Goal: Task Accomplishment & Management: Use online tool/utility

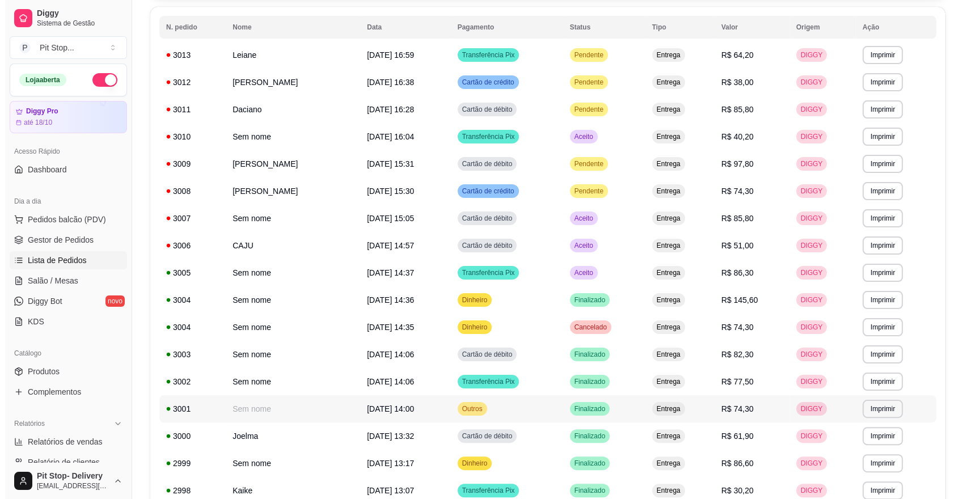
scroll to position [123, 0]
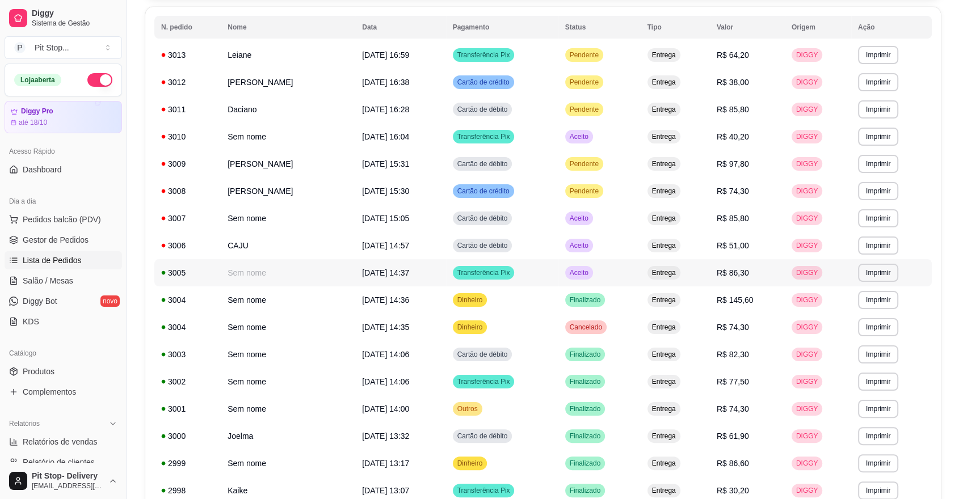
click at [590, 270] on span "Aceito" at bounding box center [578, 272] width 23 height 9
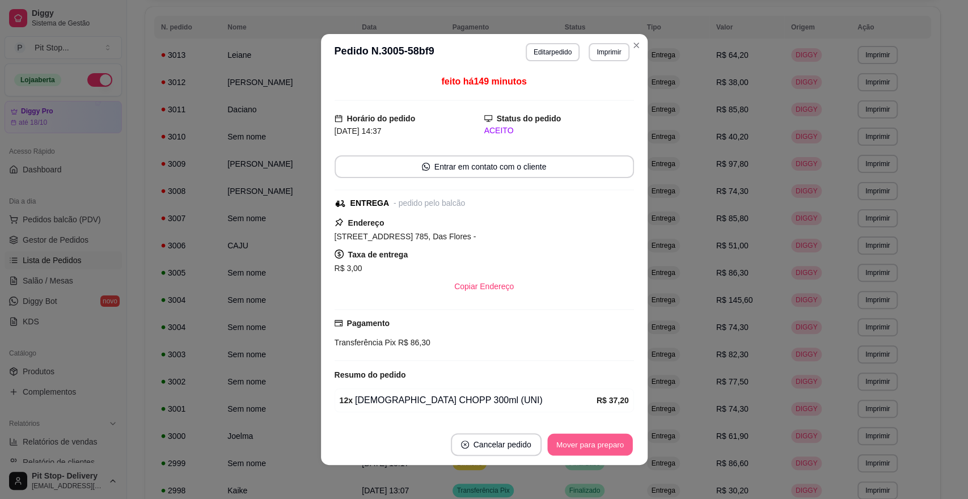
click at [614, 445] on button "Mover para preparo" at bounding box center [589, 445] width 85 height 22
click at [614, 445] on div "Mover para preparo" at bounding box center [590, 444] width 88 height 23
click at [614, 445] on div "Mover para preparo" at bounding box center [582, 444] width 104 height 23
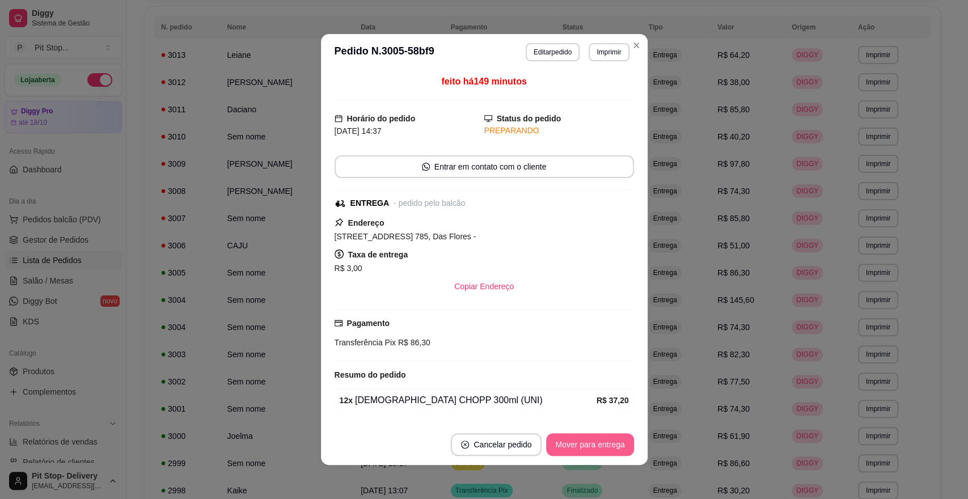
click at [614, 445] on button "Mover para entrega" at bounding box center [589, 444] width 87 height 23
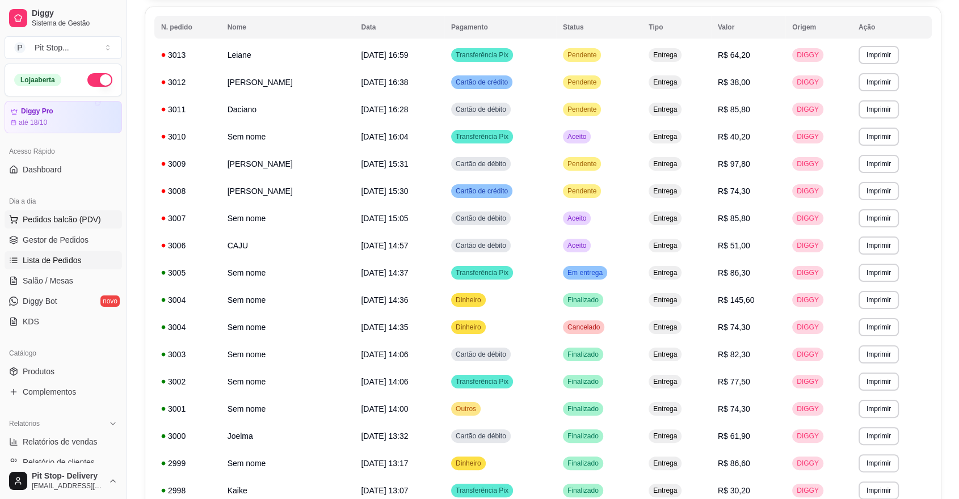
click at [33, 214] on span "Pedidos balcão (PDV)" at bounding box center [62, 219] width 78 height 11
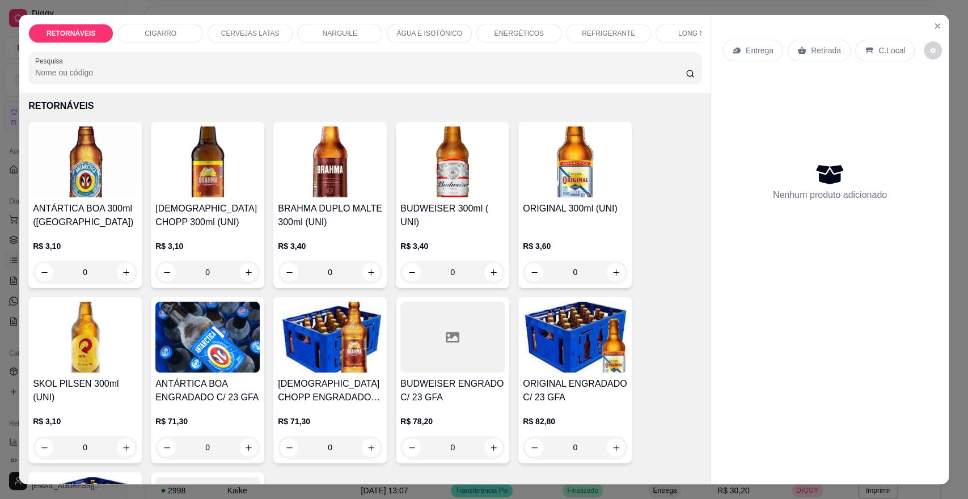
scroll to position [63, 0]
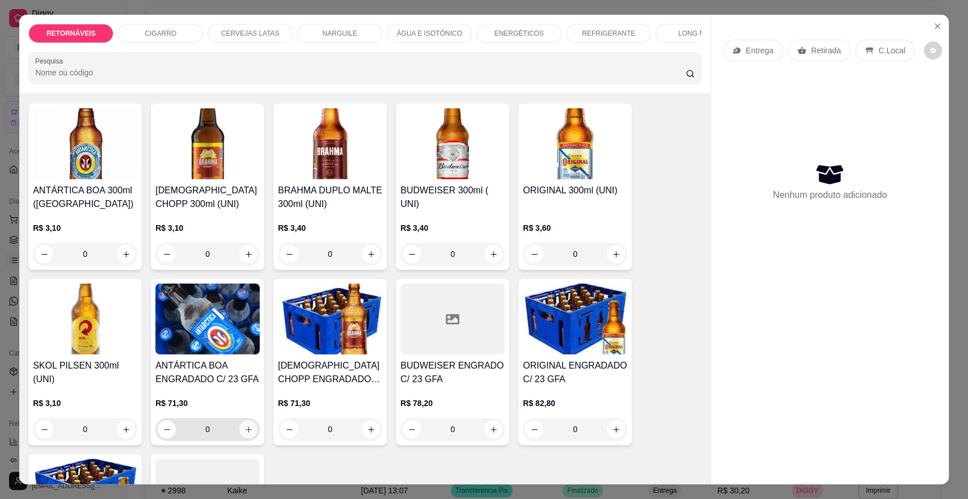
click at [244, 434] on icon "increase-product-quantity" at bounding box center [248, 429] width 9 height 9
type input "1"
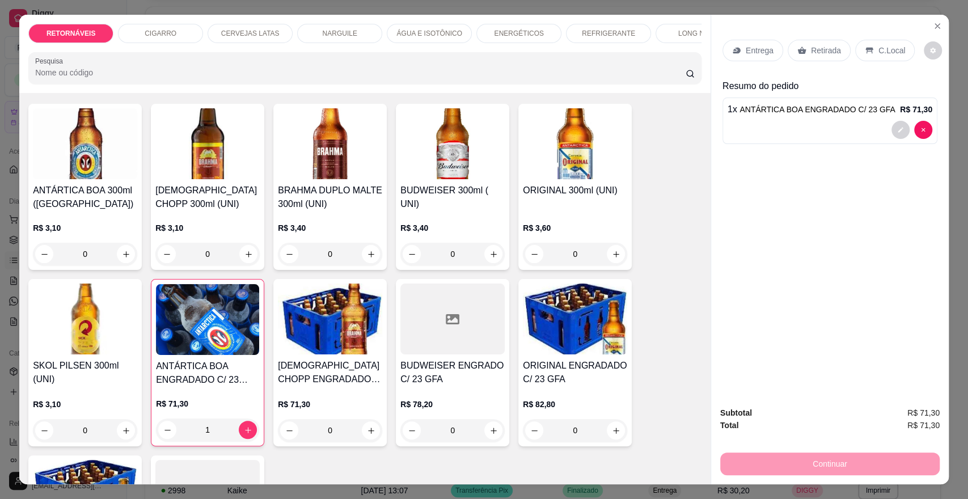
click at [758, 52] on p "Entrega" at bounding box center [760, 50] width 28 height 11
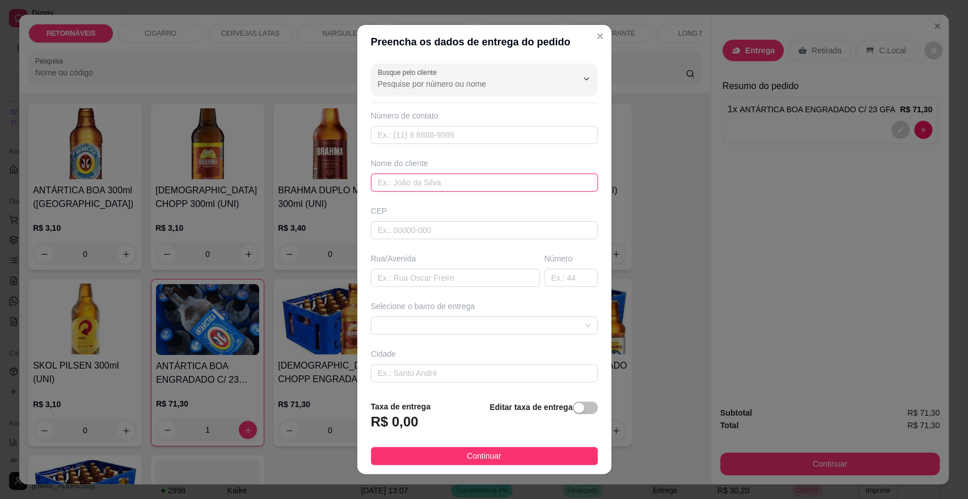
click at [404, 181] on input "text" at bounding box center [484, 183] width 227 height 18
type input "[PERSON_NAME]"
click at [388, 277] on input "text" at bounding box center [455, 278] width 169 height 18
click at [426, 323] on span at bounding box center [484, 325] width 213 height 17
type input "PARQUE DAS EMAS"
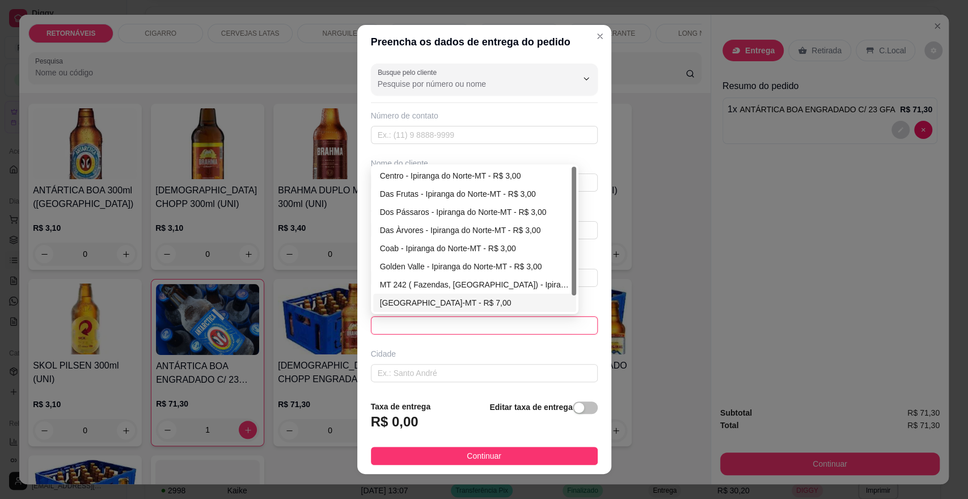
scroll to position [18, 0]
click at [474, 283] on div "[GEOGRAPHIC_DATA]-MT - R$ 7,00" at bounding box center [474, 284] width 189 height 12
type input "Ipiranga do Norte-MT"
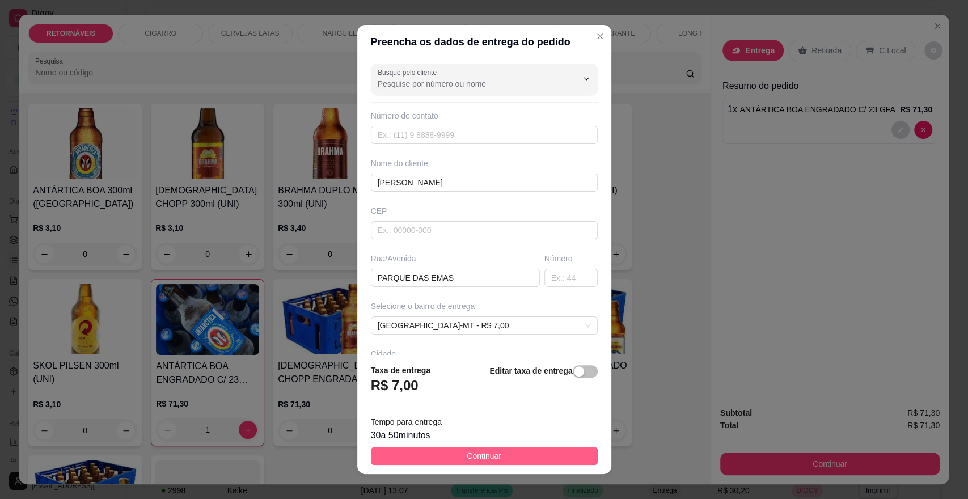
click at [493, 453] on button "Continuar" at bounding box center [484, 456] width 227 height 18
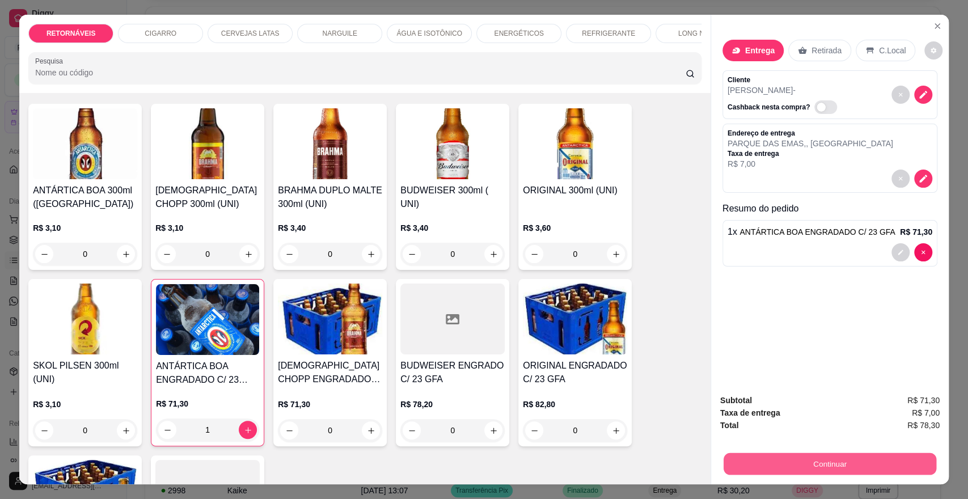
click at [796, 461] on button "Continuar" at bounding box center [830, 464] width 213 height 22
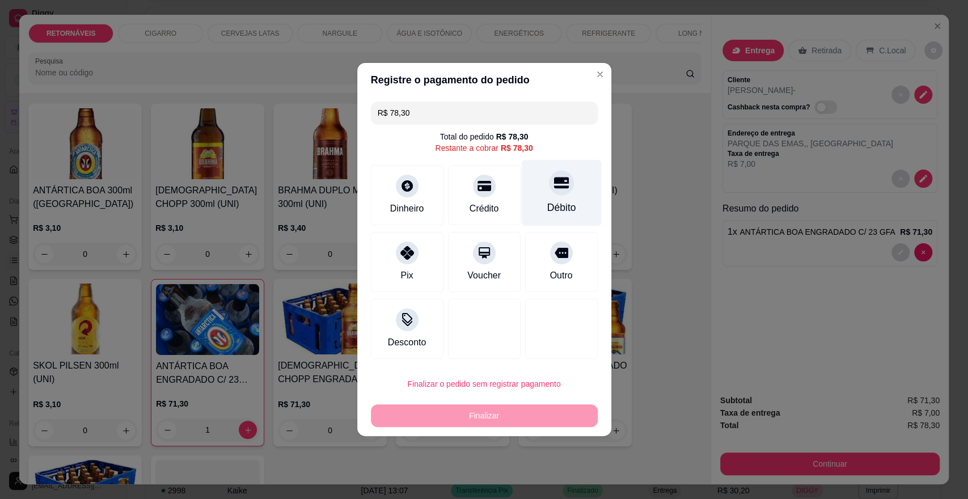
click at [554, 183] on icon at bounding box center [561, 183] width 15 height 11
type input "R$ 0,00"
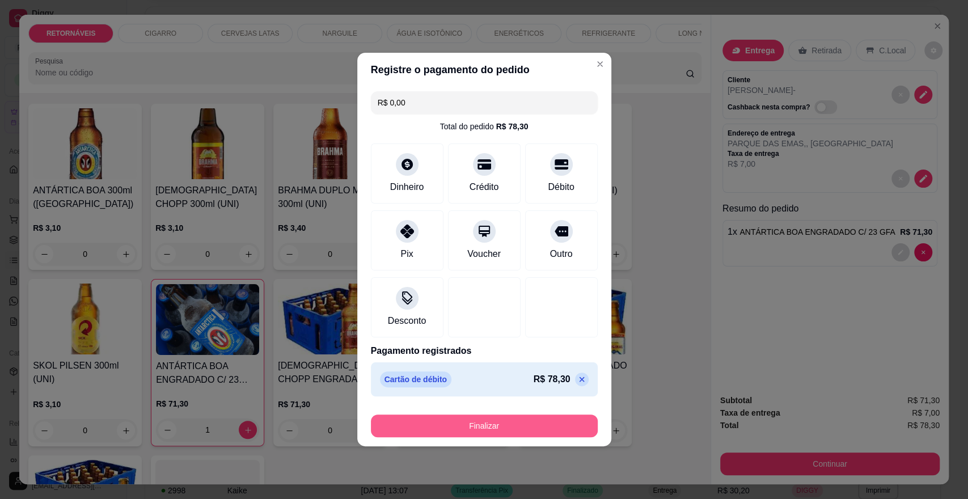
click at [522, 422] on button "Finalizar" at bounding box center [484, 426] width 227 height 23
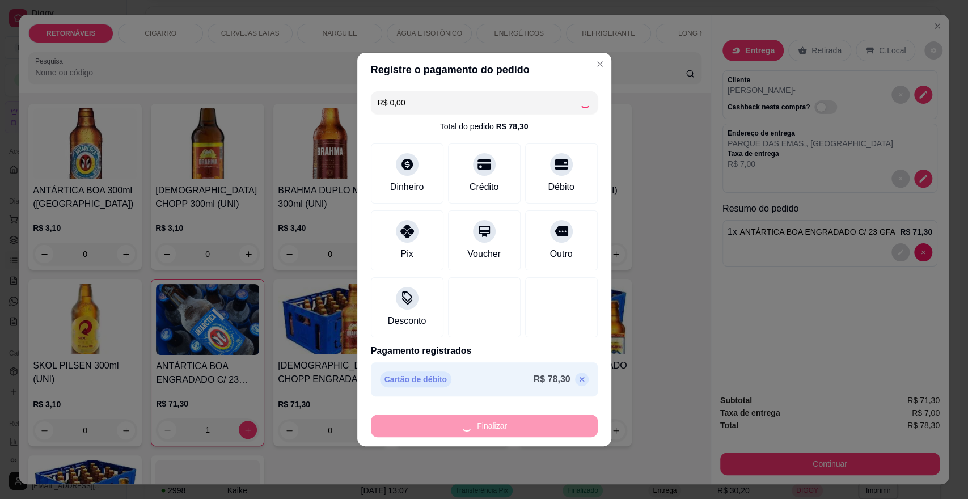
type input "0"
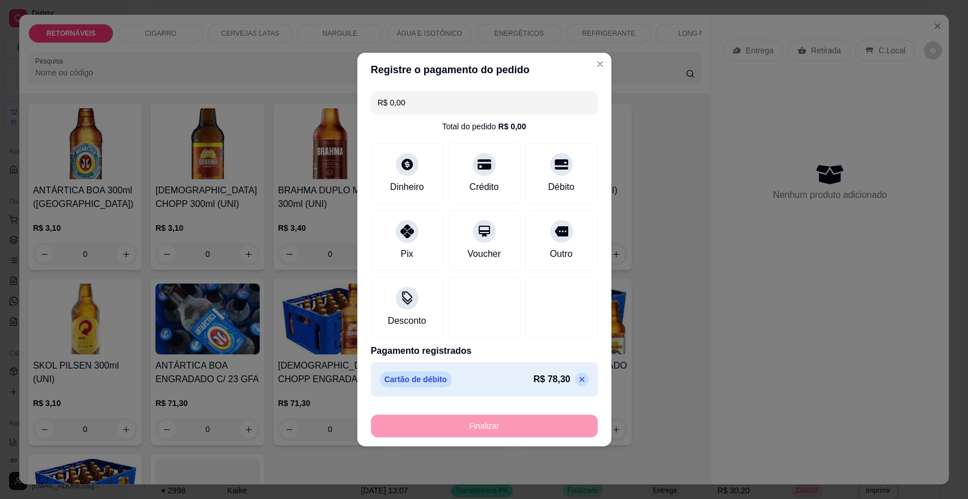
type input "-R$ 78,30"
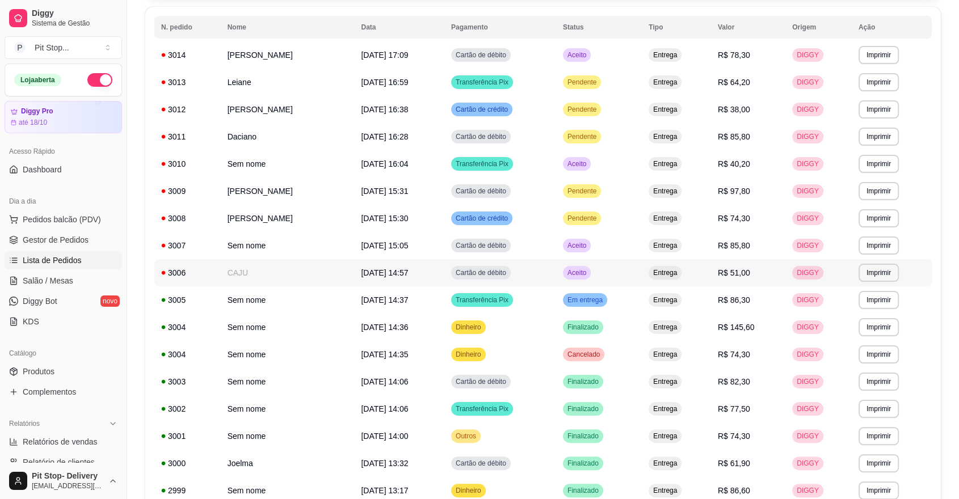
click at [588, 269] on span "Aceito" at bounding box center [576, 272] width 23 height 9
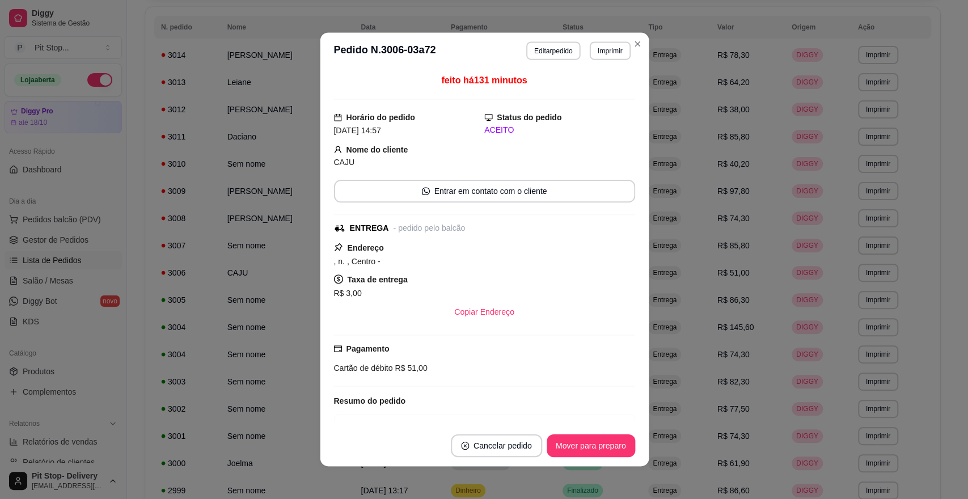
click at [602, 268] on div "Endereço , n. , Centro - Taxa de entrega R$ 3,00 Copiar Endereço" at bounding box center [484, 282] width 301 height 82
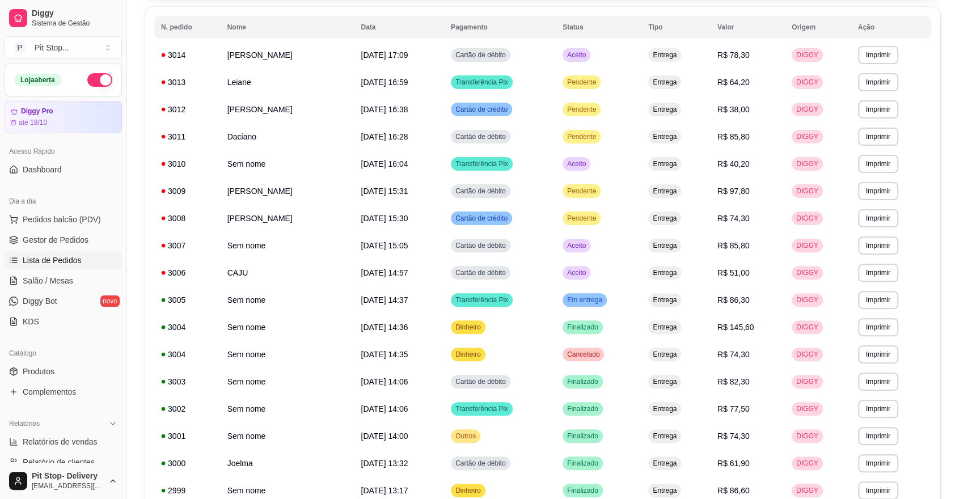
click at [602, 268] on div "Endereço , n. , Centro - Taxa de entrega R$ 3,00 Copiar Endereço" at bounding box center [484, 282] width 299 height 82
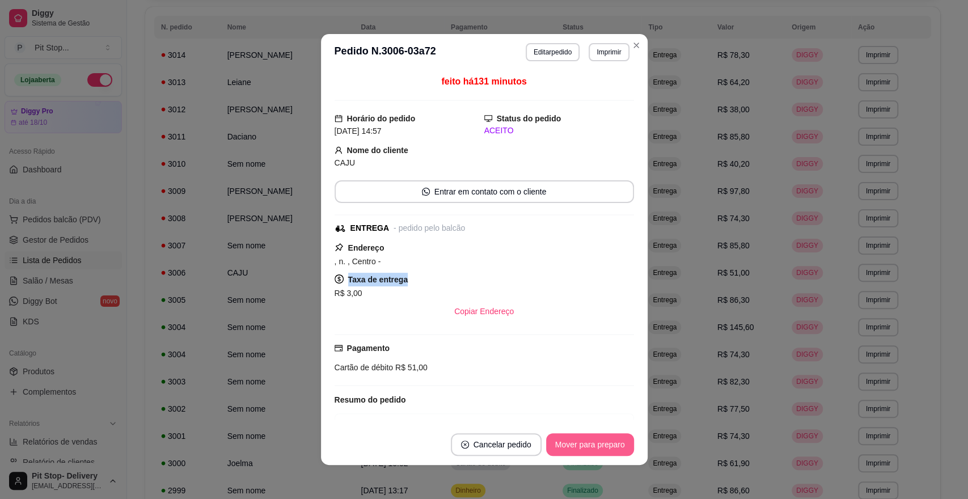
click at [605, 446] on button "Mover para preparo" at bounding box center [590, 444] width 88 height 23
click at [604, 446] on div "Mover para preparo" at bounding box center [582, 444] width 104 height 23
click at [603, 446] on div "Mover para preparo" at bounding box center [582, 444] width 104 height 23
click at [603, 446] on div "Mover para entrega" at bounding box center [581, 444] width 103 height 23
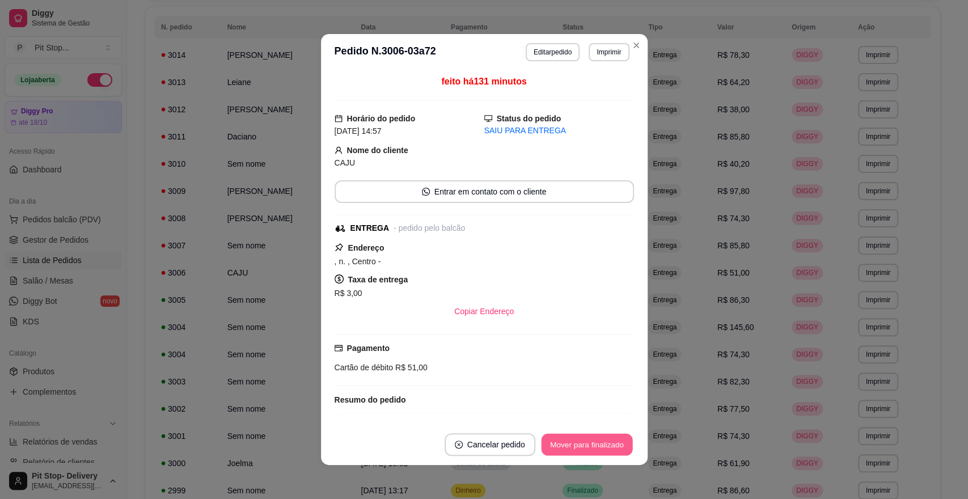
click at [602, 446] on button "Mover para finalizado" at bounding box center [586, 445] width 91 height 22
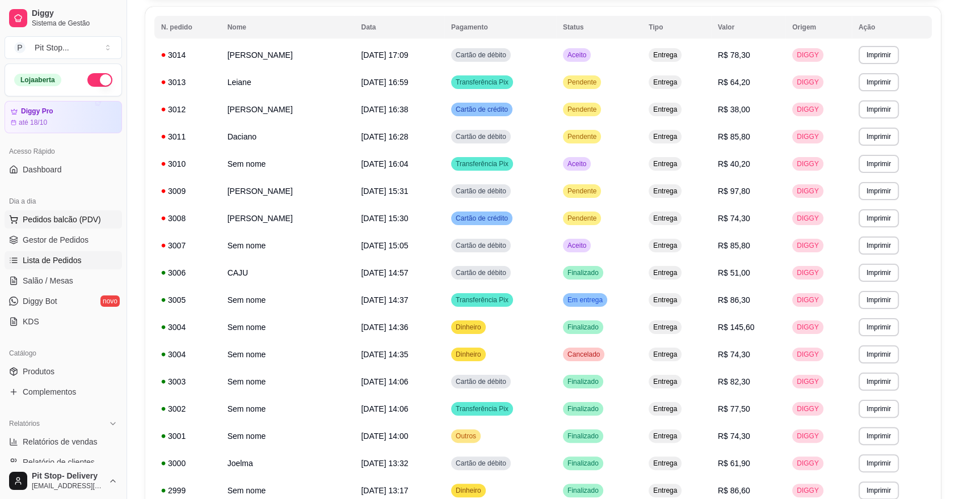
click at [94, 218] on span "Pedidos balcão (PDV)" at bounding box center [62, 219] width 78 height 11
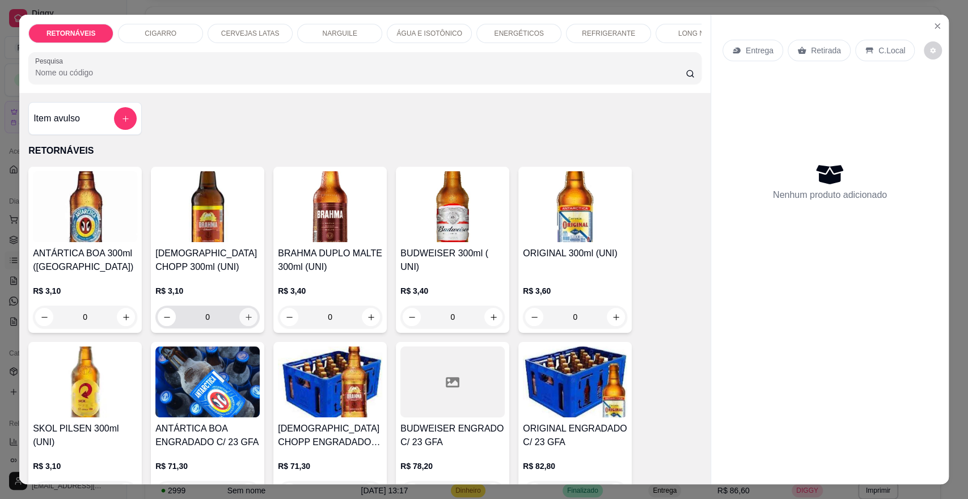
click at [246, 322] on icon "increase-product-quantity" at bounding box center [248, 317] width 9 height 9
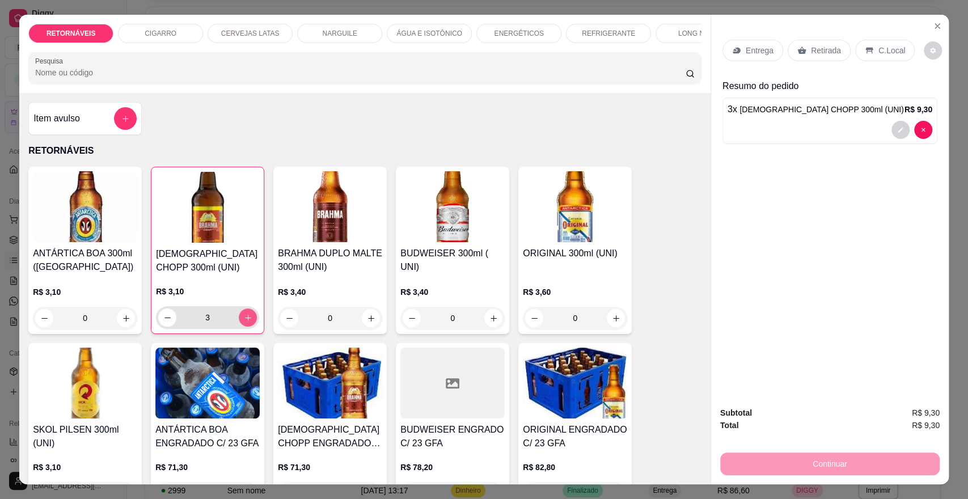
click at [245, 322] on icon "increase-product-quantity" at bounding box center [248, 318] width 9 height 9
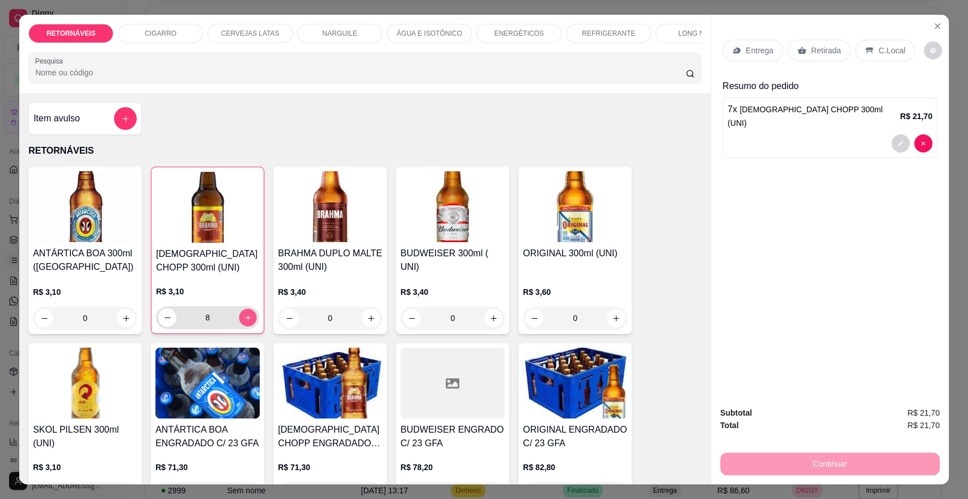
click at [245, 322] on icon "increase-product-quantity" at bounding box center [248, 318] width 9 height 9
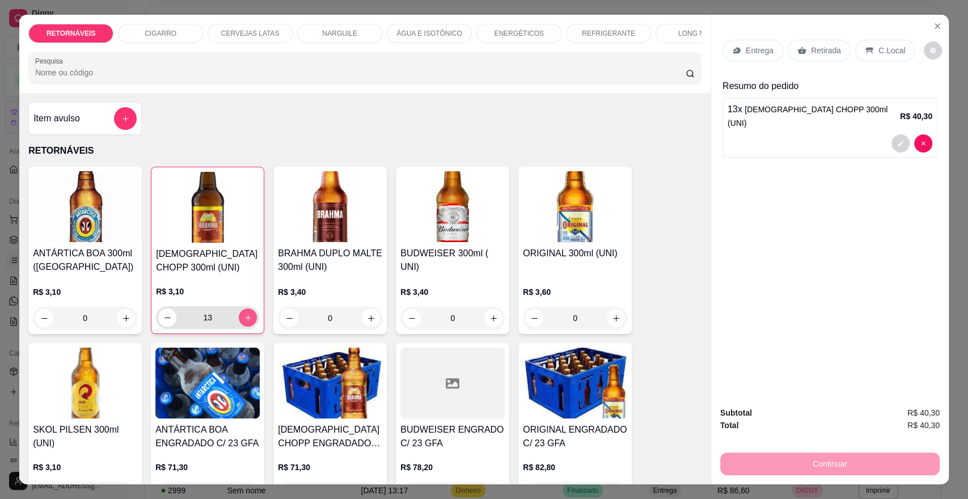
click at [245, 322] on icon "increase-product-quantity" at bounding box center [248, 318] width 9 height 9
type input "15"
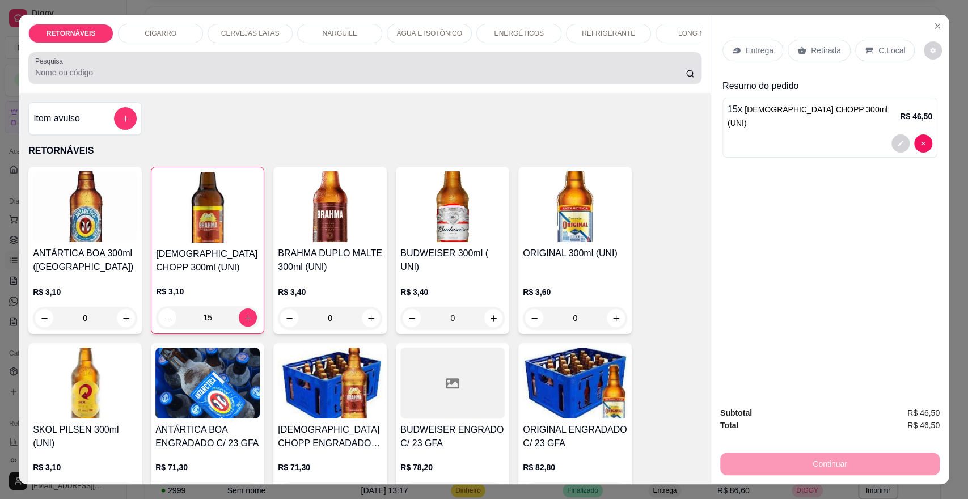
click at [264, 78] on input "Pesquisa" at bounding box center [360, 72] width 651 height 11
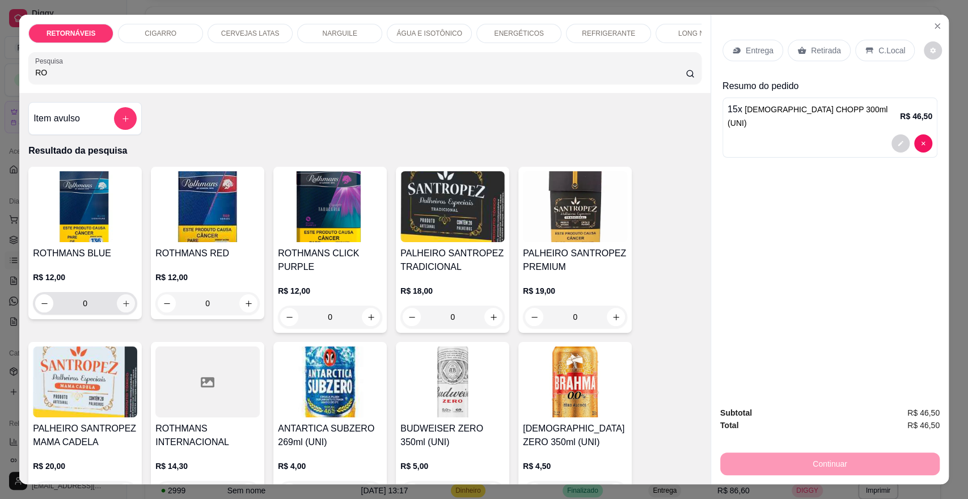
type input "RO"
click at [122, 308] on icon "increase-product-quantity" at bounding box center [126, 303] width 9 height 9
type input "1"
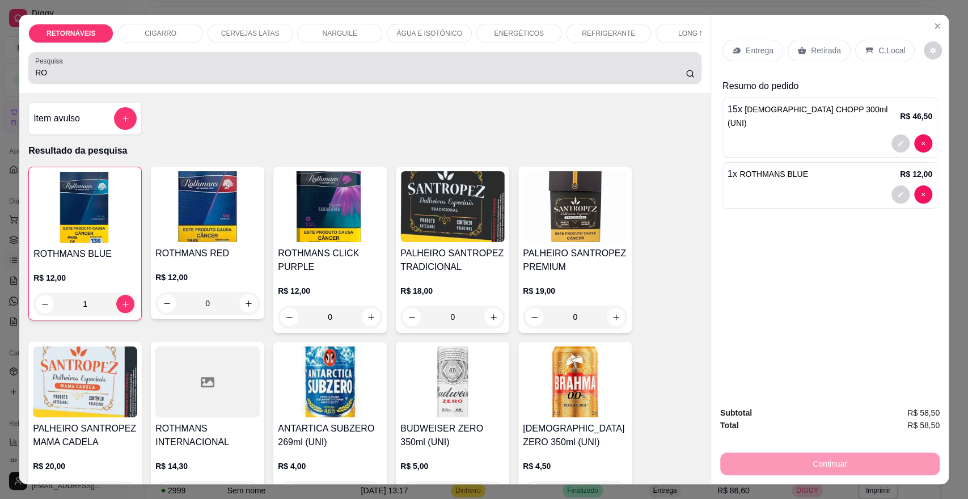
click at [251, 78] on input "RO" at bounding box center [360, 72] width 651 height 11
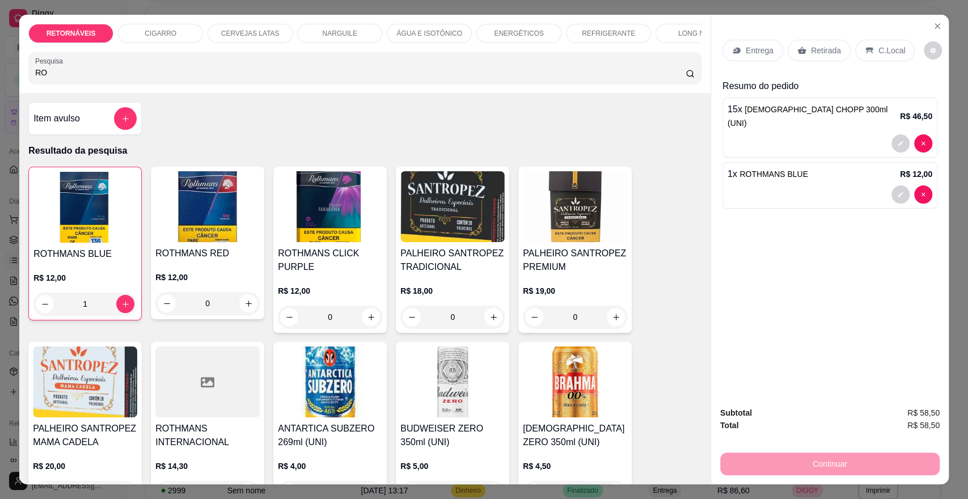
type input "R"
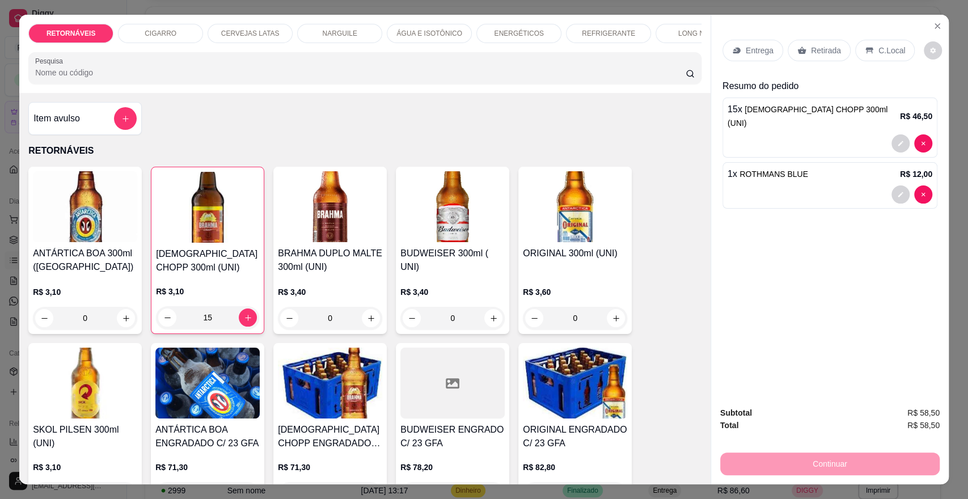
click at [746, 50] on p "Entrega" at bounding box center [760, 50] width 28 height 11
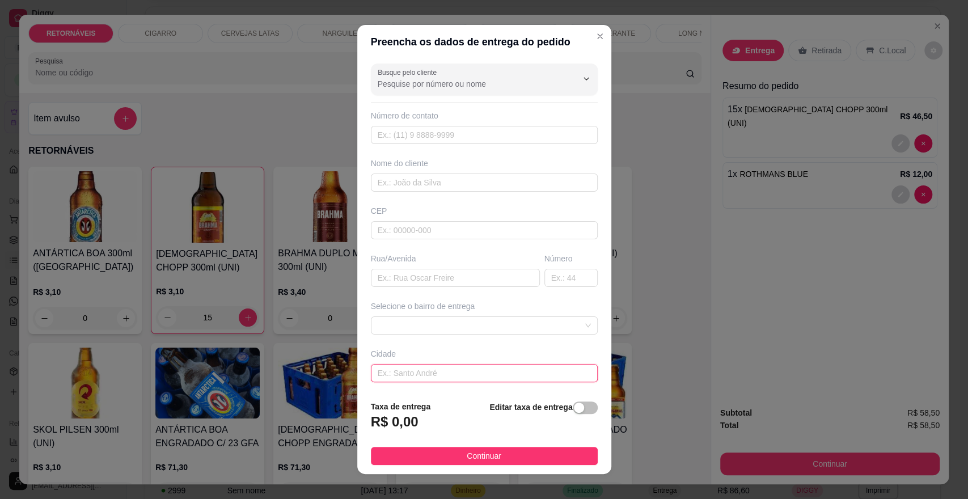
click at [436, 371] on input "text" at bounding box center [484, 373] width 227 height 18
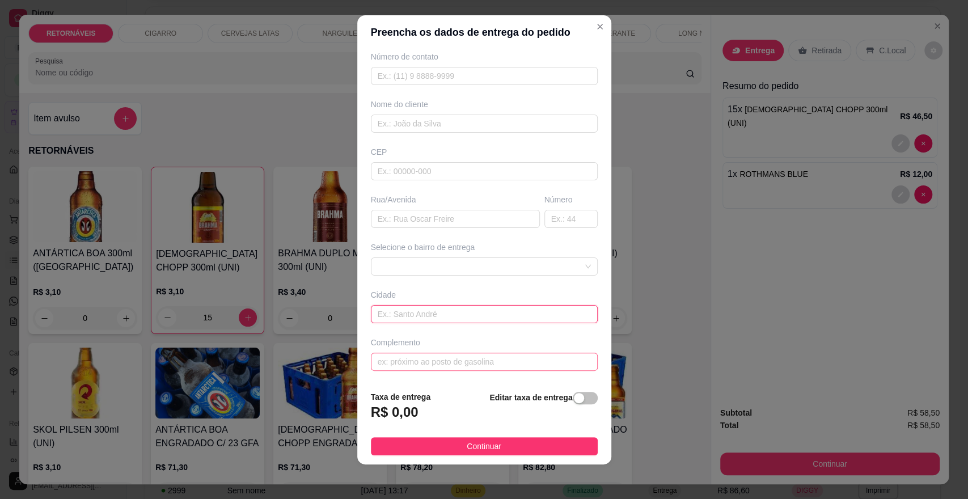
scroll to position [11, 0]
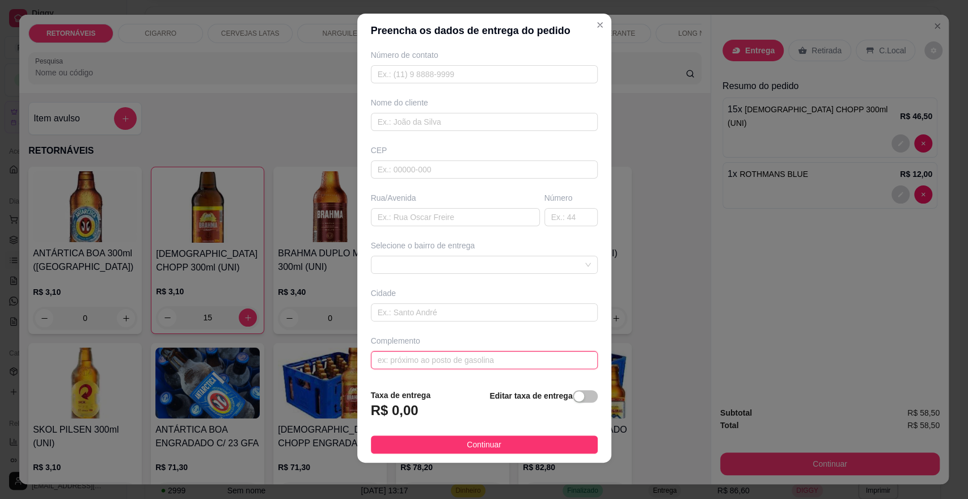
click at [487, 361] on input "text" at bounding box center [484, 360] width 227 height 18
click at [551, 261] on span at bounding box center [484, 264] width 213 height 17
click at [535, 264] on span at bounding box center [484, 264] width 213 height 17
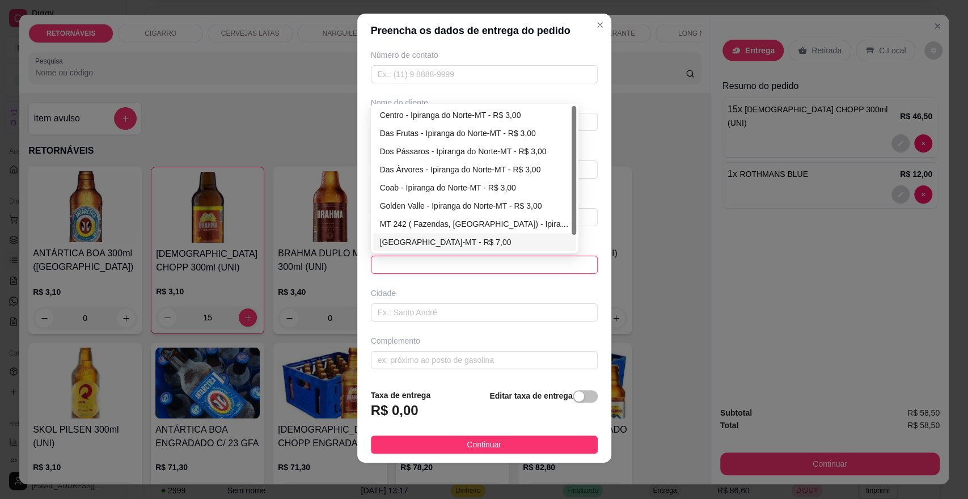
click at [430, 244] on div "[GEOGRAPHIC_DATA]-MT - R$ 7,00" at bounding box center [474, 242] width 189 height 12
click at [430, 244] on div "Selecione o bairro de entrega" at bounding box center [484, 245] width 227 height 11
type input "Ipiranga do Norte-MT"
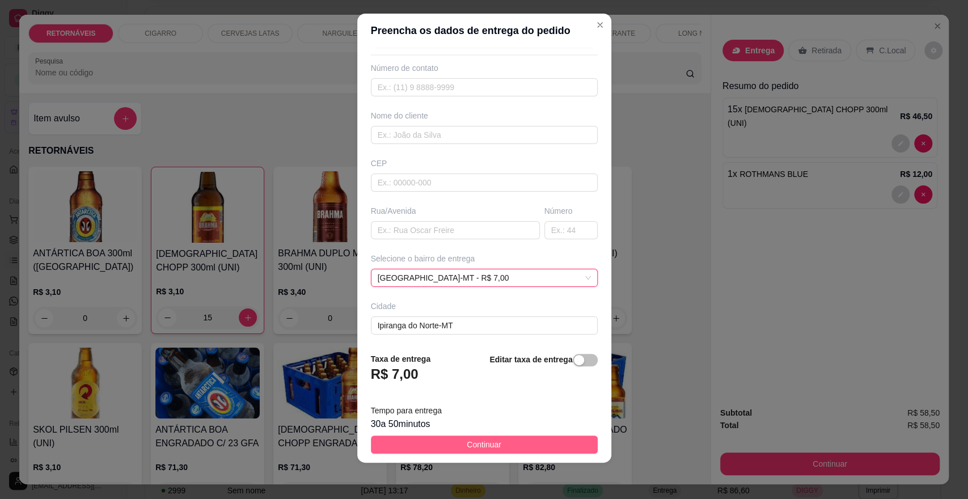
scroll to position [49, 0]
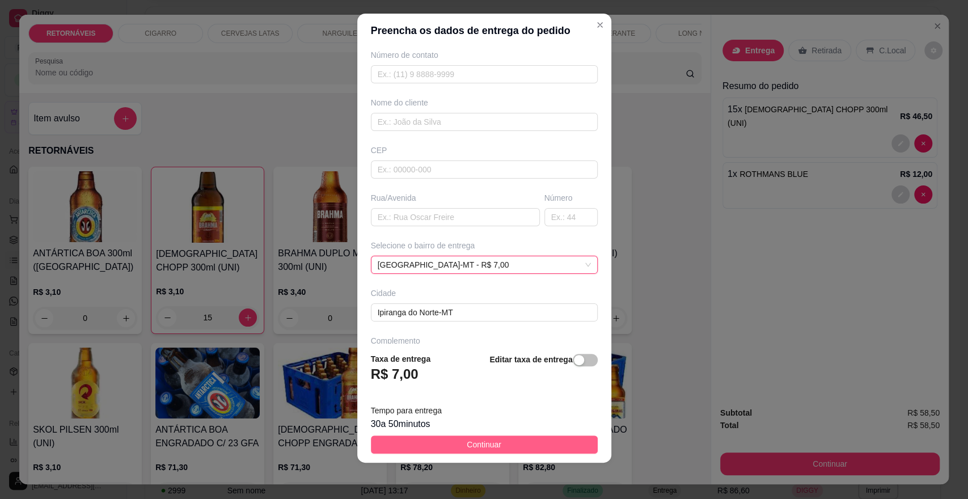
click at [509, 436] on button "Continuar" at bounding box center [484, 445] width 227 height 18
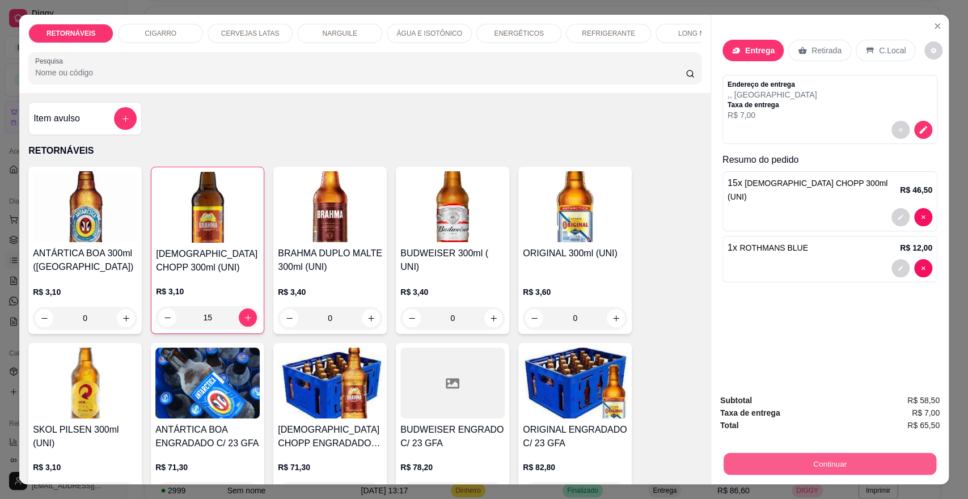
click at [821, 456] on button "Continuar" at bounding box center [830, 464] width 213 height 22
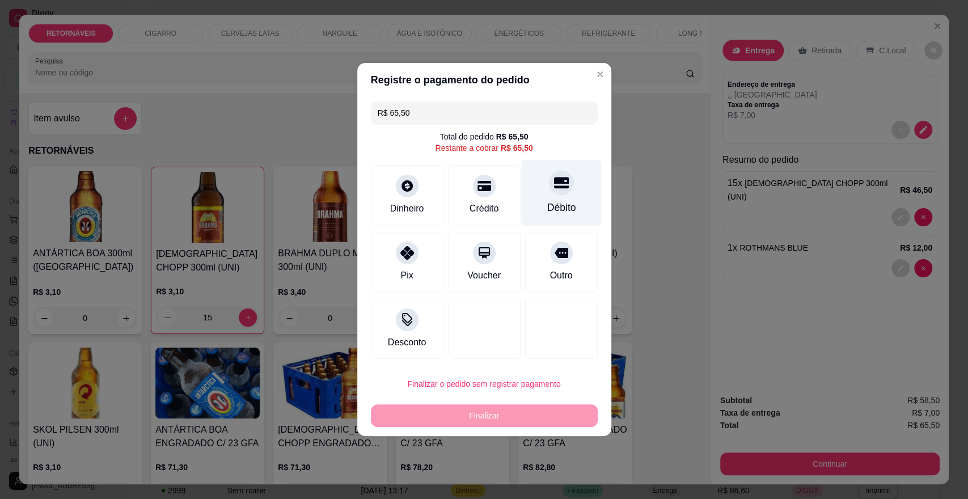
click at [549, 187] on div at bounding box center [561, 182] width 25 height 25
type input "R$ 0,00"
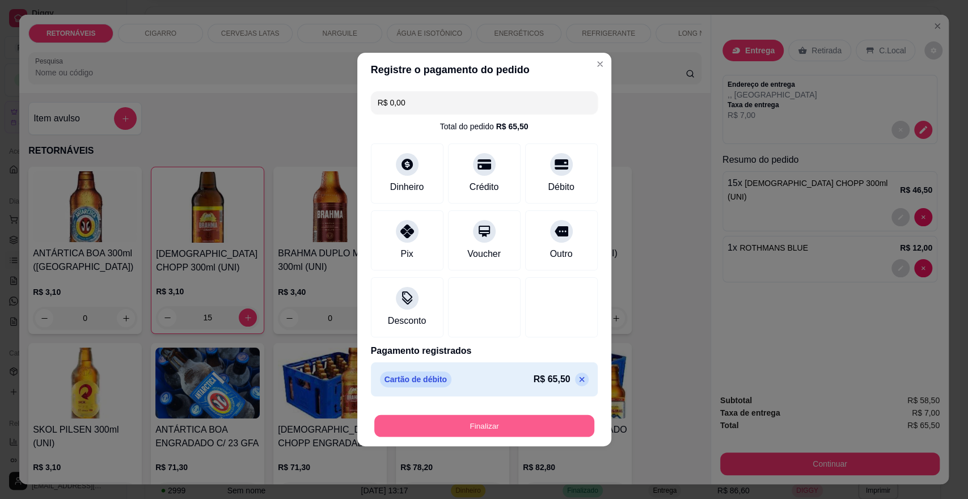
click at [540, 416] on button "Finalizar" at bounding box center [484, 426] width 220 height 22
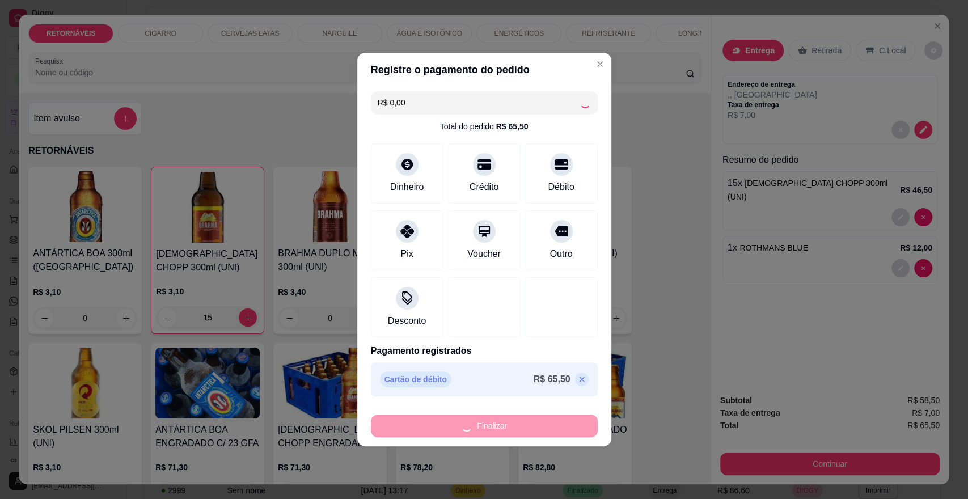
type input "0"
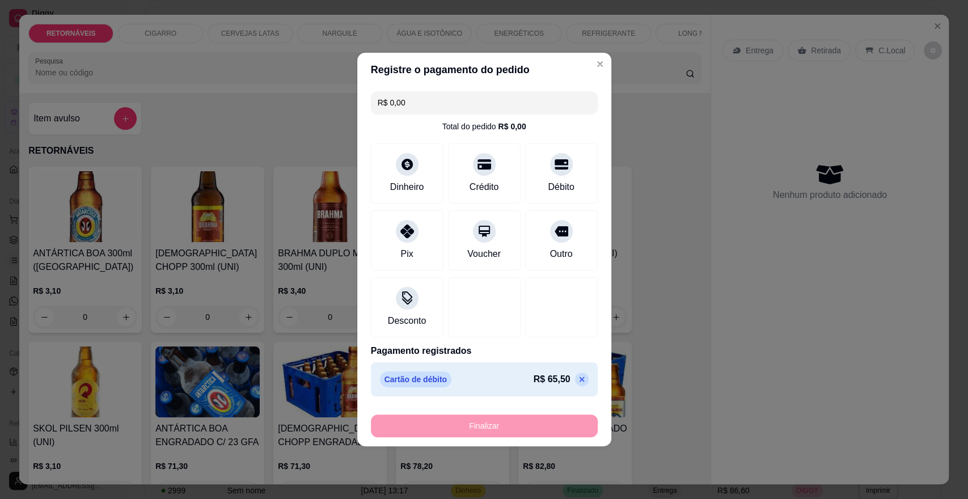
type input "-R$ 65,50"
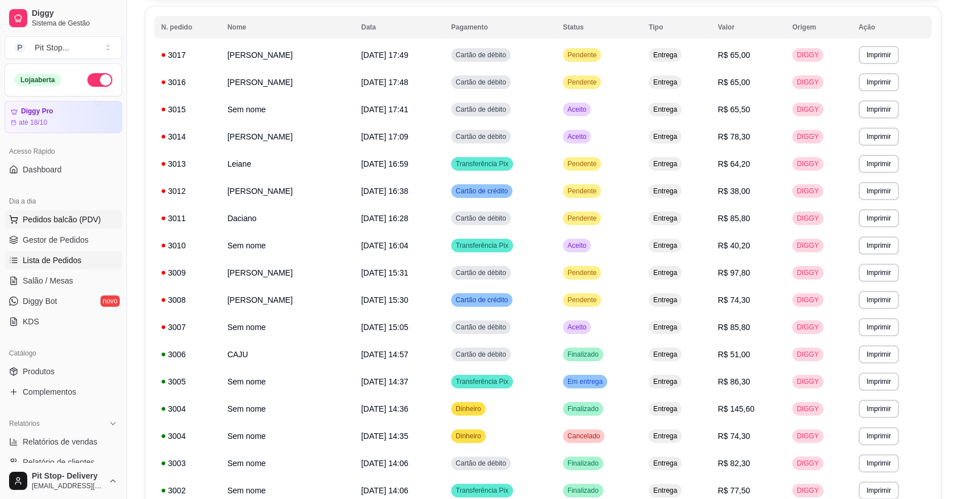
click at [57, 217] on span "Pedidos balcão (PDV)" at bounding box center [62, 219] width 78 height 11
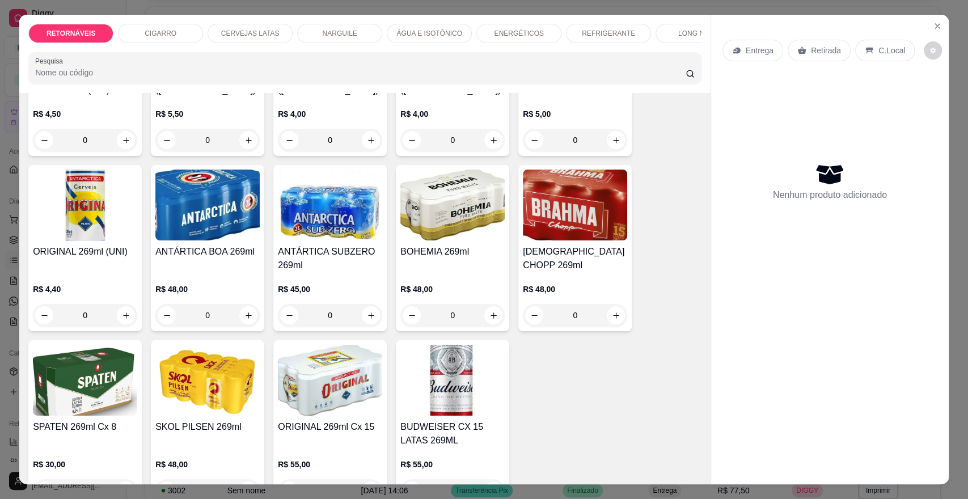
scroll to position [1575, 0]
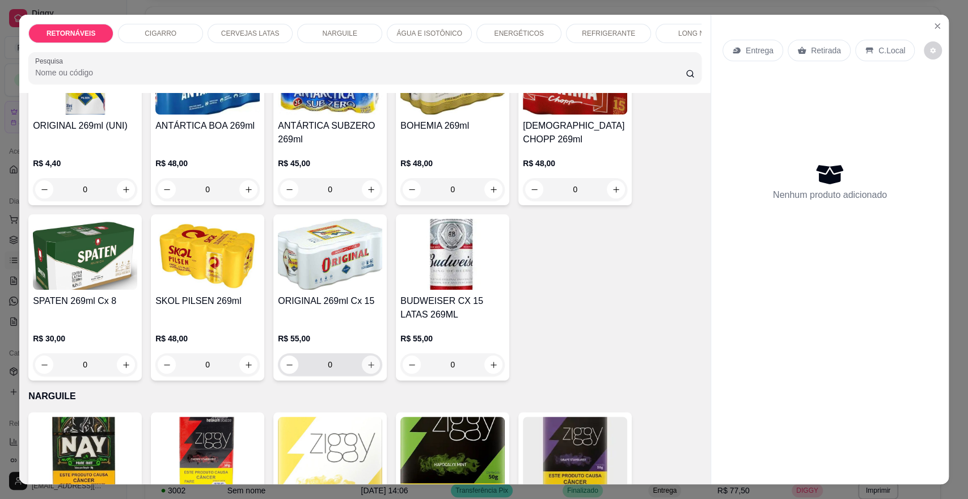
click at [369, 369] on icon "increase-product-quantity" at bounding box center [371, 365] width 9 height 9
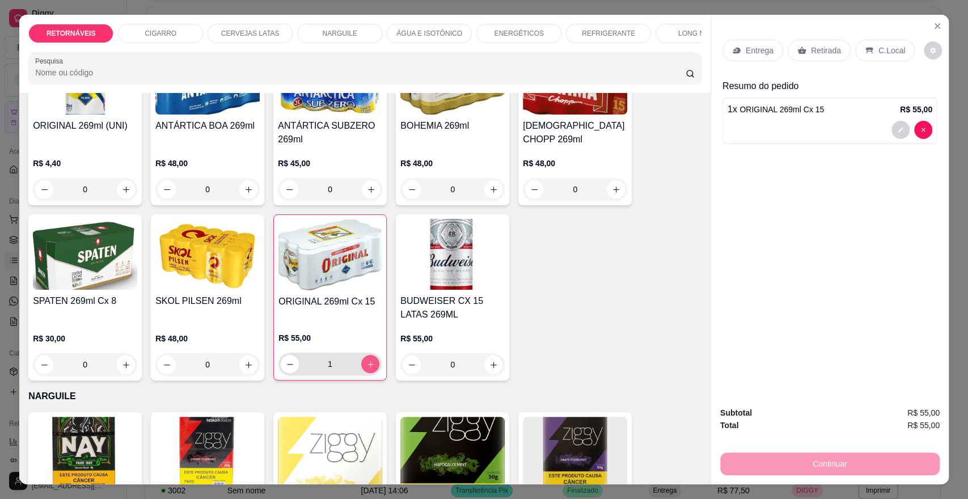
type input "1"
click at [758, 52] on p "Entrega" at bounding box center [760, 50] width 28 height 11
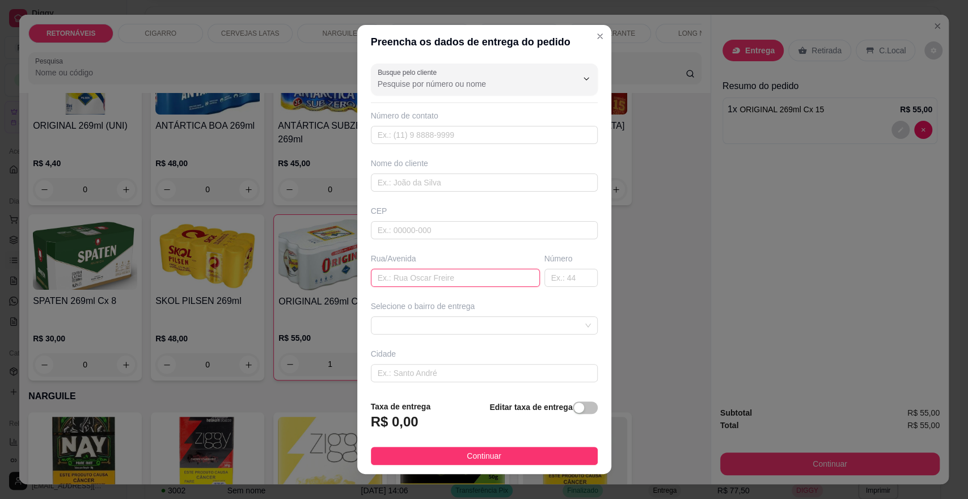
click at [407, 276] on input "text" at bounding box center [455, 278] width 169 height 18
click at [420, 274] on input "BEM TE VIS" at bounding box center [455, 278] width 169 height 18
type input "BEM TE VIS KIT NET"
click at [551, 277] on input "text" at bounding box center [570, 278] width 53 height 18
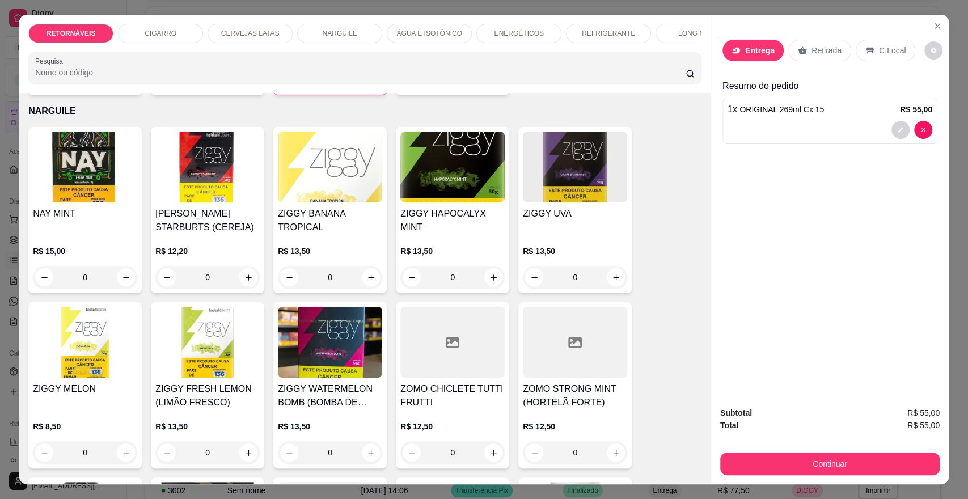
scroll to position [1769, 0]
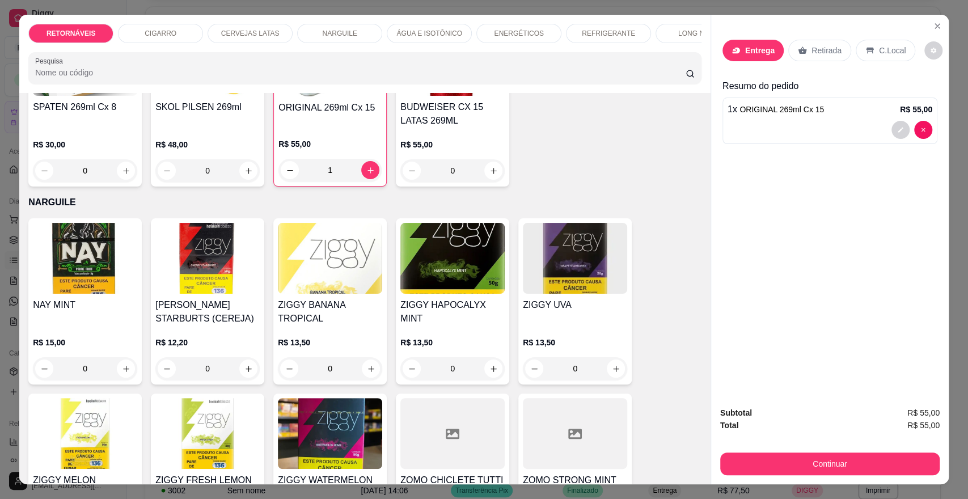
click at [171, 33] on div "CIGARRO" at bounding box center [160, 33] width 85 height 19
click at [171, 33] on div "RETORNÁVEIS CIGARRO CERVEJAS LATAS NARGUILE ÁGUA E ISOTÔNICO ENERGÉTICOS REFRIG…" at bounding box center [364, 54] width 691 height 78
click at [170, 33] on div "RETORNÁVEIS CIGARRO CERVEJAS LATAS NARGUILE ÁGUA E ISOTÔNICO ENERGÉTICOS REFRIG…" at bounding box center [364, 54] width 691 height 78
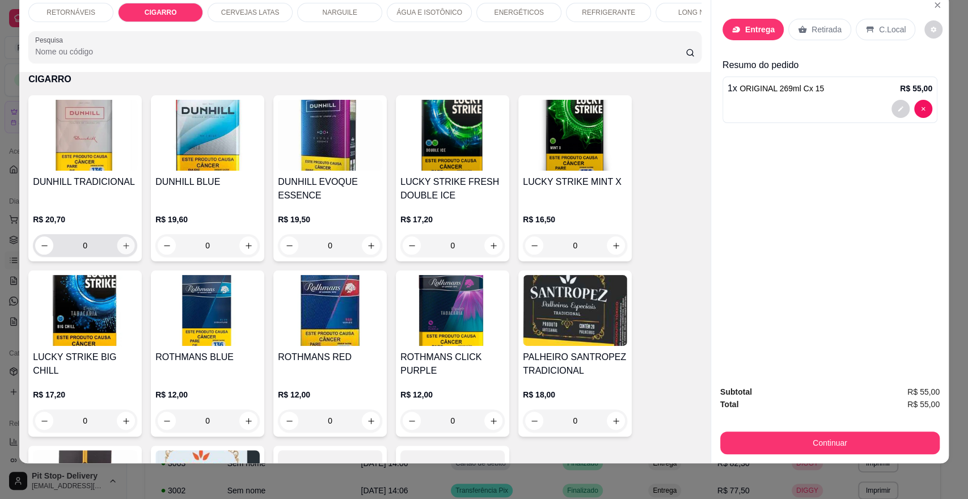
click at [124, 250] on icon "increase-product-quantity" at bounding box center [126, 246] width 9 height 9
type input "1"
click at [745, 26] on p "Entrega" at bounding box center [759, 29] width 29 height 11
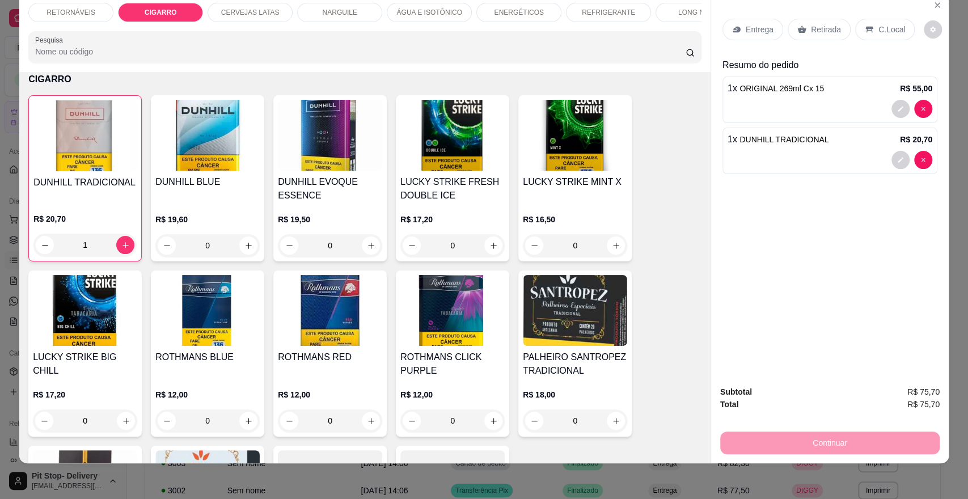
scroll to position [15, 0]
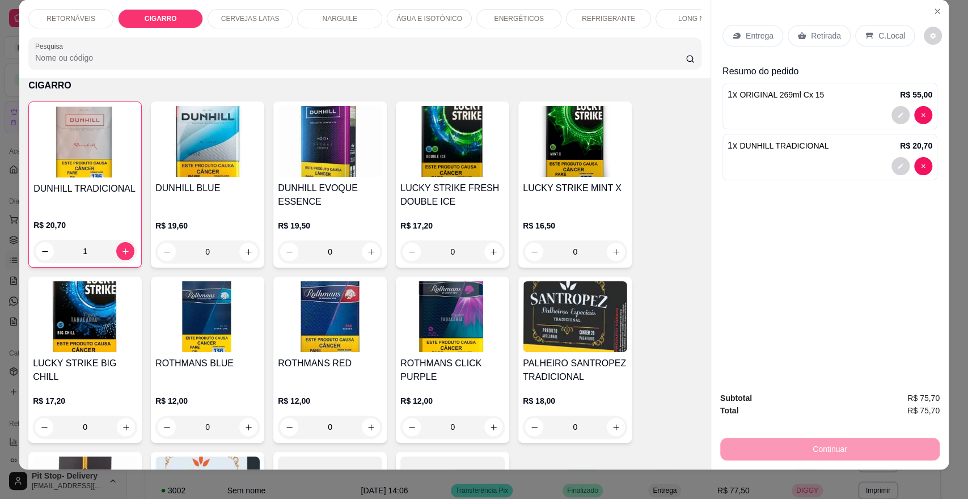
click at [746, 37] on p "Entrega" at bounding box center [760, 35] width 28 height 11
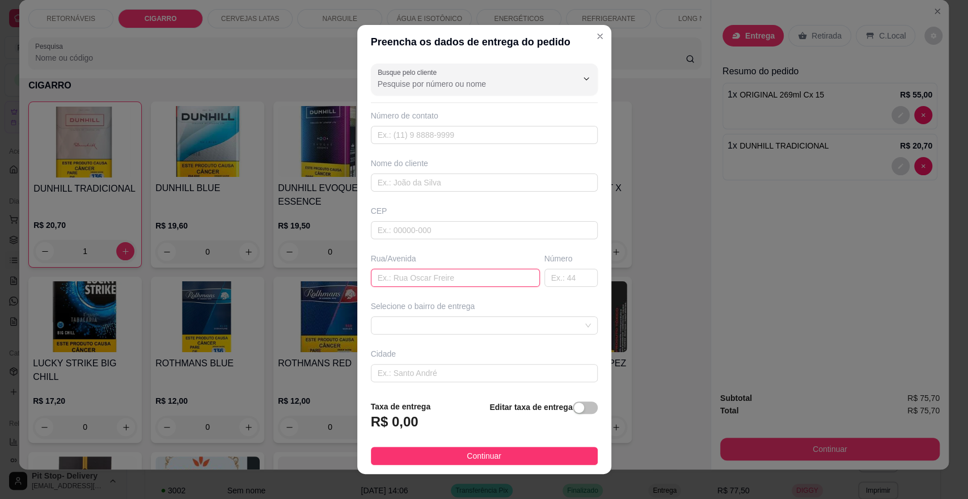
click at [396, 277] on input "text" at bounding box center [455, 278] width 169 height 18
click at [436, 281] on input "BEM TE VIS" at bounding box center [455, 278] width 169 height 18
type input "BEM TE VISKIT NET"
click at [558, 275] on input "text" at bounding box center [570, 278] width 53 height 18
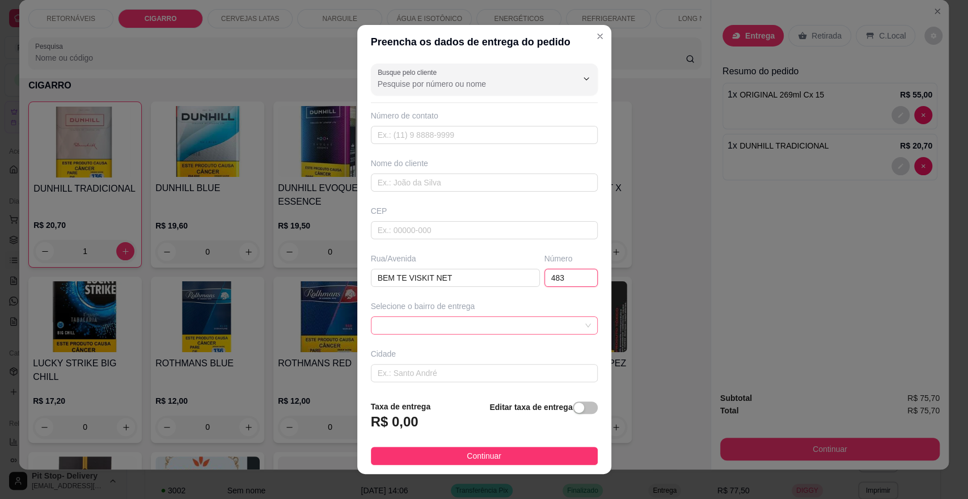
click at [465, 325] on span at bounding box center [484, 325] width 213 height 17
type input "483"
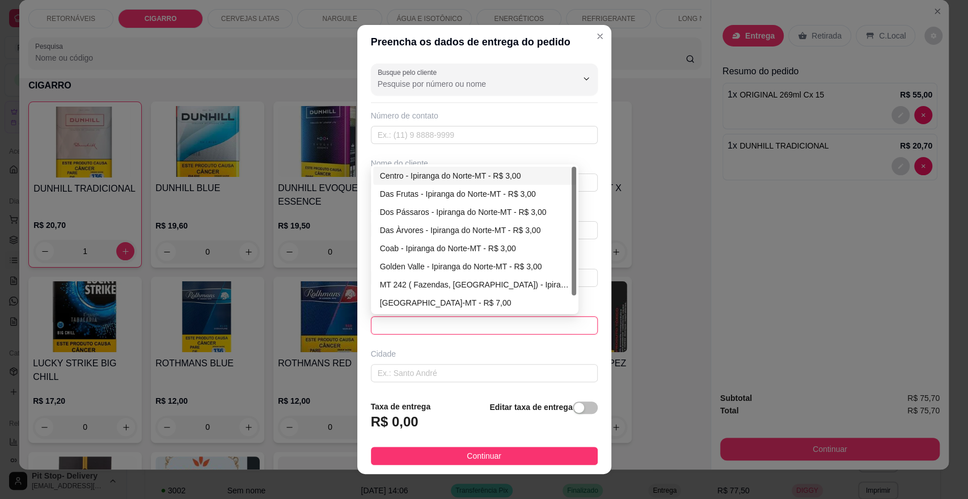
click at [446, 171] on div "Centro - Ipiranga do Norte-MT - R$ 3,00" at bounding box center [474, 176] width 189 height 12
type input "Ipiranga do Norte-MT"
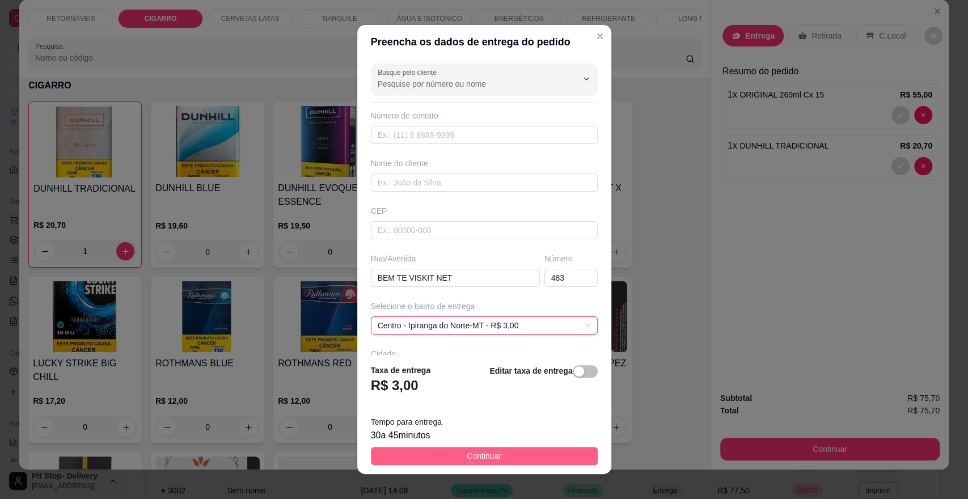
click at [506, 454] on button "Continuar" at bounding box center [484, 456] width 227 height 18
drag, startPoint x: 506, startPoint y: 454, endPoint x: 549, endPoint y: 455, distance: 43.1
click at [506, 454] on div "DUNHILL TRADICIONAL R$ 20,70 1 DUNHILL BLUE R$ 19,60 0 DUNHILL EVOQUE ESSENCE R…" at bounding box center [364, 360] width 673 height 517
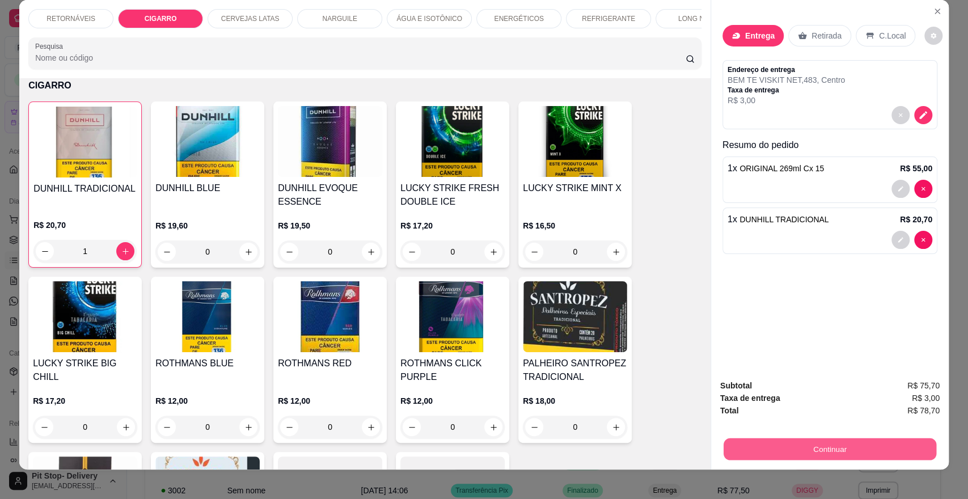
click at [777, 448] on button "Continuar" at bounding box center [830, 449] width 213 height 22
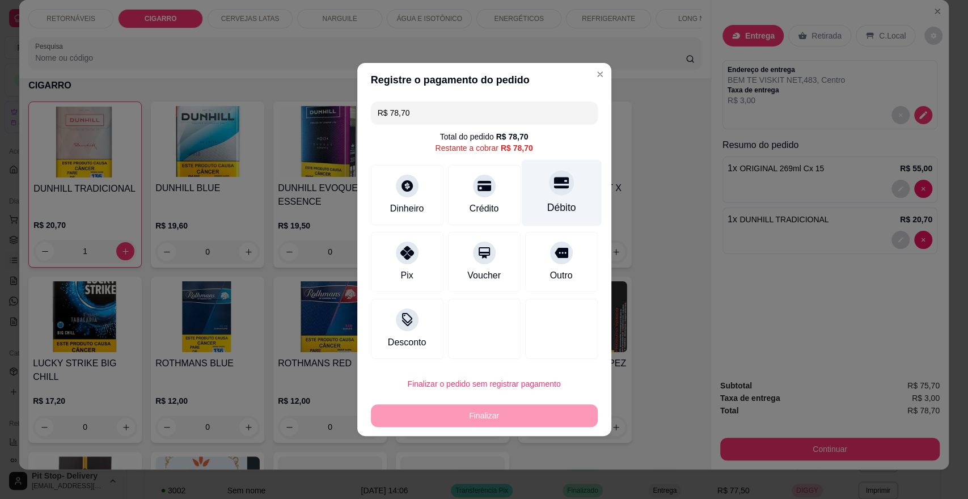
click at [559, 180] on icon at bounding box center [561, 183] width 15 height 11
type input "R$ 0,00"
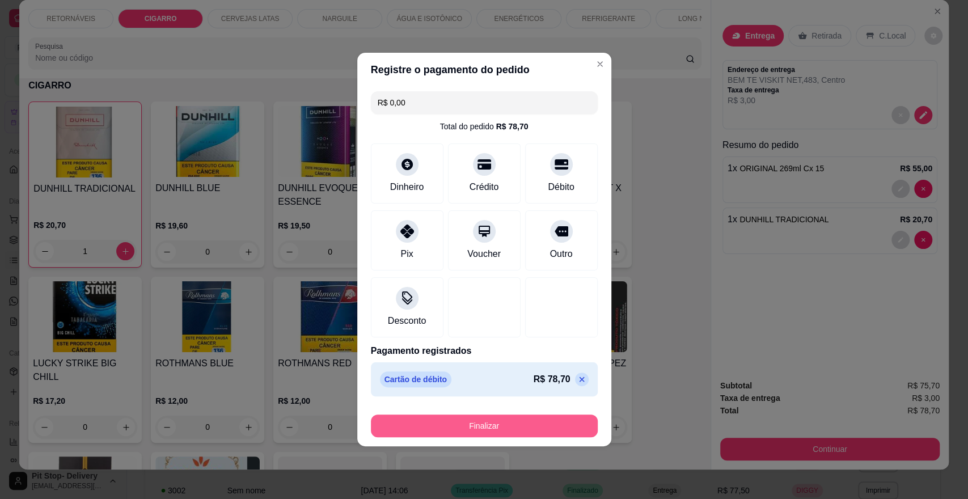
click at [479, 421] on button "Finalizar" at bounding box center [484, 426] width 227 height 23
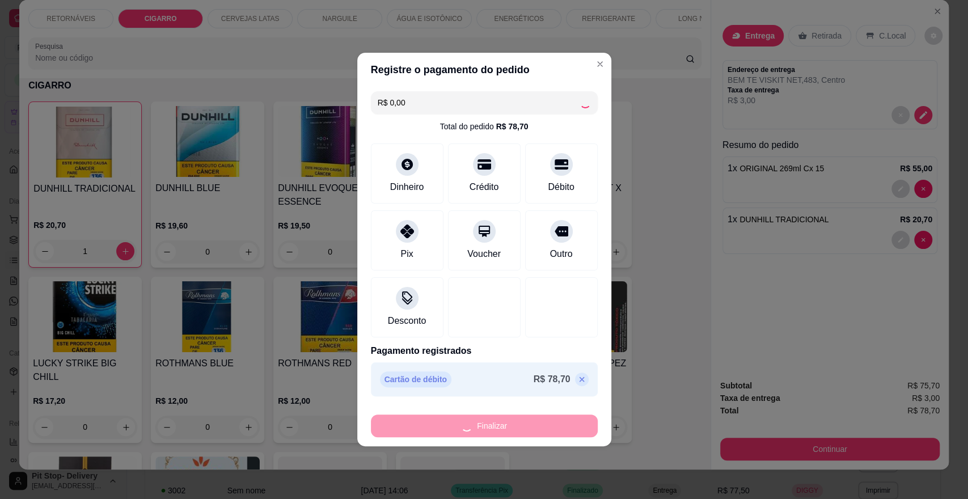
type input "0"
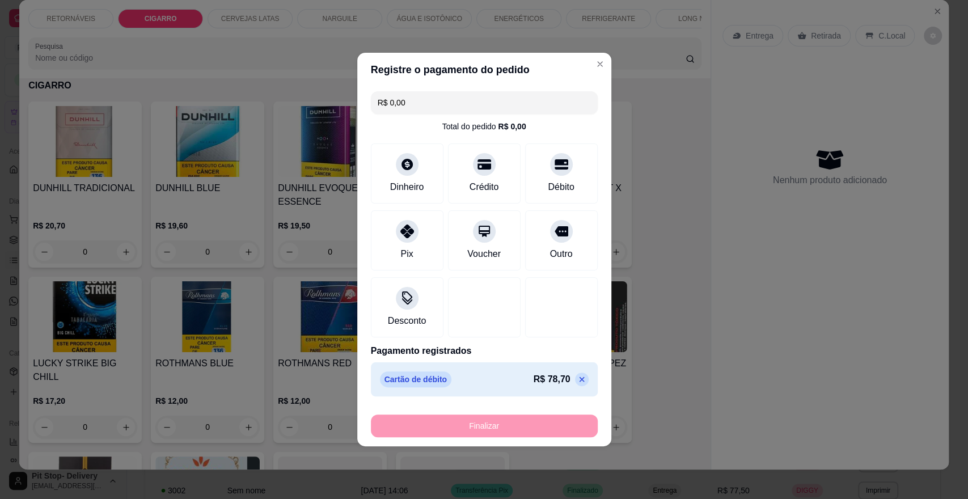
type input "-R$ 78,70"
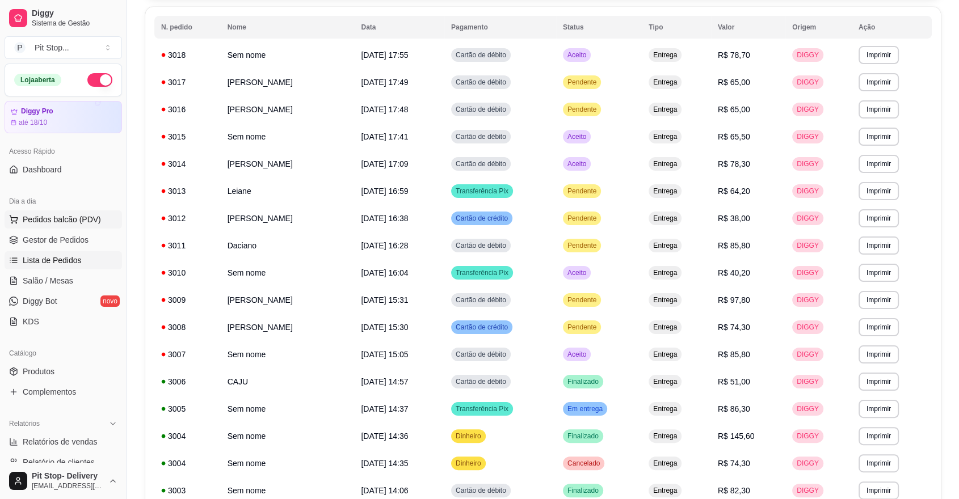
click at [53, 218] on span "Pedidos balcão (PDV)" at bounding box center [62, 219] width 78 height 11
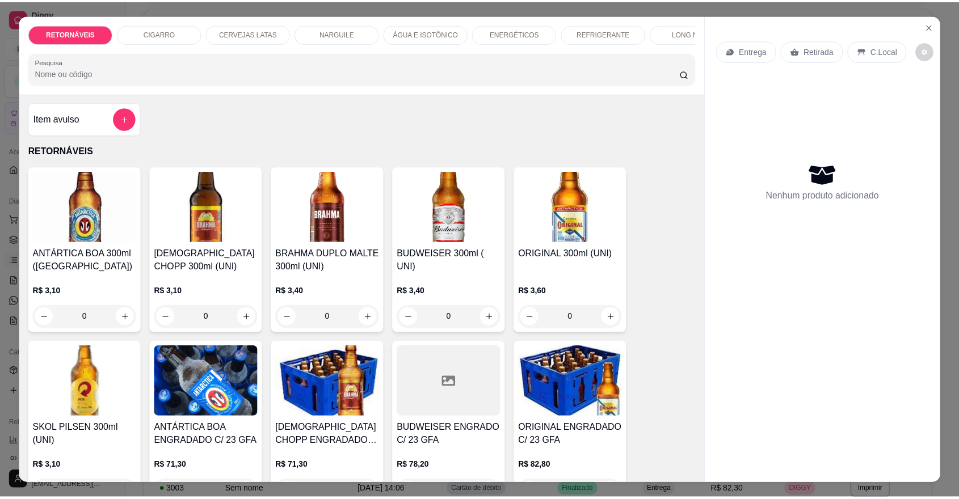
scroll to position [126, 0]
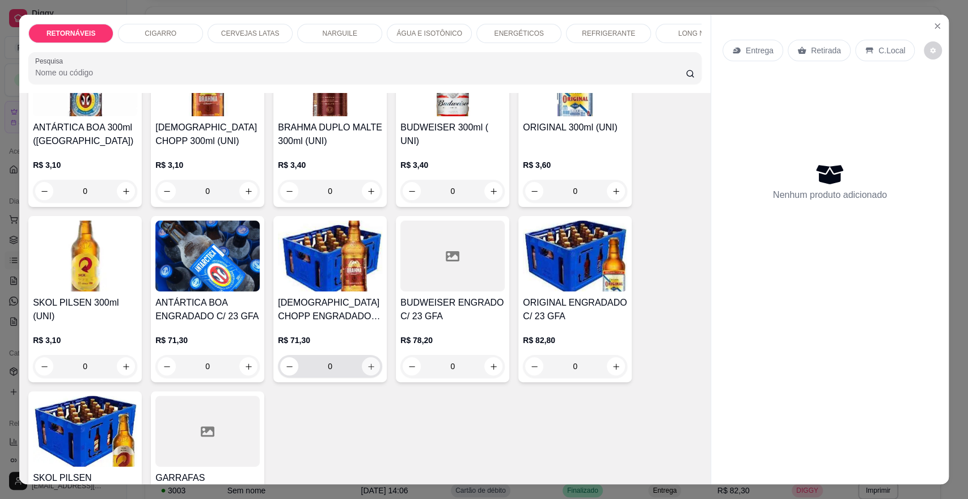
click at [368, 371] on icon "increase-product-quantity" at bounding box center [371, 366] width 9 height 9
type input "1"
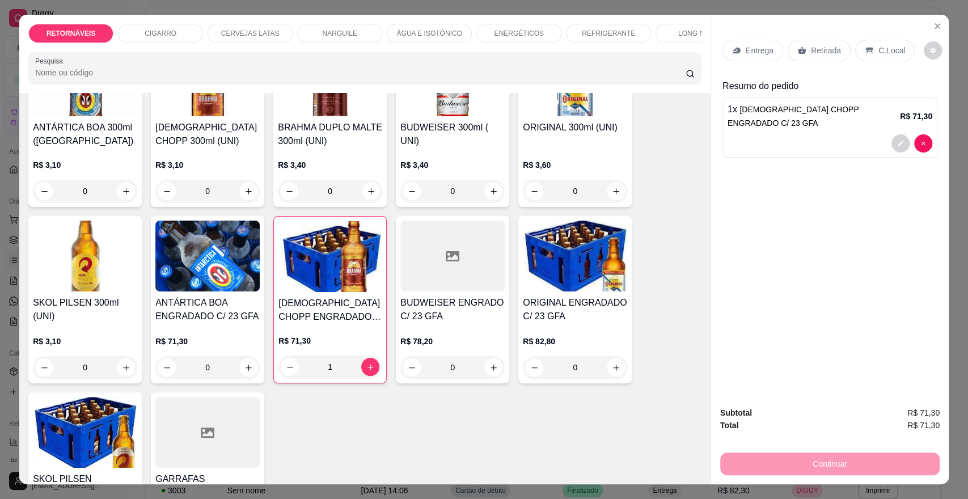
click at [751, 47] on p "Entrega" at bounding box center [760, 50] width 28 height 11
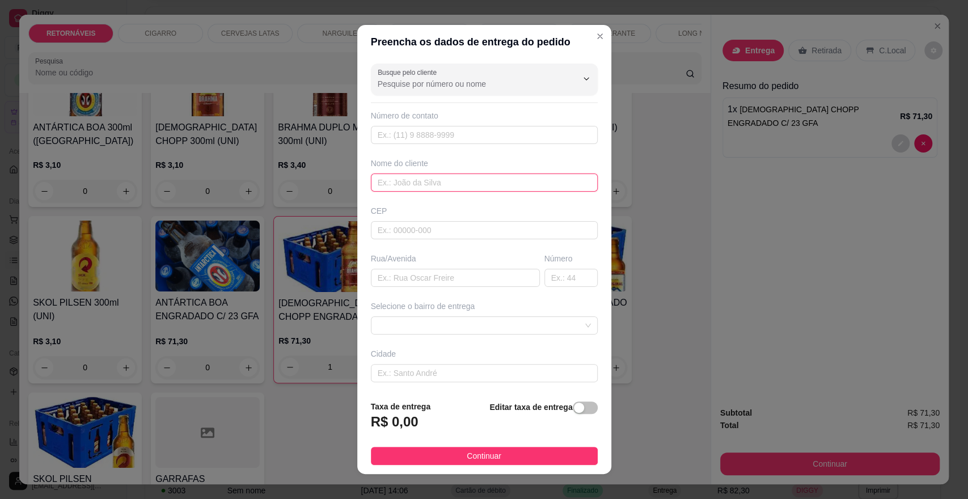
click at [398, 182] on input "text" at bounding box center [484, 183] width 227 height 18
type input "EDNEIA"
click at [409, 278] on input "text" at bounding box center [455, 278] width 169 height 18
click at [438, 326] on span at bounding box center [484, 325] width 213 height 17
type input "COAB"
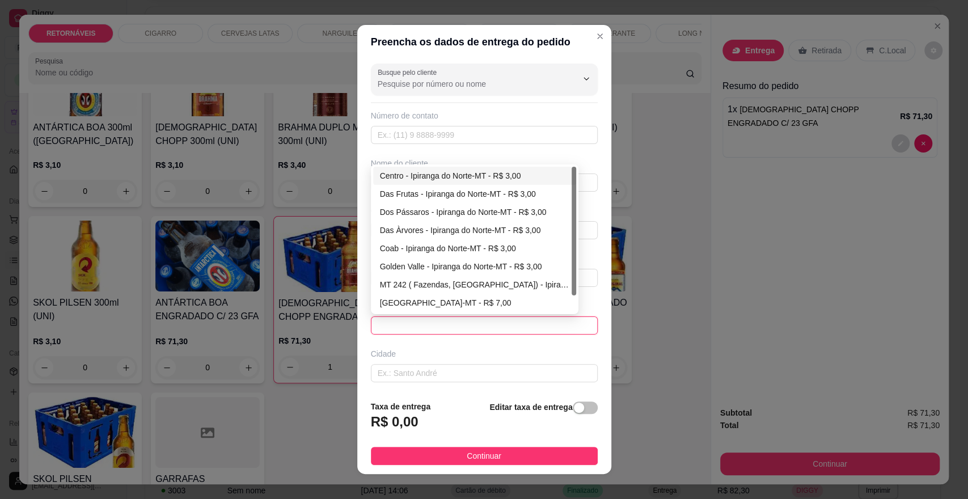
click at [434, 174] on div "Centro - Ipiranga do Norte-MT - R$ 3,00" at bounding box center [474, 176] width 189 height 12
type input "Ipiranga do Norte-MT"
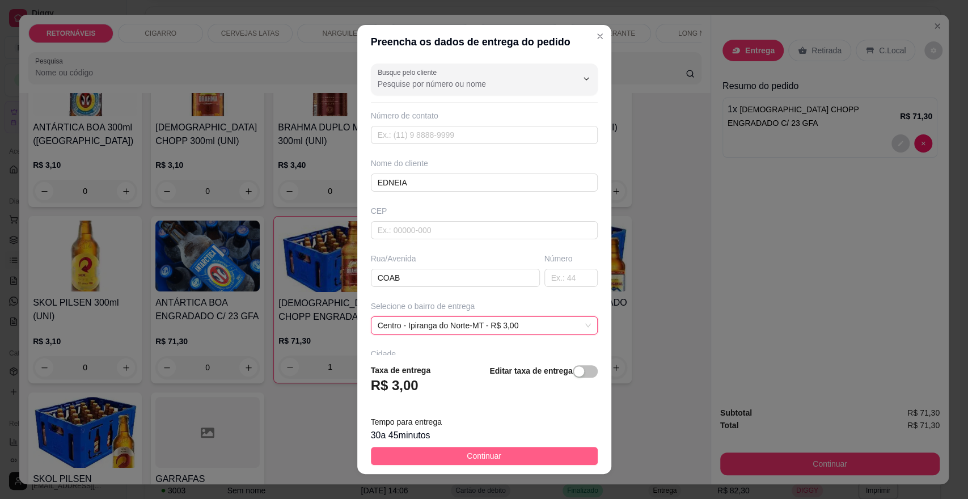
click at [540, 454] on button "Continuar" at bounding box center [484, 456] width 227 height 18
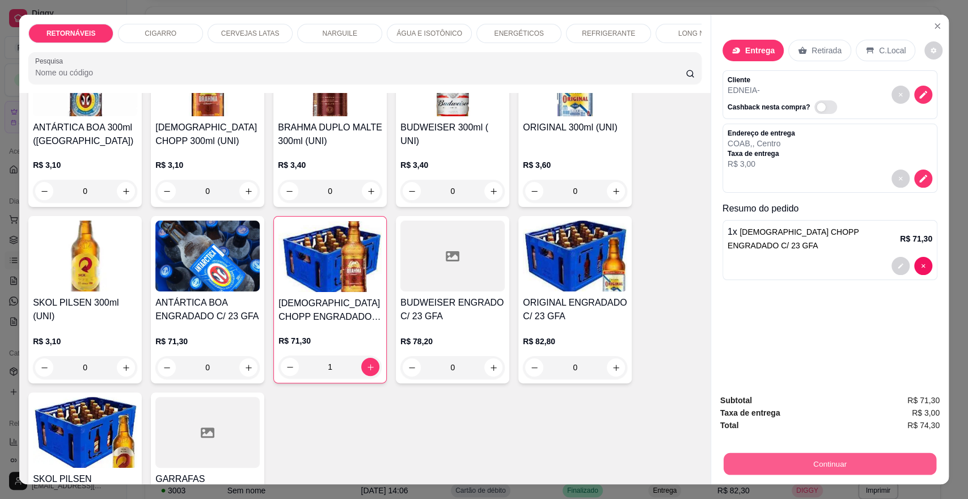
click at [785, 463] on button "Continuar" at bounding box center [830, 464] width 213 height 22
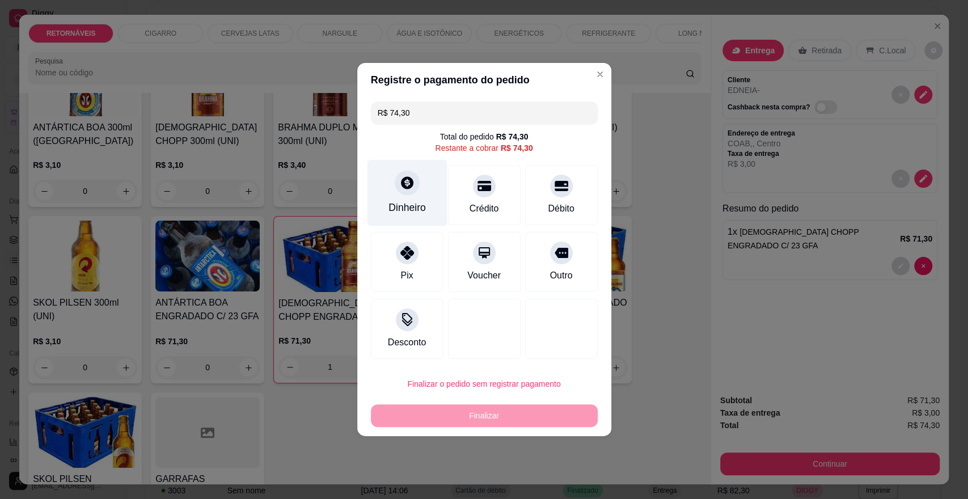
click at [403, 181] on icon at bounding box center [406, 182] width 15 height 15
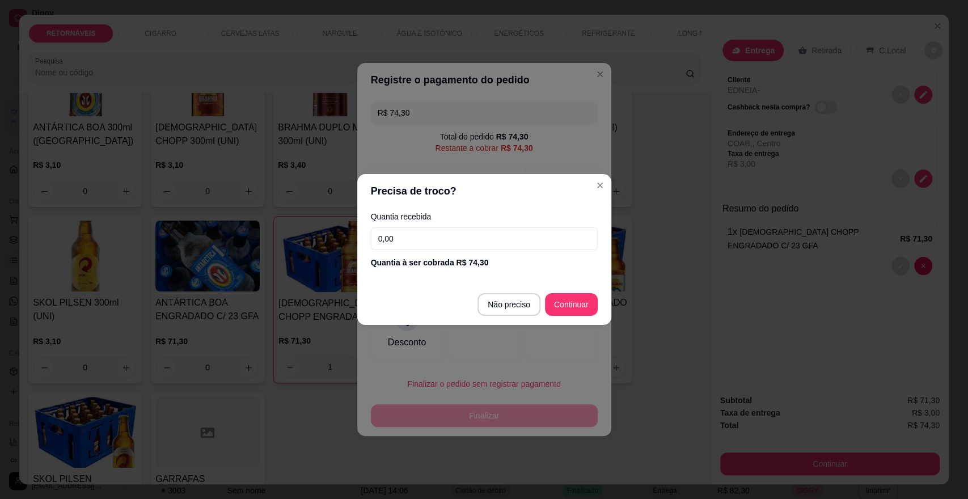
click at [408, 237] on input "0,00" at bounding box center [484, 238] width 227 height 23
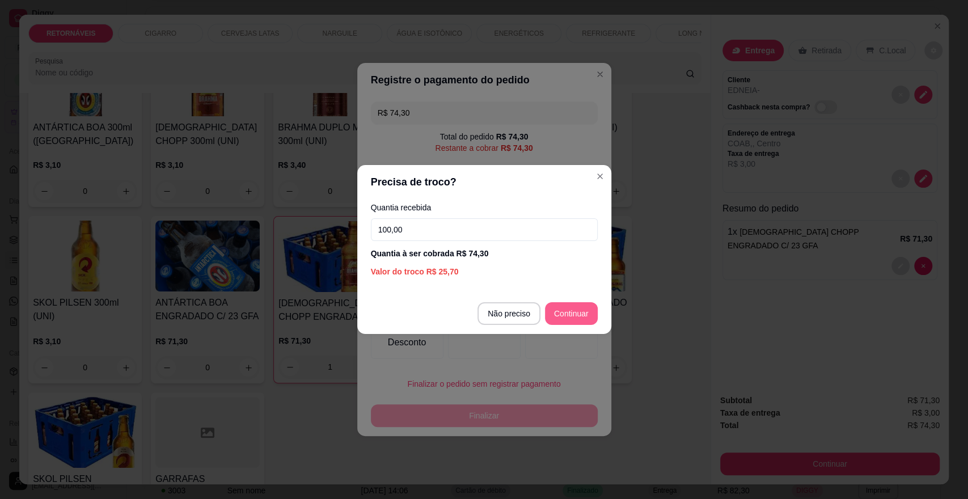
type input "100,00"
type input "R$ 0,00"
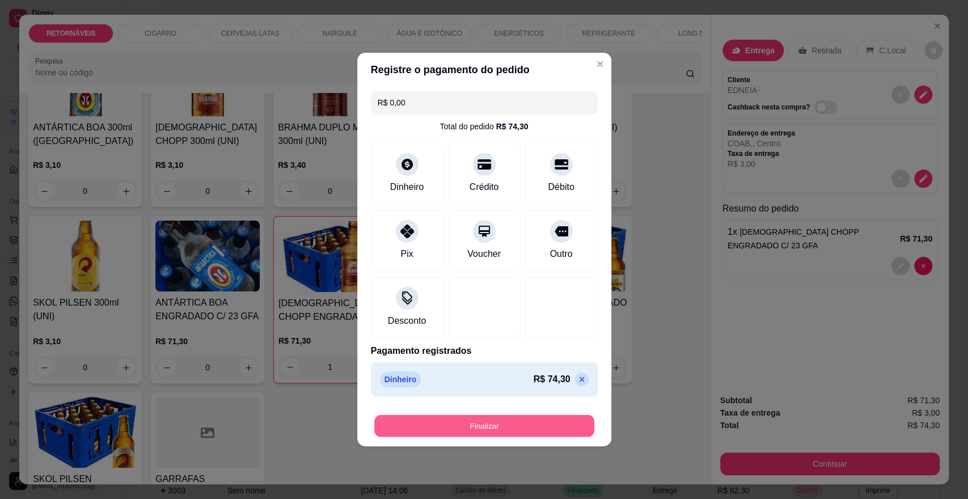
click at [515, 423] on button "Finalizar" at bounding box center [484, 426] width 220 height 22
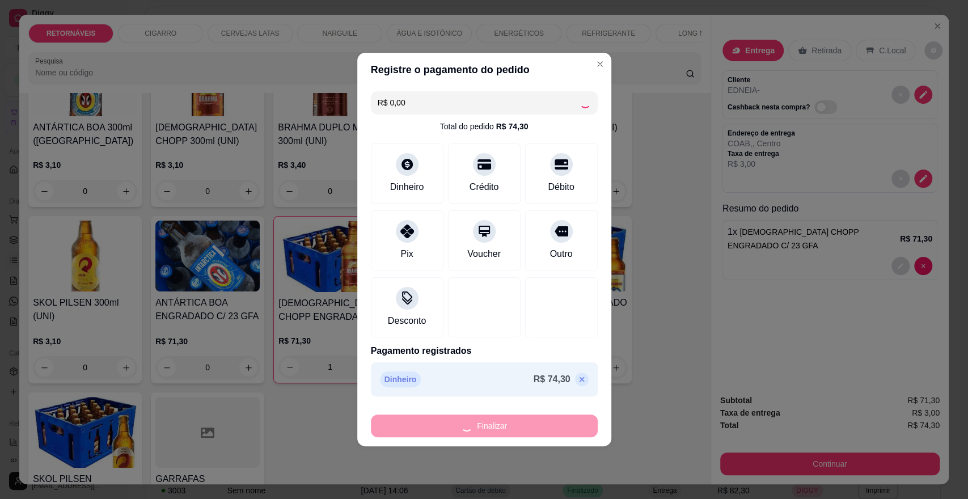
type input "0"
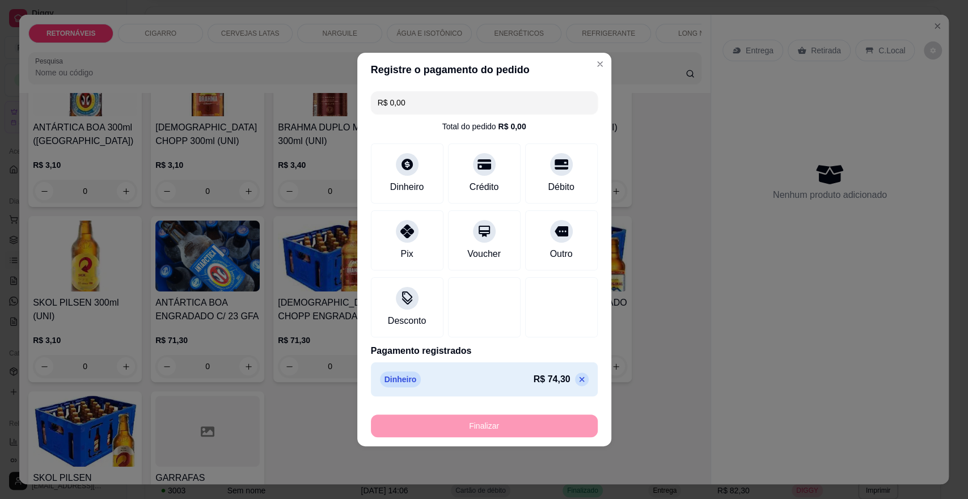
type input "-R$ 74,30"
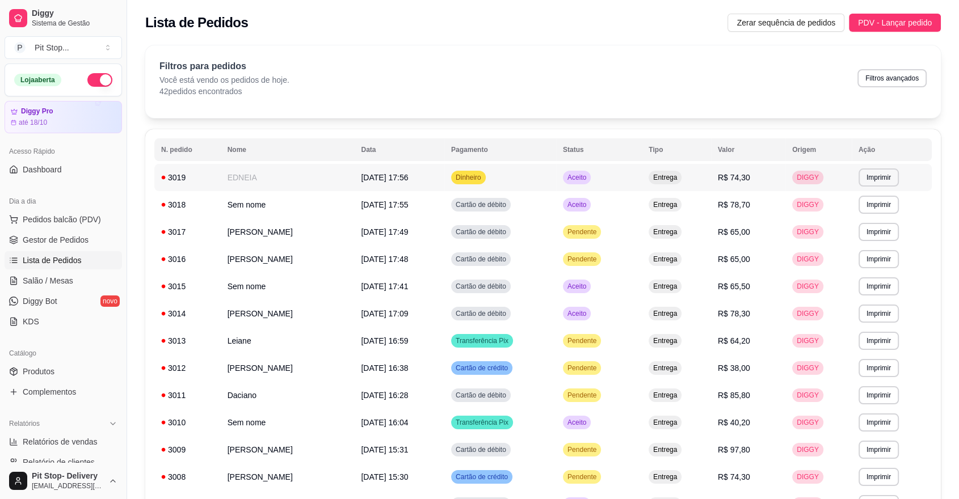
click at [588, 175] on span "Aceito" at bounding box center [576, 177] width 23 height 9
click at [877, 178] on button "Imprimir" at bounding box center [878, 177] width 39 height 18
click at [858, 217] on button "elgin i9 01" at bounding box center [861, 217] width 79 height 18
click at [67, 217] on span "Pedidos balcão (PDV)" at bounding box center [62, 219] width 78 height 11
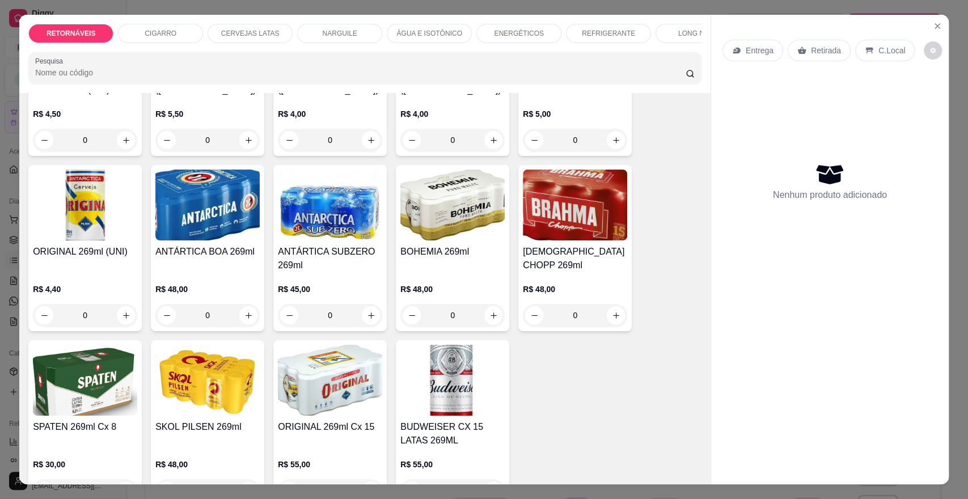
scroll to position [1512, 0]
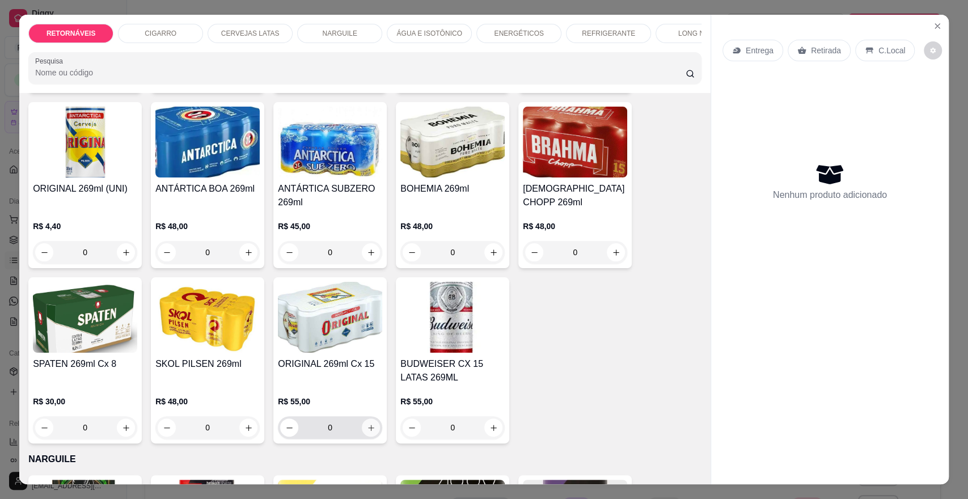
click at [367, 432] on icon "increase-product-quantity" at bounding box center [371, 428] width 9 height 9
type input "1"
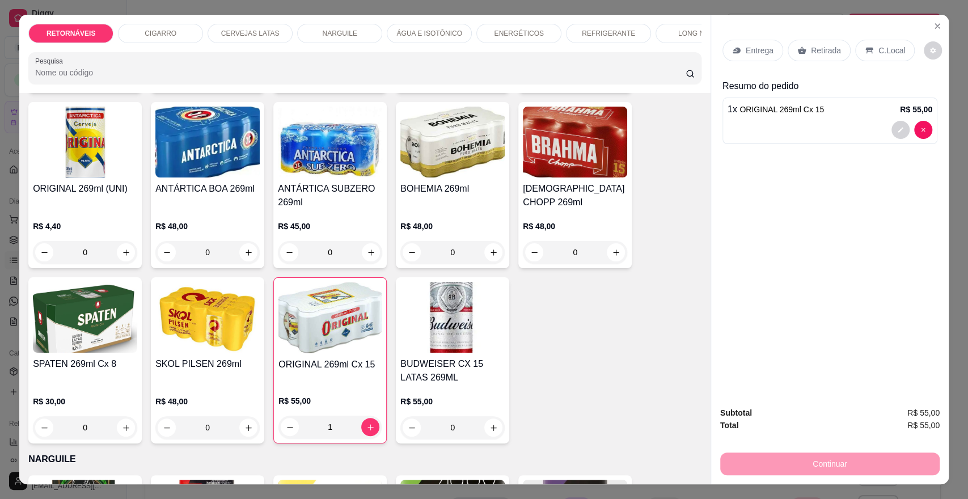
click at [754, 48] on p "Entrega" at bounding box center [760, 50] width 28 height 11
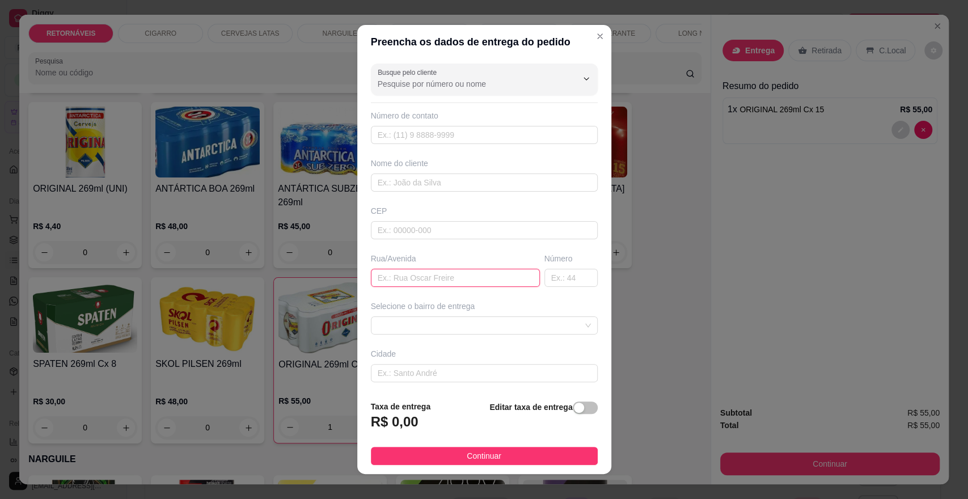
click at [398, 272] on input "text" at bounding box center [455, 278] width 169 height 18
type input "CAJUS"
click at [546, 272] on input "text" at bounding box center [570, 278] width 53 height 18
click at [473, 322] on span at bounding box center [484, 325] width 213 height 17
type input "50"
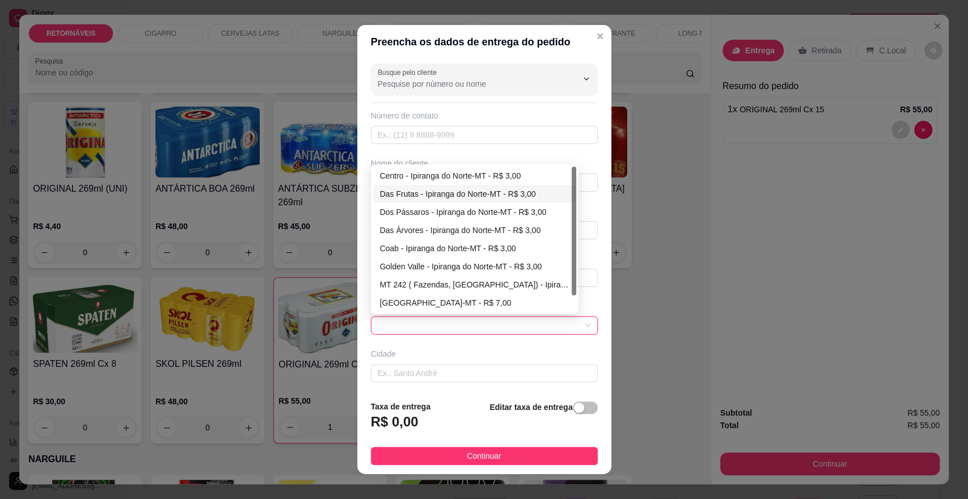
drag, startPoint x: 443, startPoint y: 191, endPoint x: 449, endPoint y: 198, distance: 9.2
click at [444, 191] on div "Das Frutas - Ipiranga do Norte-MT - R$ 3,00" at bounding box center [474, 194] width 189 height 12
type input "Ipiranga do Norte-MT"
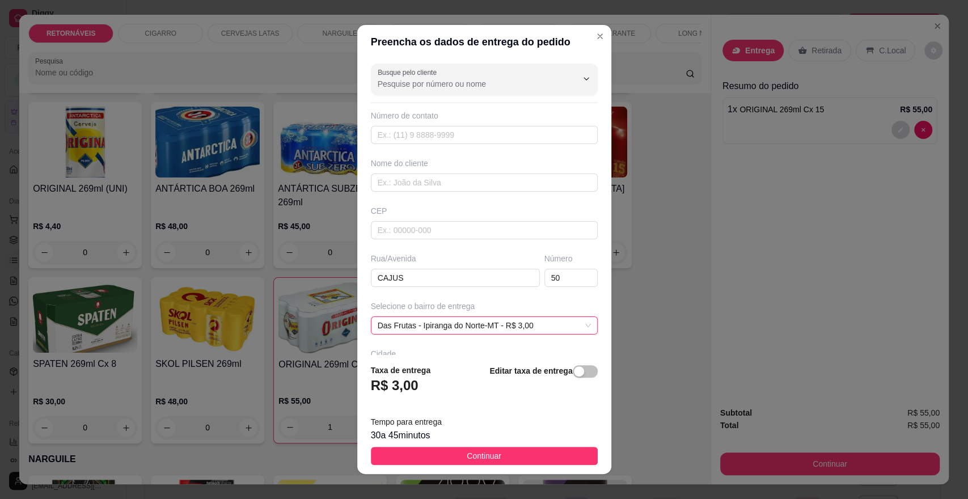
click at [477, 454] on span "Continuar" at bounding box center [484, 456] width 35 height 12
click at [477, 454] on div "Item avulso RETORNÁVEIS ANTÁRTICA BOA 300ml (UNI) R$ 3,10 0 BRAHMA CHOPP 300ml …" at bounding box center [364, 288] width 691 height 391
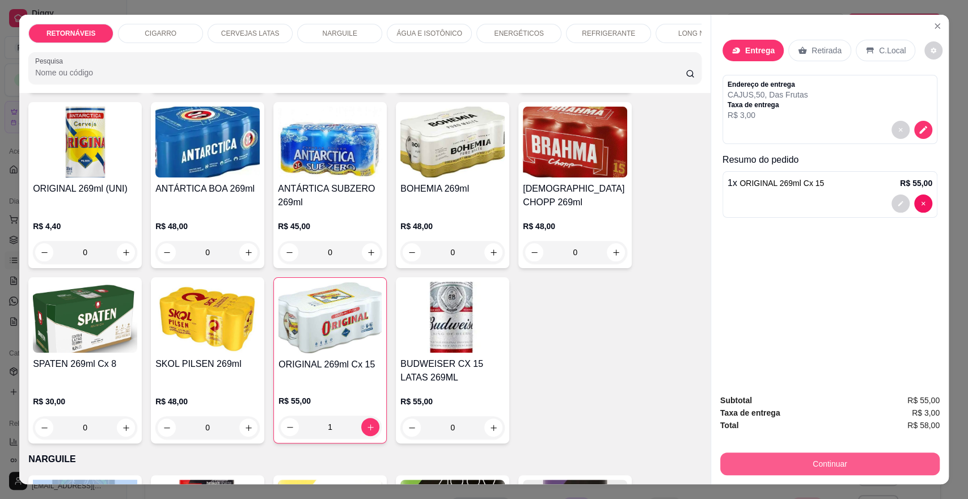
click at [813, 459] on button "Continuar" at bounding box center [829, 464] width 219 height 23
click at [821, 457] on button "Continuar" at bounding box center [830, 464] width 213 height 22
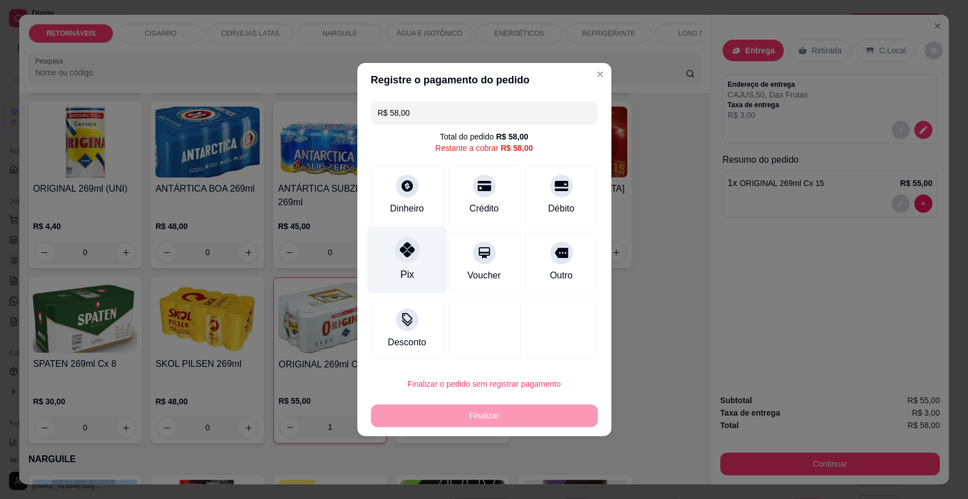
click at [404, 248] on icon at bounding box center [406, 249] width 15 height 15
type input "R$ 0,00"
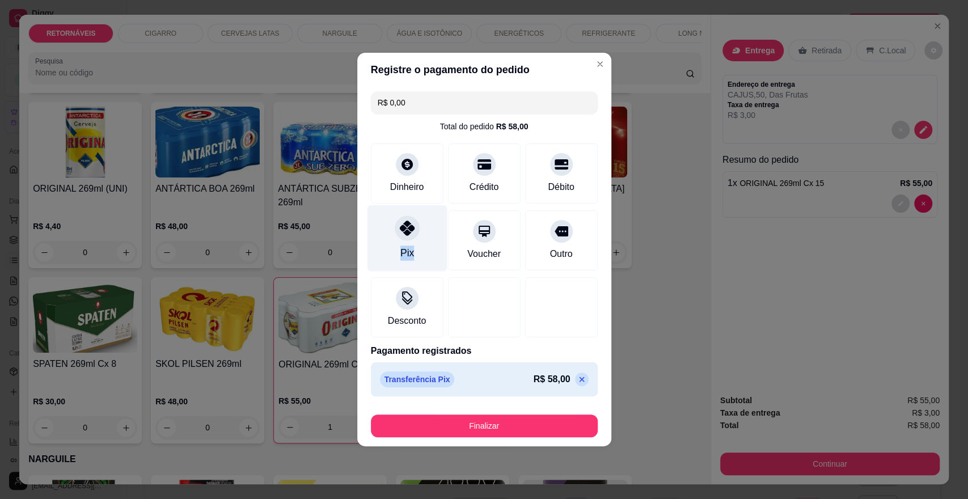
click at [404, 248] on div "Pix" at bounding box center [407, 253] width 14 height 15
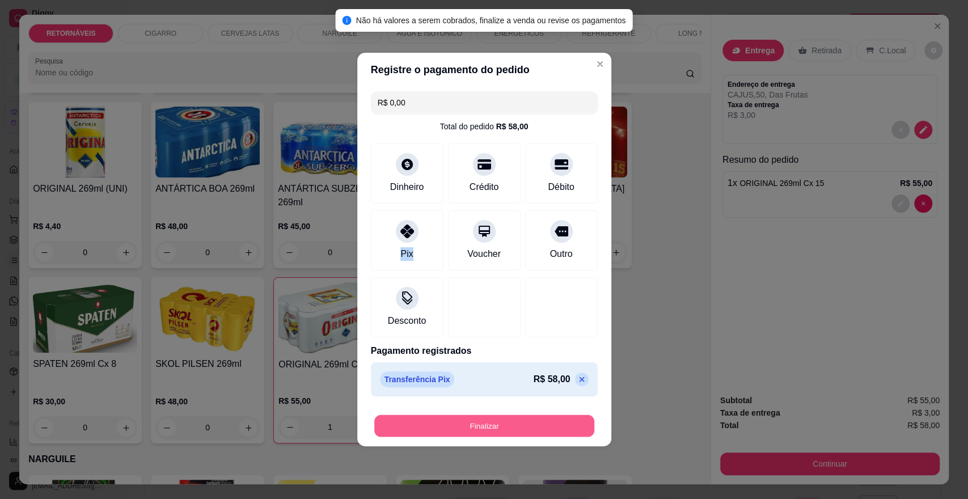
click at [478, 425] on button "Finalizar" at bounding box center [484, 426] width 220 height 22
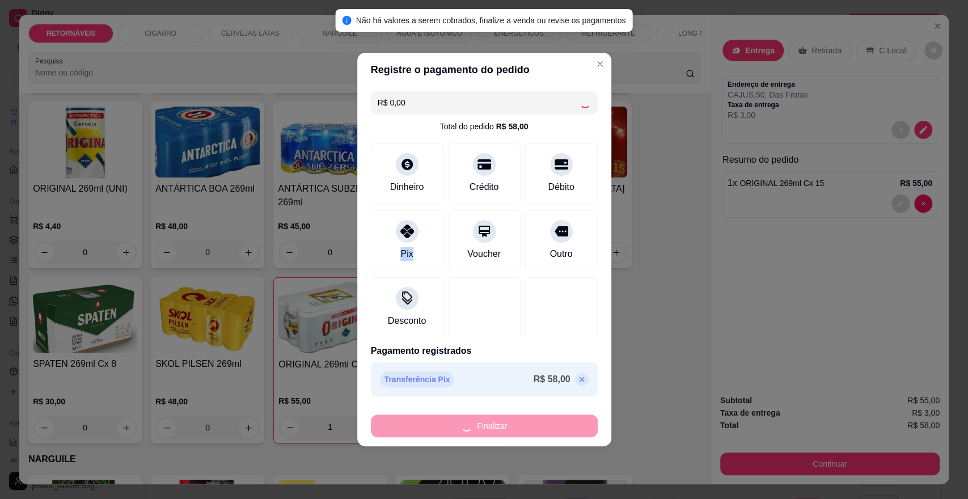
type input "0"
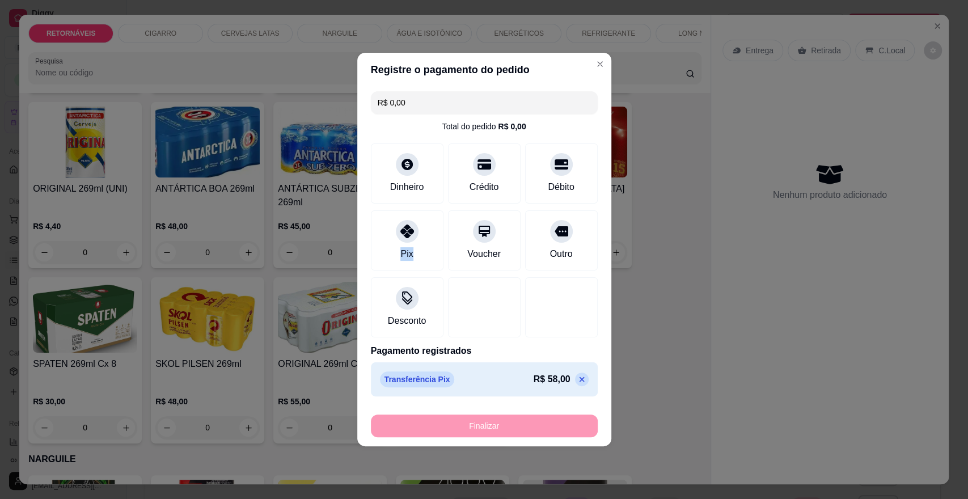
type input "-R$ 58,00"
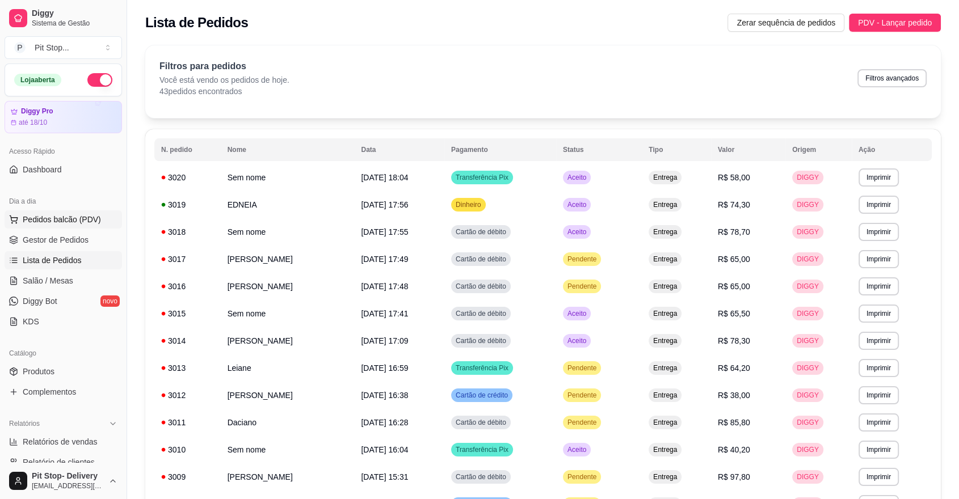
click at [66, 214] on span "Pedidos balcão (PDV)" at bounding box center [62, 219] width 78 height 11
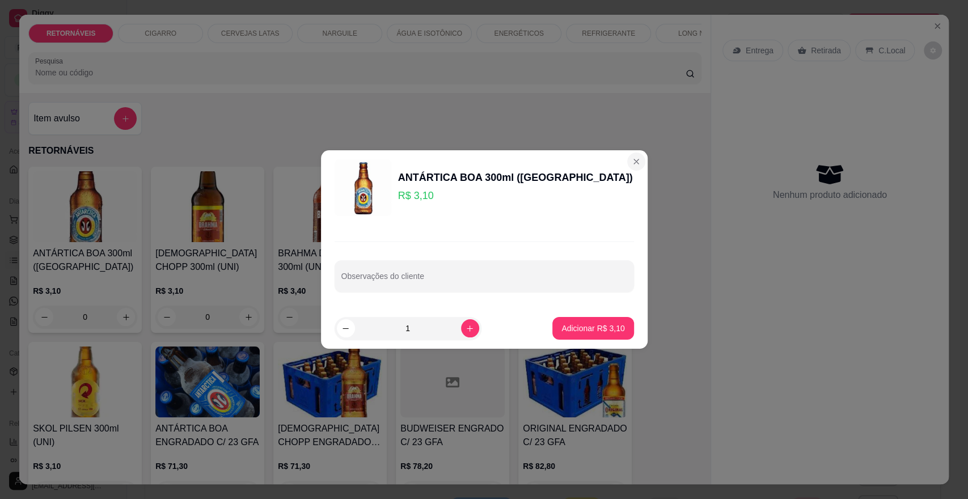
click at [628, 158] on p "RETORNÁVEIS" at bounding box center [364, 151] width 673 height 14
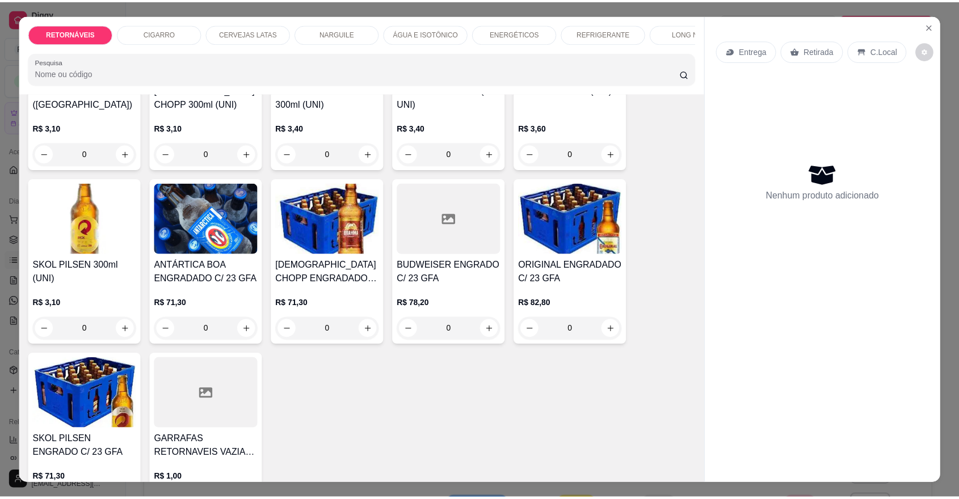
scroll to position [189, 0]
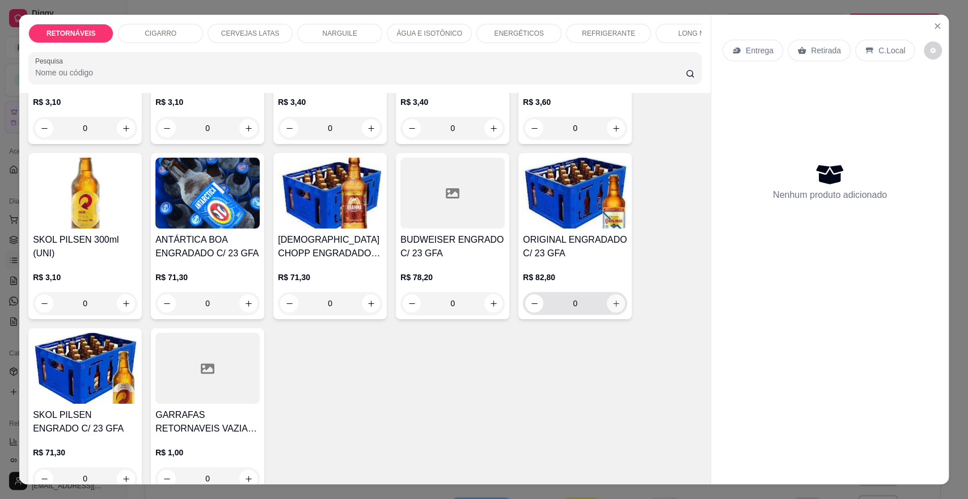
click at [613, 308] on icon "increase-product-quantity" at bounding box center [616, 303] width 9 height 9
type input "1"
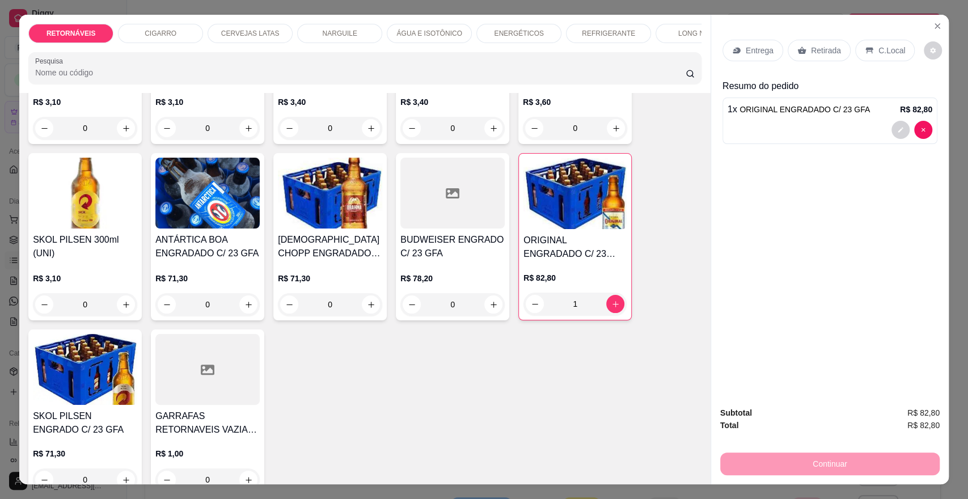
click at [755, 48] on p "Entrega" at bounding box center [760, 50] width 28 height 11
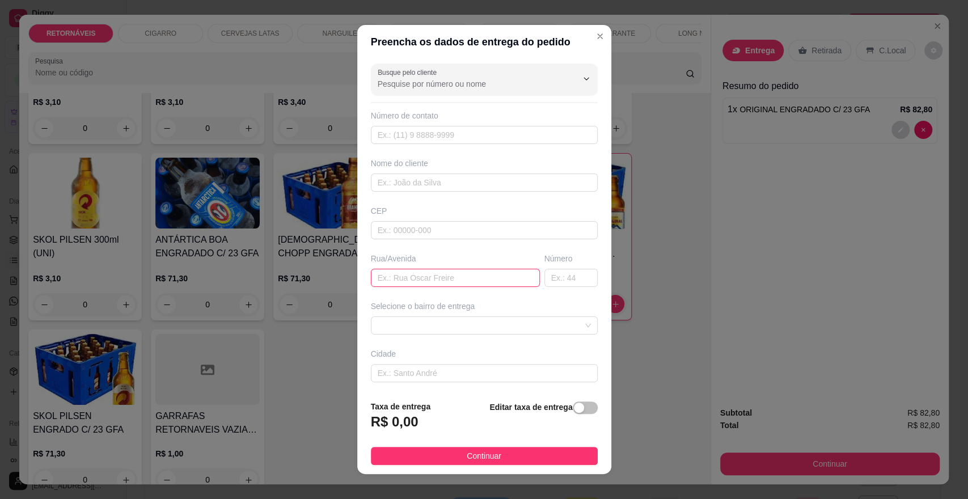
click at [417, 277] on input "text" at bounding box center [455, 278] width 169 height 18
type input "JABUTICABAS"
click at [544, 277] on input "text" at bounding box center [570, 278] width 53 height 18
click at [441, 326] on span at bounding box center [484, 325] width 213 height 17
type input "311"
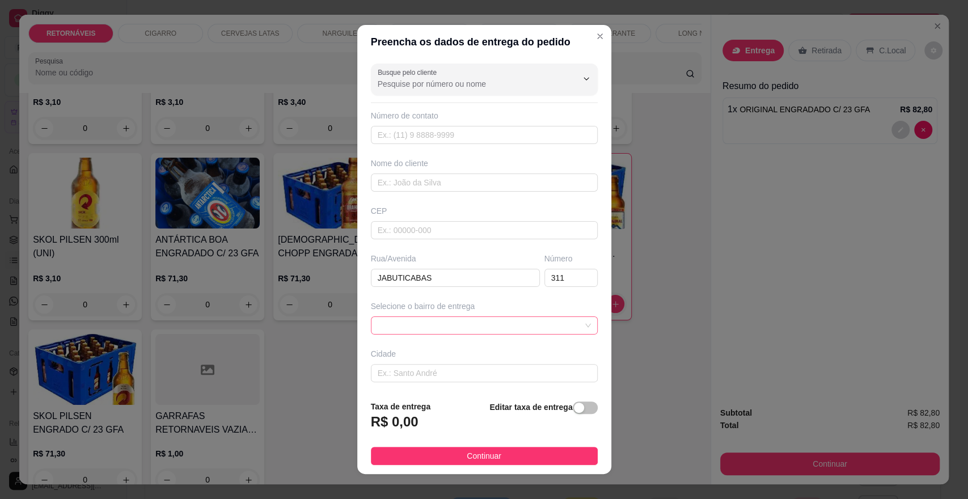
click at [441, 326] on span at bounding box center [484, 325] width 213 height 17
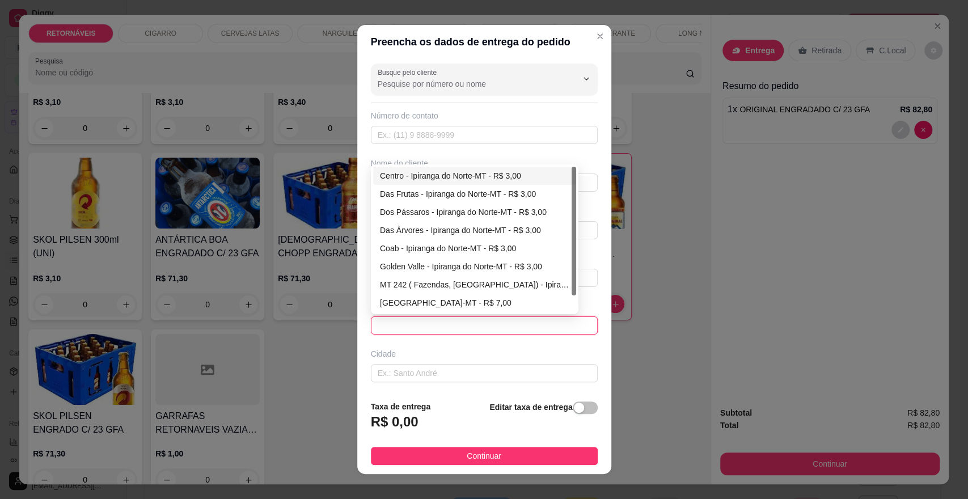
click at [437, 322] on span at bounding box center [484, 325] width 213 height 17
drag, startPoint x: 446, startPoint y: 189, endPoint x: 467, endPoint y: 207, distance: 27.3
click at [447, 189] on div "Das Frutas - Ipiranga do Norte-MT - R$ 3,00" at bounding box center [474, 194] width 189 height 12
type input "Ipiranga do Norte-MT"
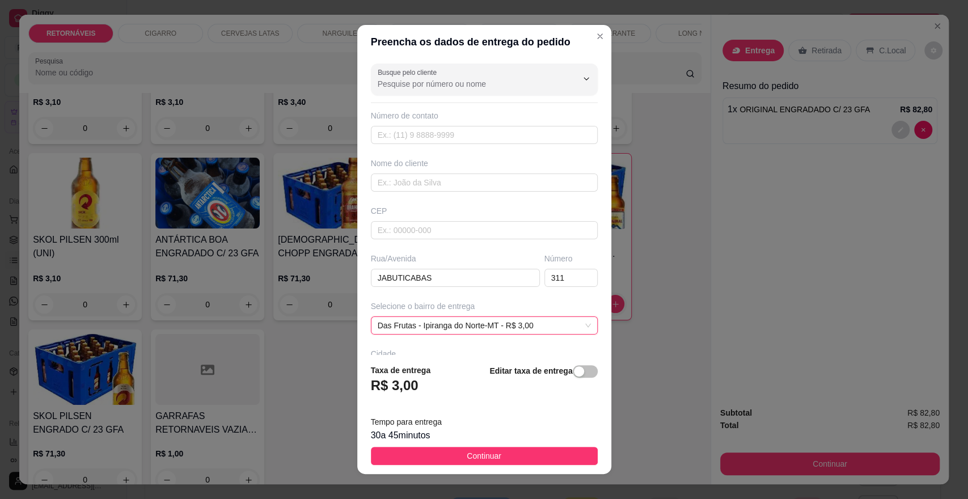
drag, startPoint x: 476, startPoint y: 458, endPoint x: 482, endPoint y: 449, distance: 10.4
click at [476, 458] on span "Continuar" at bounding box center [484, 456] width 35 height 12
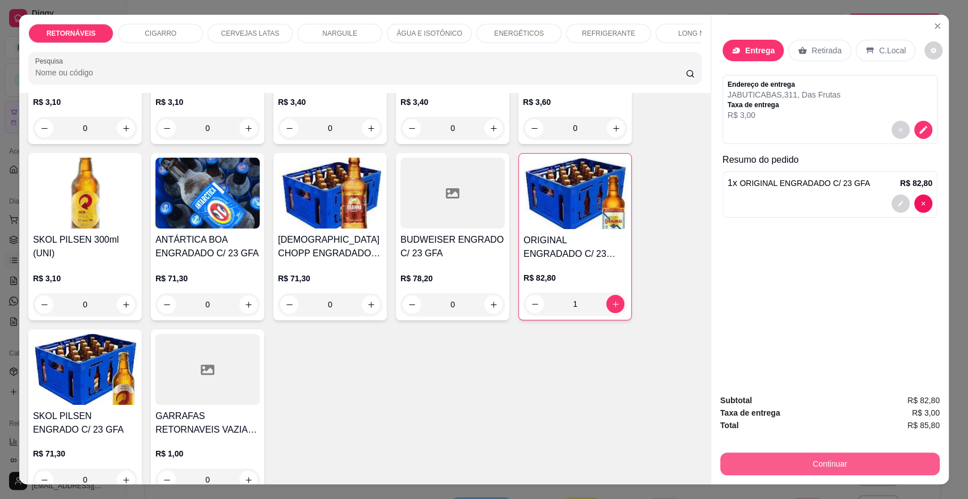
click at [805, 465] on button "Continuar" at bounding box center [829, 464] width 219 height 23
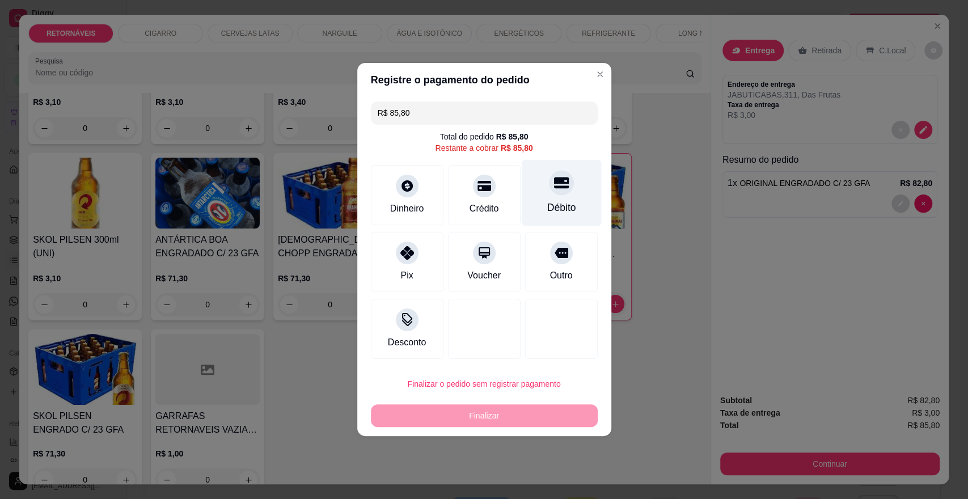
click at [554, 185] on icon at bounding box center [561, 182] width 15 height 15
type input "R$ 0,00"
click at [552, 200] on div "Débito" at bounding box center [561, 207] width 29 height 15
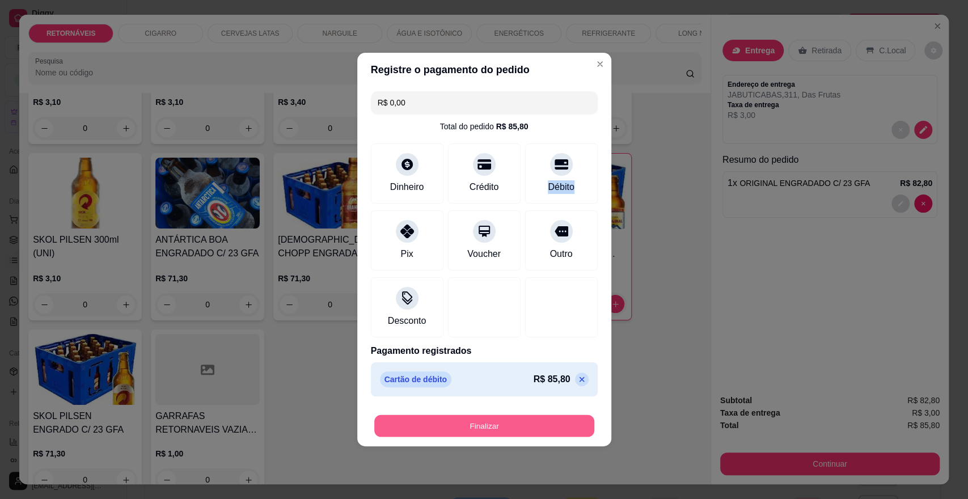
click at [505, 425] on button "Finalizar" at bounding box center [484, 426] width 220 height 22
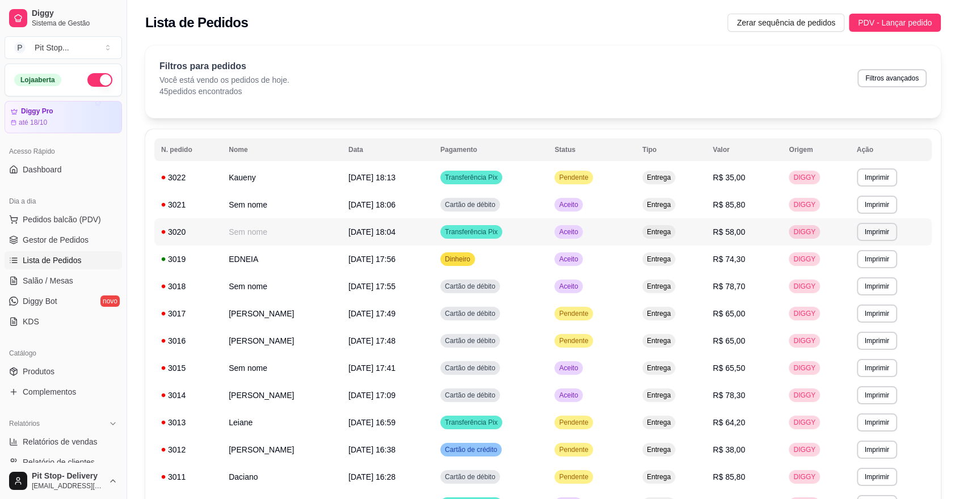
click at [580, 231] on span "Aceito" at bounding box center [567, 231] width 23 height 9
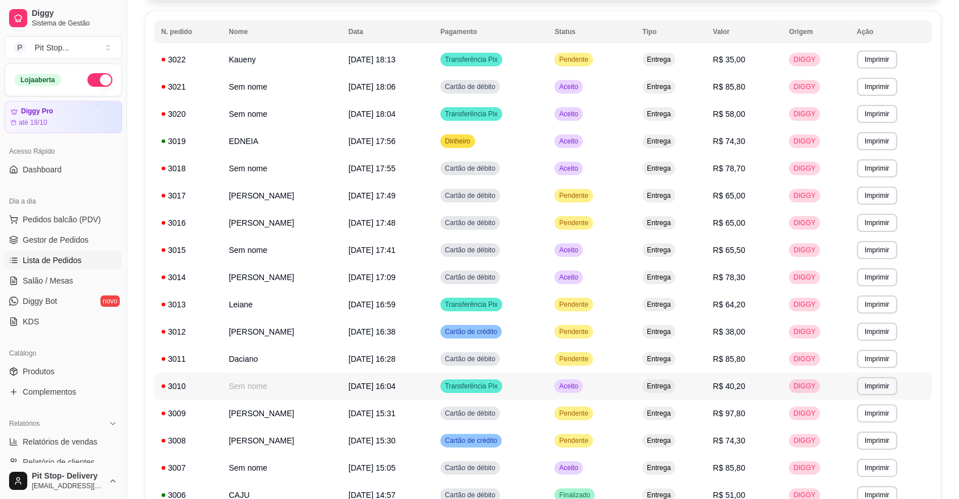
scroll to position [126, 0]
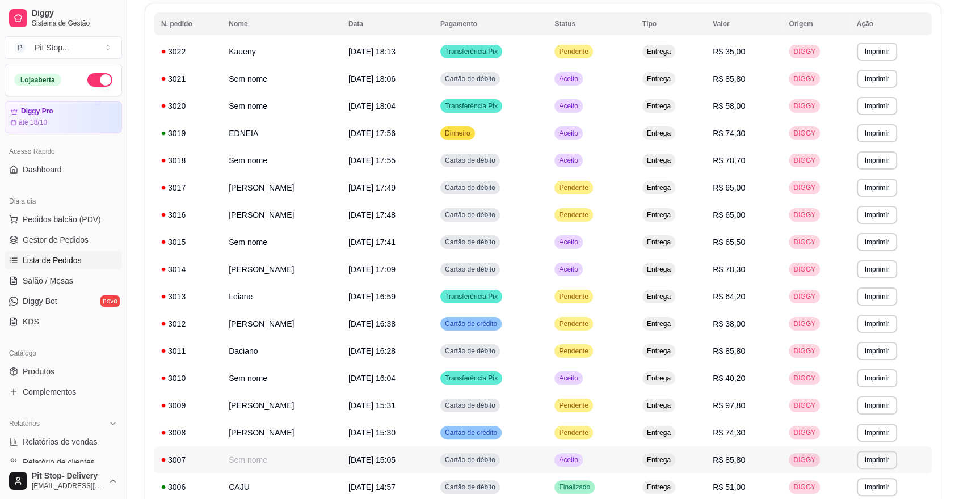
click at [580, 458] on span "Aceito" at bounding box center [567, 459] width 23 height 9
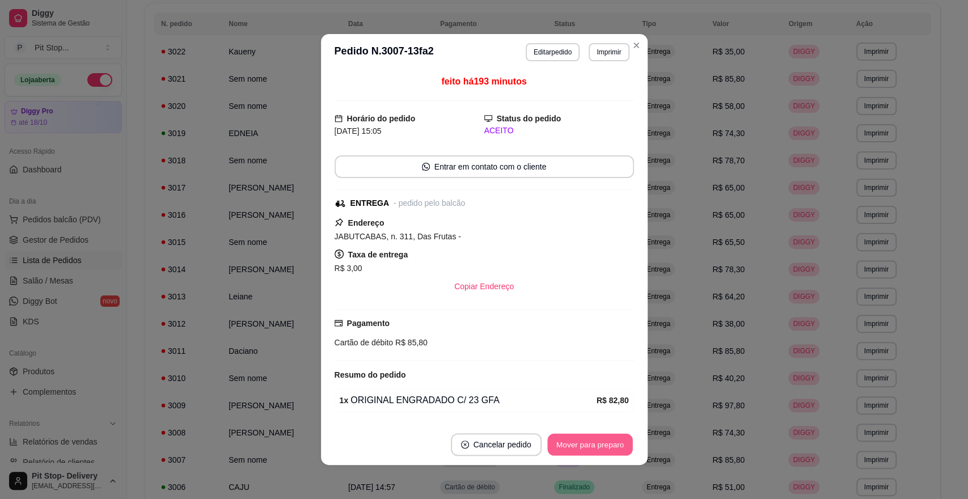
click at [601, 445] on button "Mover para preparo" at bounding box center [589, 445] width 85 height 22
click at [600, 444] on button "Mover para entrega" at bounding box center [589, 444] width 87 height 23
click at [600, 444] on div "Mover para entrega" at bounding box center [581, 444] width 103 height 23
click at [600, 444] on div "Mover para finalizado" at bounding box center [579, 444] width 110 height 23
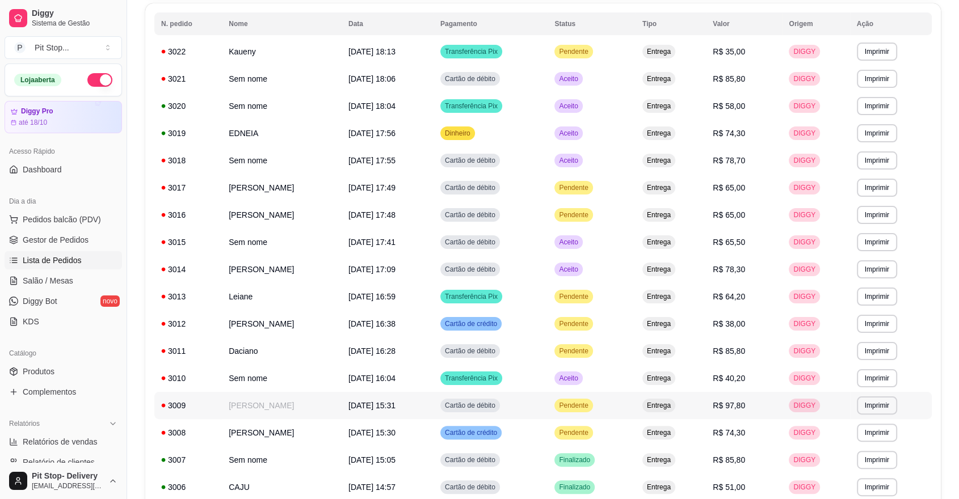
click at [590, 403] on span "Pendente" at bounding box center [572, 405] width 33 height 9
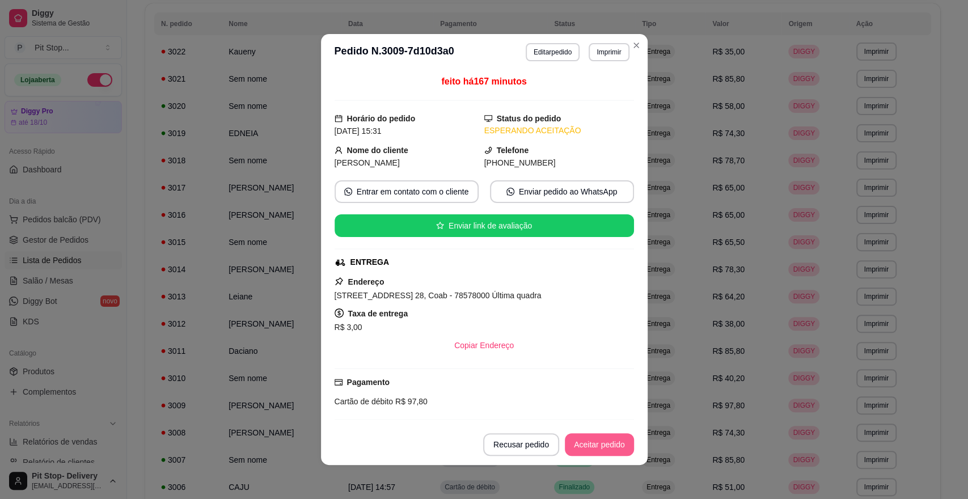
click at [606, 441] on button "Aceitar pedido" at bounding box center [599, 444] width 69 height 23
click at [606, 441] on div "Recusar pedido Aceitar pedido" at bounding box center [542, 444] width 183 height 23
click at [605, 439] on button "Mover para preparo" at bounding box center [590, 444] width 88 height 23
click at [605, 439] on button "Mover para entrega" at bounding box center [589, 444] width 87 height 23
click at [607, 434] on button "Mover para finalizado" at bounding box center [586, 445] width 91 height 22
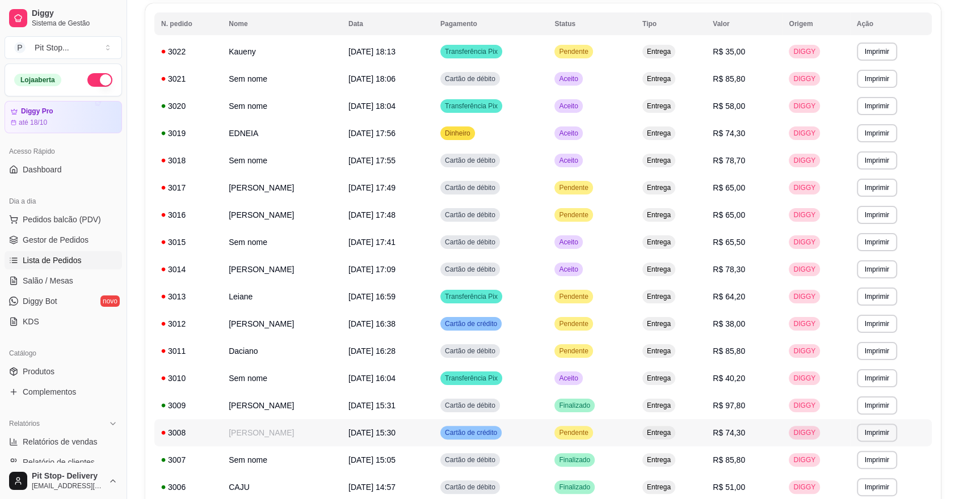
click at [590, 430] on span "Pendente" at bounding box center [572, 432] width 33 height 9
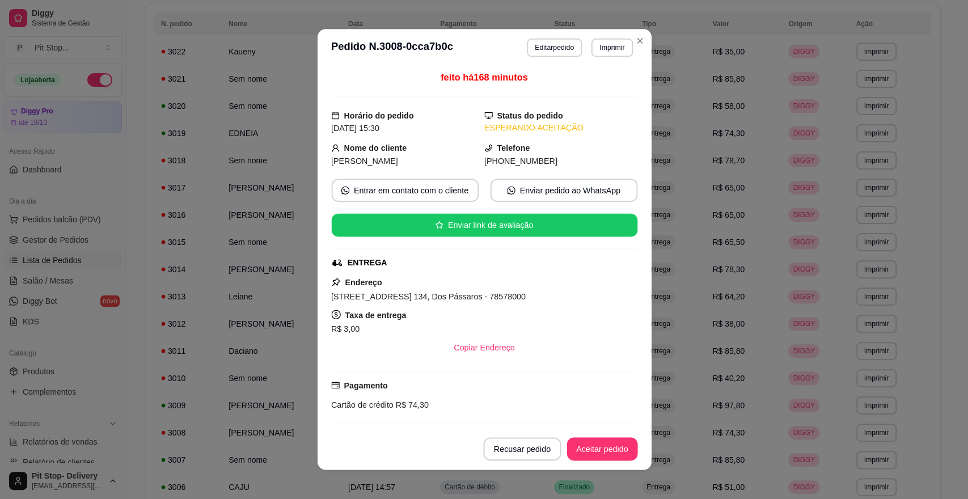
drag, startPoint x: 605, startPoint y: 439, endPoint x: 611, endPoint y: 430, distance: 11.0
click at [611, 430] on footer "Recusar pedido Aceitar pedido" at bounding box center [484, 449] width 334 height 42
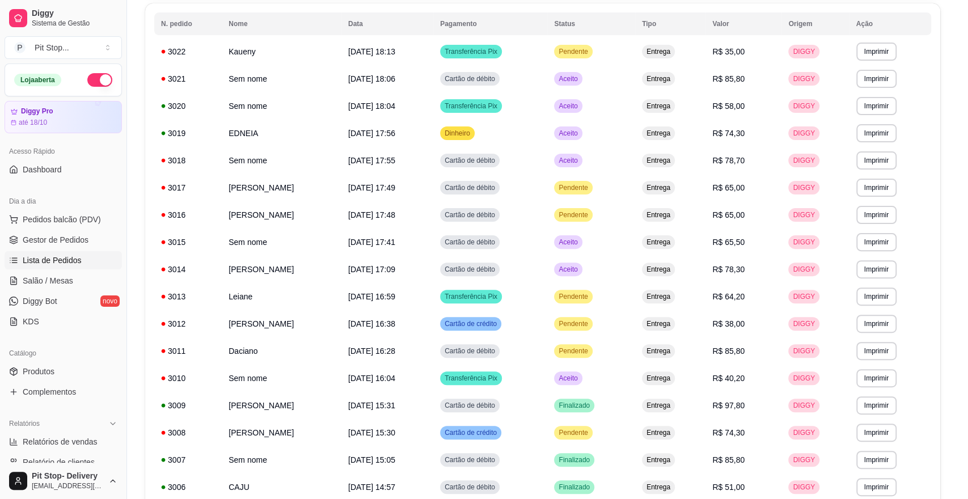
click at [611, 430] on footer "Recusar pedido Aceitar pedido" at bounding box center [484, 444] width 327 height 41
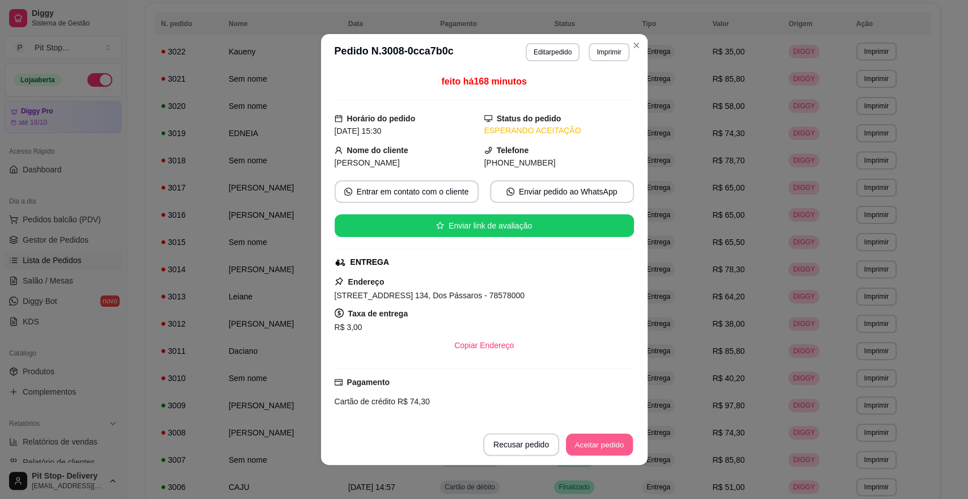
click at [609, 438] on button "Aceitar pedido" at bounding box center [599, 445] width 67 height 22
click at [609, 440] on button "Mover para preparo" at bounding box center [590, 444] width 88 height 23
click at [609, 441] on div "Mover para preparo" at bounding box center [582, 444] width 104 height 23
click at [609, 441] on button "Mover para entrega" at bounding box center [589, 444] width 87 height 23
click at [596, 446] on button "Mover para finalizado" at bounding box center [587, 444] width 94 height 23
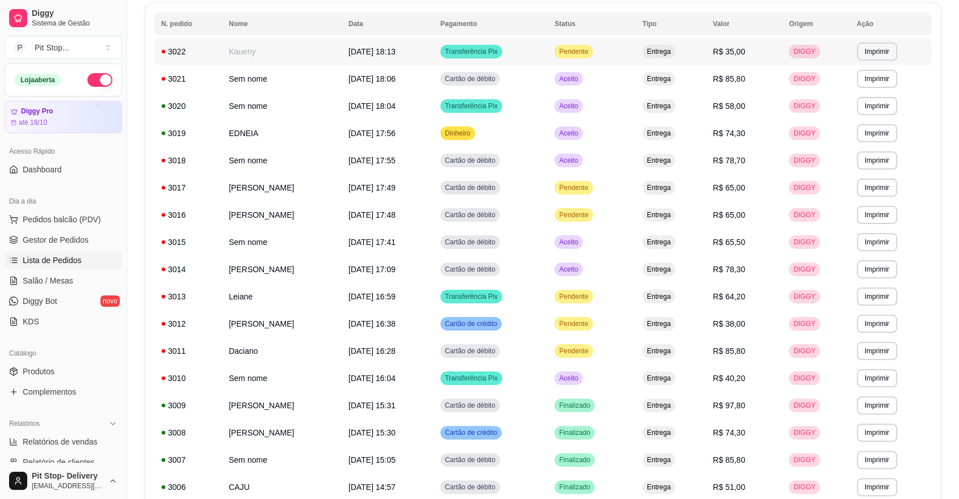
click at [178, 49] on div "3022" at bounding box center [188, 51] width 54 height 11
click at [395, 132] on span "[DATE] 17:56" at bounding box center [371, 133] width 47 height 9
click at [580, 130] on span "Aceito" at bounding box center [567, 133] width 23 height 9
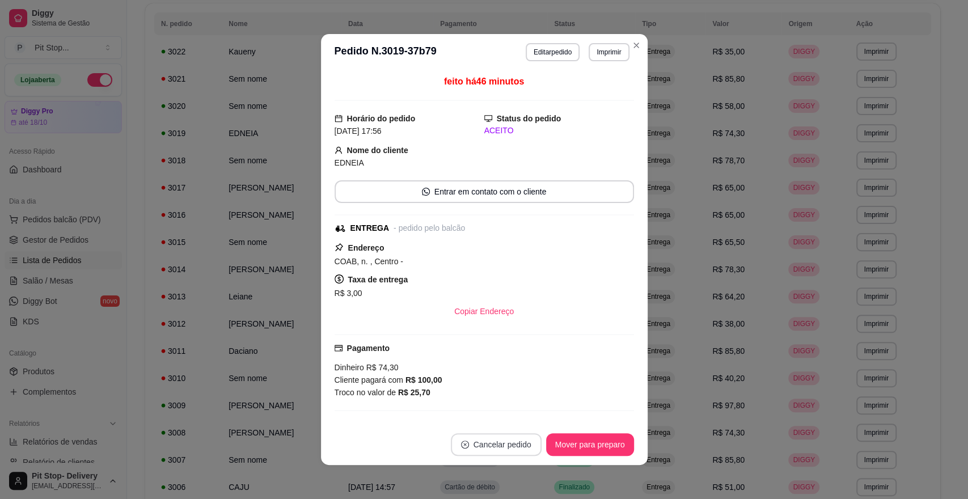
click at [488, 443] on button "Cancelar pedido" at bounding box center [496, 444] width 91 height 23
click at [512, 411] on button "Sim" at bounding box center [522, 416] width 45 height 23
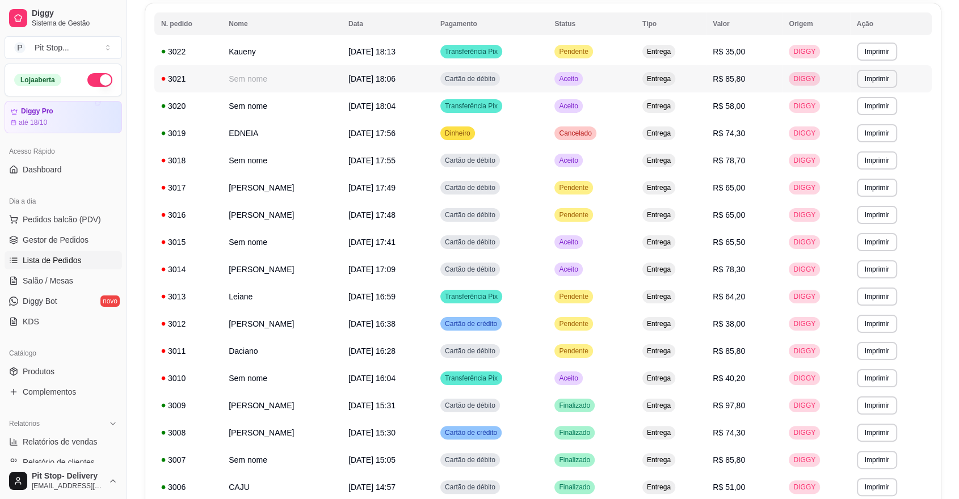
click at [580, 77] on span "Aceito" at bounding box center [567, 78] width 23 height 9
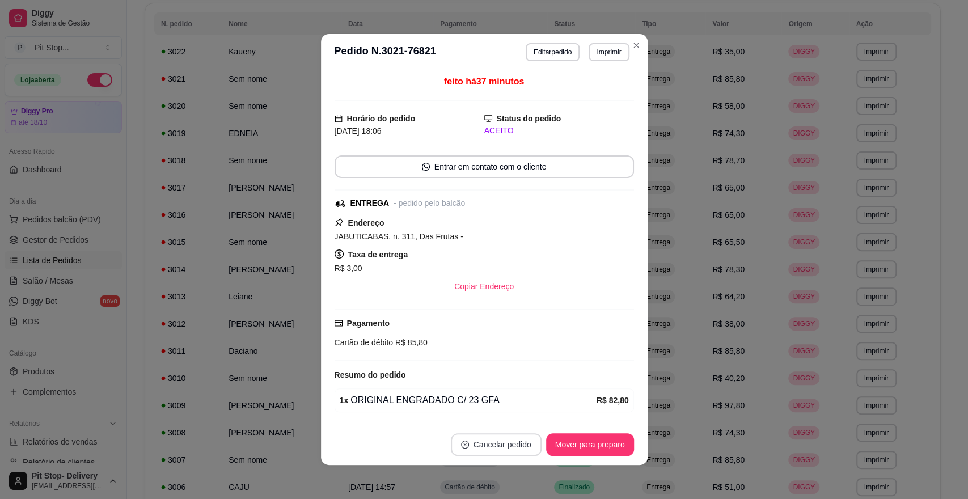
click at [492, 441] on button "Cancelar pedido" at bounding box center [496, 444] width 91 height 23
click at [519, 416] on button "Sim" at bounding box center [522, 416] width 45 height 23
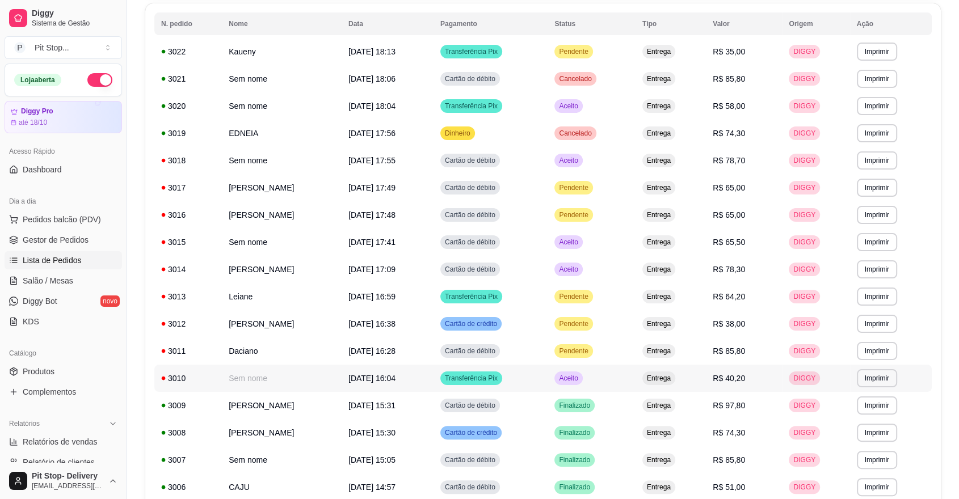
click at [580, 374] on span "Aceito" at bounding box center [567, 378] width 23 height 9
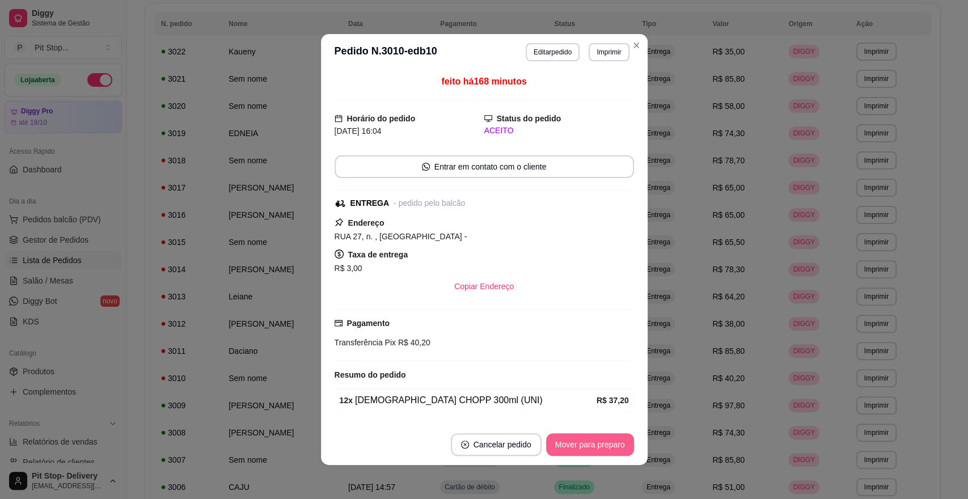
click at [602, 441] on button "Mover para preparo" at bounding box center [590, 444] width 88 height 23
click at [602, 441] on button "Mover para entrega" at bounding box center [590, 445] width 85 height 22
click at [602, 441] on div "Mover para entrega" at bounding box center [589, 444] width 87 height 23
click at [602, 441] on div "Mover para entrega" at bounding box center [581, 444] width 103 height 23
click at [602, 441] on button "Mover para finalizado" at bounding box center [587, 444] width 94 height 23
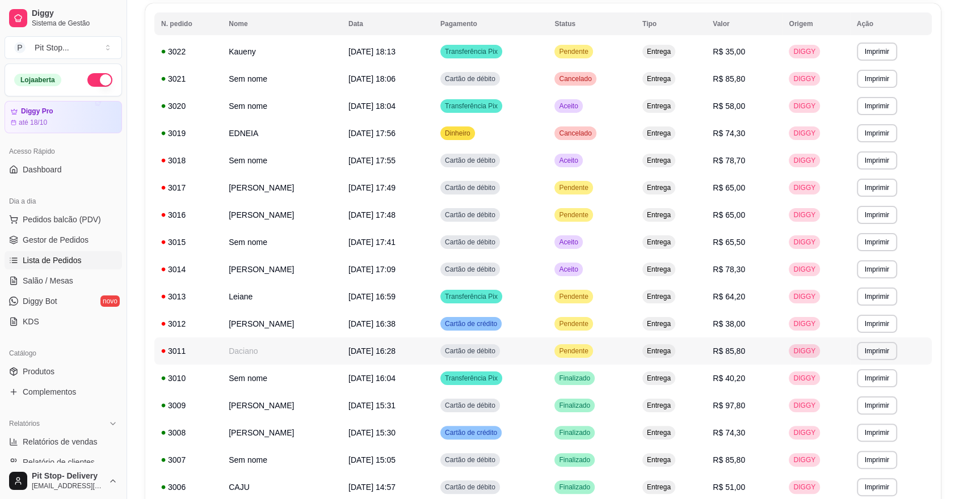
click at [590, 349] on span "Pendente" at bounding box center [572, 351] width 33 height 9
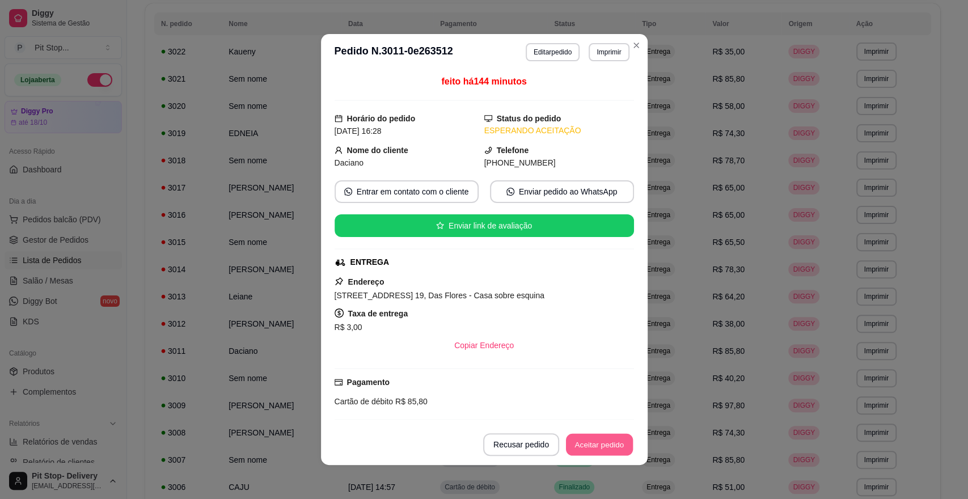
click at [577, 442] on button "Aceitar pedido" at bounding box center [599, 445] width 67 height 22
click at [577, 442] on div "Recusar pedido Aceitar pedido" at bounding box center [542, 444] width 183 height 23
click at [577, 442] on button "Mover para preparo" at bounding box center [590, 444] width 88 height 23
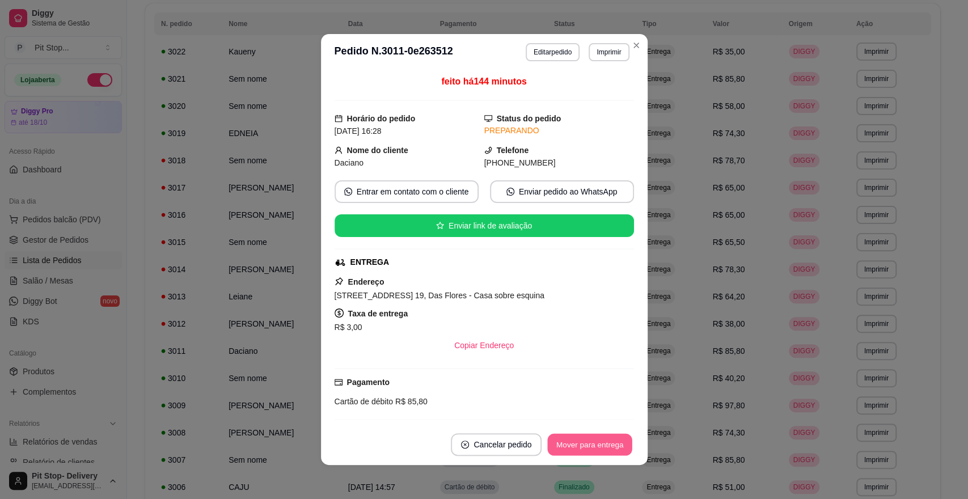
click at [577, 442] on button "Mover para entrega" at bounding box center [590, 445] width 85 height 22
click at [585, 442] on button "Mover para finalizado" at bounding box center [587, 444] width 94 height 23
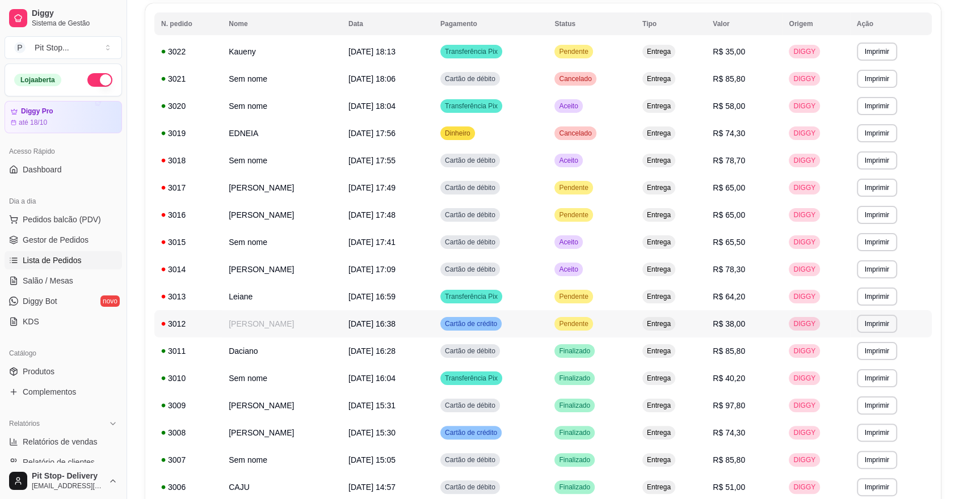
click at [590, 323] on span "Pendente" at bounding box center [572, 323] width 33 height 9
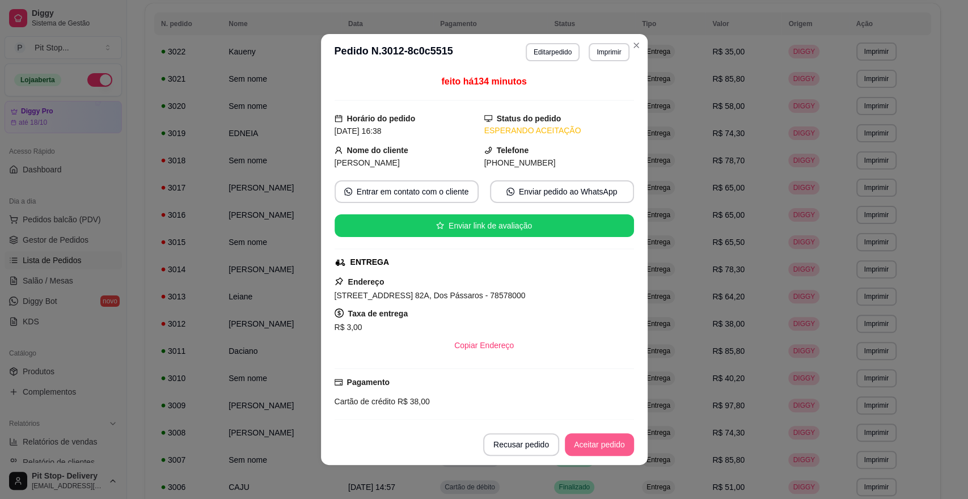
click at [594, 441] on button "Aceitar pedido" at bounding box center [599, 444] width 69 height 23
click at [594, 441] on div "Recusar pedido Aceitar pedido" at bounding box center [542, 444] width 183 height 23
click at [594, 441] on button "Mover para preparo" at bounding box center [590, 444] width 88 height 23
click at [594, 441] on div "Mover para preparo" at bounding box center [582, 444] width 104 height 23
click at [594, 441] on button "Mover para entrega" at bounding box center [589, 444] width 87 height 23
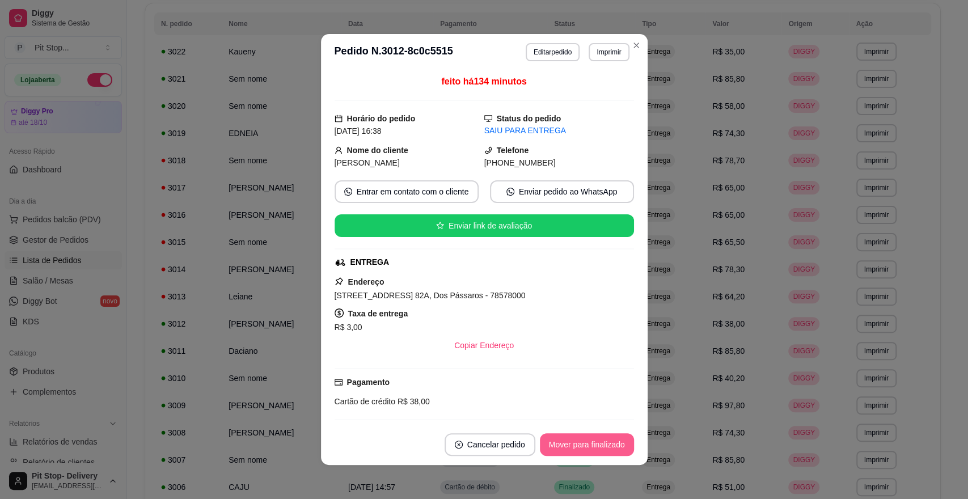
click at [594, 441] on button "Mover para finalizado" at bounding box center [587, 444] width 94 height 23
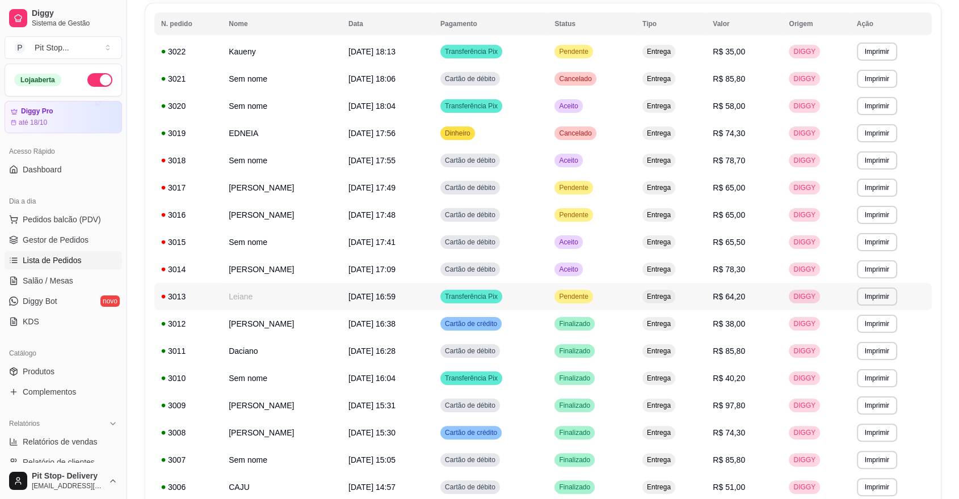
click at [590, 295] on span "Pendente" at bounding box center [572, 296] width 33 height 9
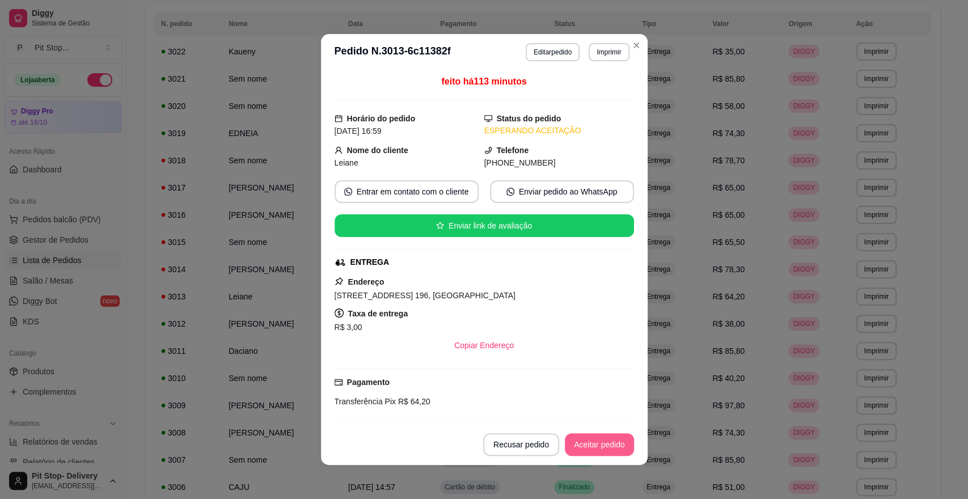
click at [606, 441] on button "Aceitar pedido" at bounding box center [599, 444] width 69 height 23
click at [606, 440] on button "Mover para preparo" at bounding box center [590, 444] width 88 height 23
click at [606, 440] on div "Mover para preparo" at bounding box center [582, 444] width 104 height 23
click at [606, 440] on button "Mover para finalizado" at bounding box center [586, 445] width 91 height 22
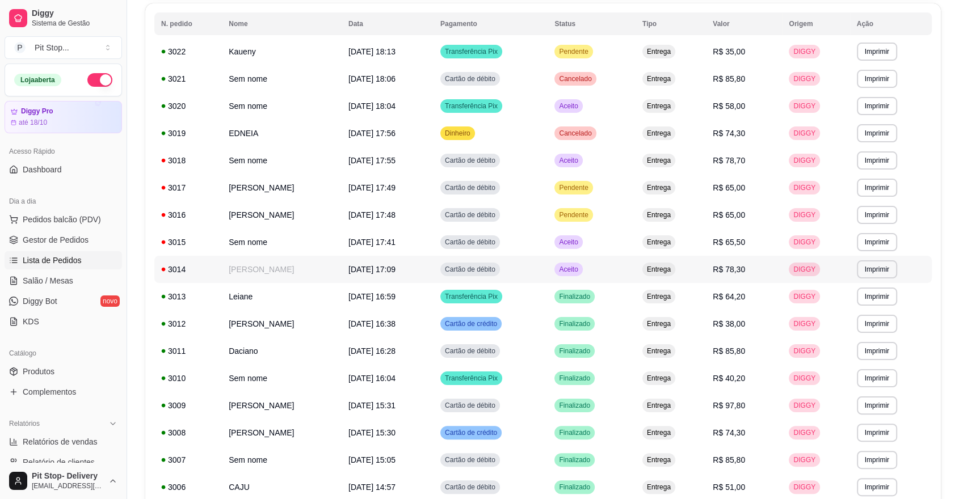
click at [580, 265] on span "Aceito" at bounding box center [567, 269] width 23 height 9
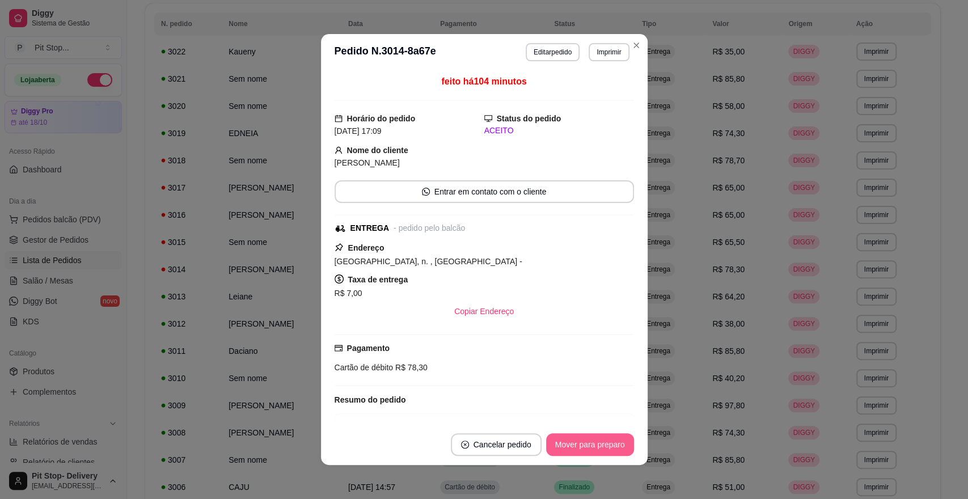
click at [590, 441] on button "Mover para preparo" at bounding box center [590, 444] width 88 height 23
click at [590, 441] on div "Mover para preparo" at bounding box center [582, 444] width 104 height 23
click at [590, 441] on button "Mover para entrega" at bounding box center [589, 444] width 87 height 23
click at [590, 441] on div "Mover para entrega" at bounding box center [581, 444] width 103 height 23
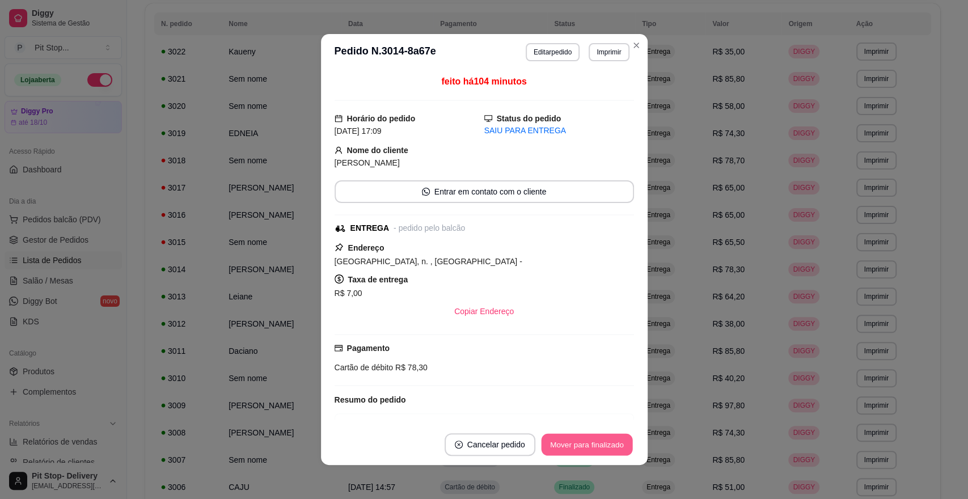
click at [590, 441] on button "Mover para finalizado" at bounding box center [586, 445] width 91 height 22
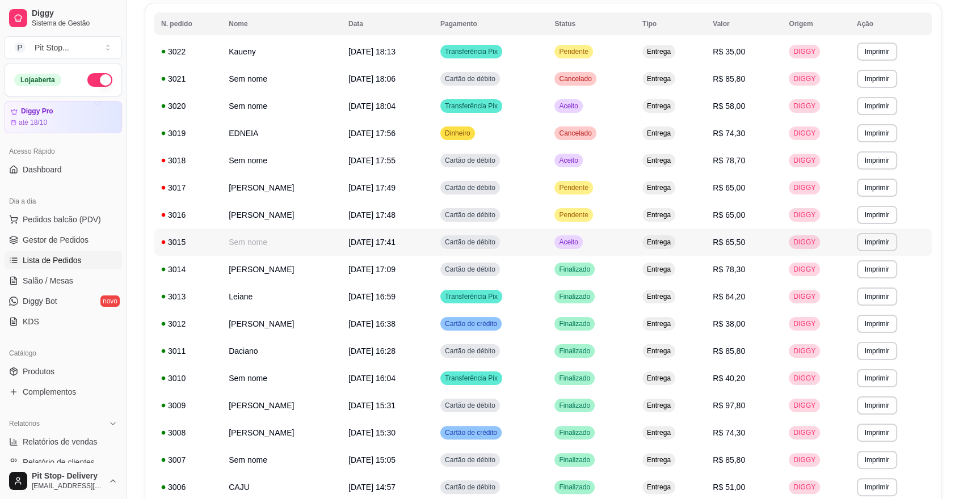
click at [580, 240] on span "Aceito" at bounding box center [567, 242] width 23 height 9
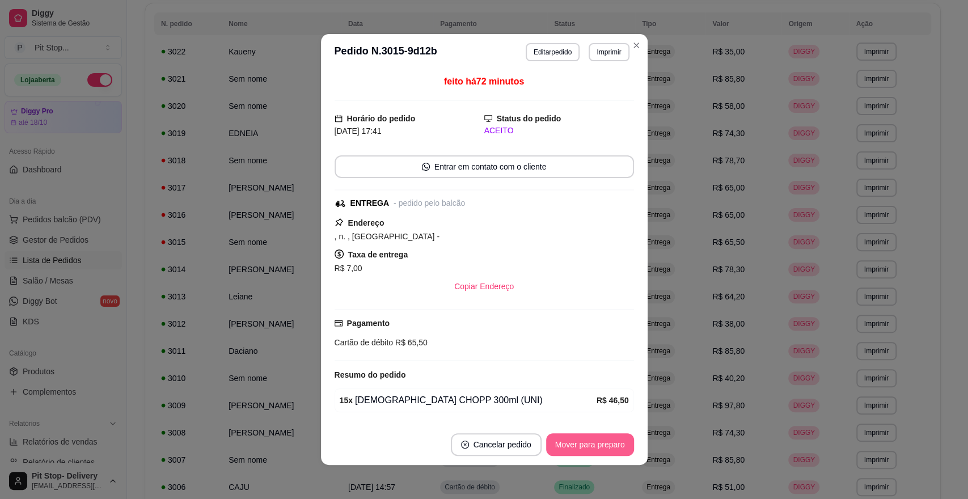
click at [617, 439] on button "Mover para preparo" at bounding box center [590, 444] width 88 height 23
click at [614, 439] on button "Mover para entrega" at bounding box center [590, 445] width 85 height 22
click at [614, 439] on div "Mover para entrega" at bounding box center [581, 444] width 103 height 23
click at [614, 439] on button "Mover para finalizado" at bounding box center [586, 445] width 91 height 22
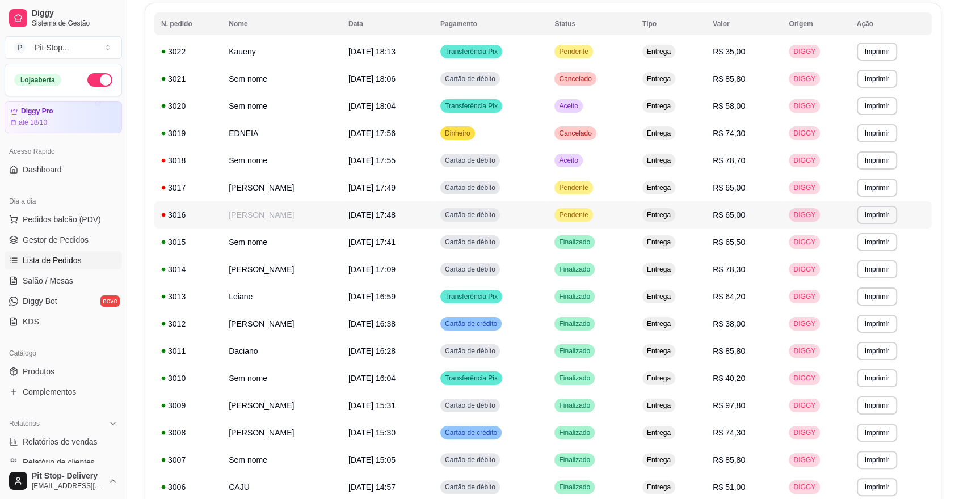
click at [592, 209] on div "Pendente" at bounding box center [573, 215] width 38 height 14
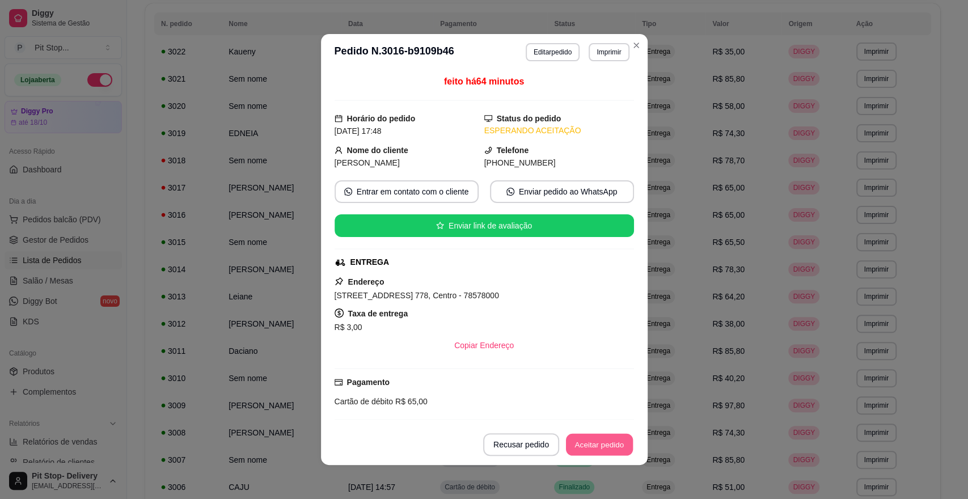
click at [600, 445] on button "Aceitar pedido" at bounding box center [599, 445] width 67 height 22
click at [602, 443] on button "Mover para preparo" at bounding box center [589, 445] width 85 height 22
click at [602, 443] on div "Mover para preparo" at bounding box center [582, 444] width 104 height 23
click at [602, 442] on button "Mover para entrega" at bounding box center [589, 444] width 87 height 23
click at [602, 442] on button "Mover para finalizado" at bounding box center [586, 445] width 91 height 22
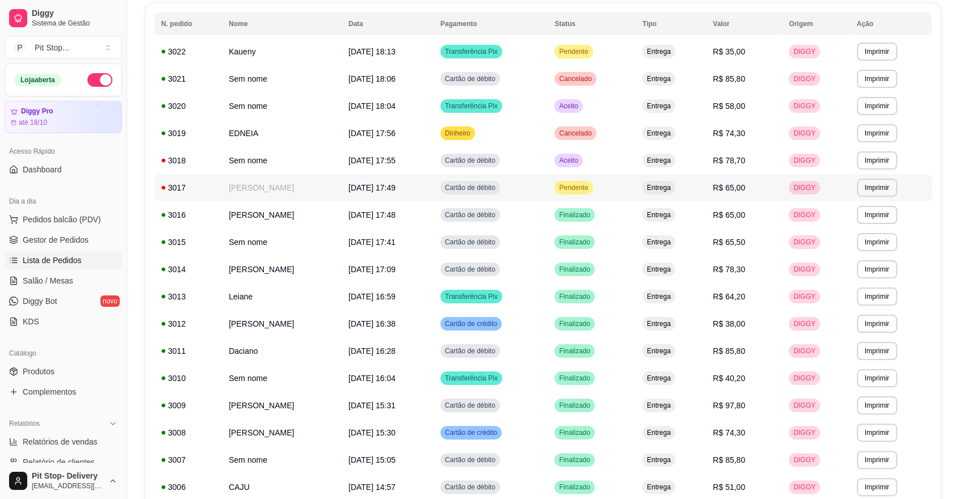
click at [590, 184] on span "Pendente" at bounding box center [572, 187] width 33 height 9
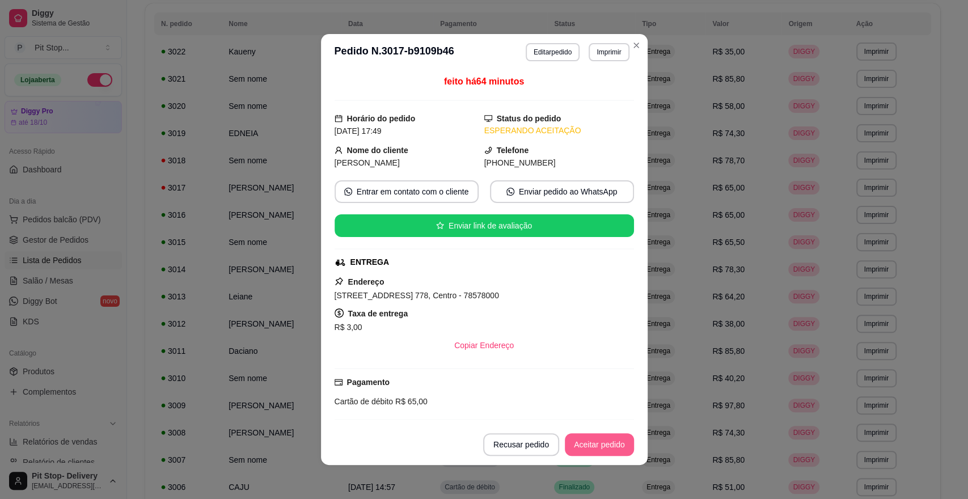
click at [612, 438] on button "Aceitar pedido" at bounding box center [599, 444] width 69 height 23
click at [608, 438] on button "Mover para preparo" at bounding box center [590, 444] width 88 height 23
click at [608, 438] on button "Mover para entrega" at bounding box center [590, 445] width 85 height 22
click at [608, 439] on div "Mover para entrega" at bounding box center [581, 444] width 103 height 23
click at [608, 440] on button "Mover para finalizado" at bounding box center [587, 444] width 94 height 23
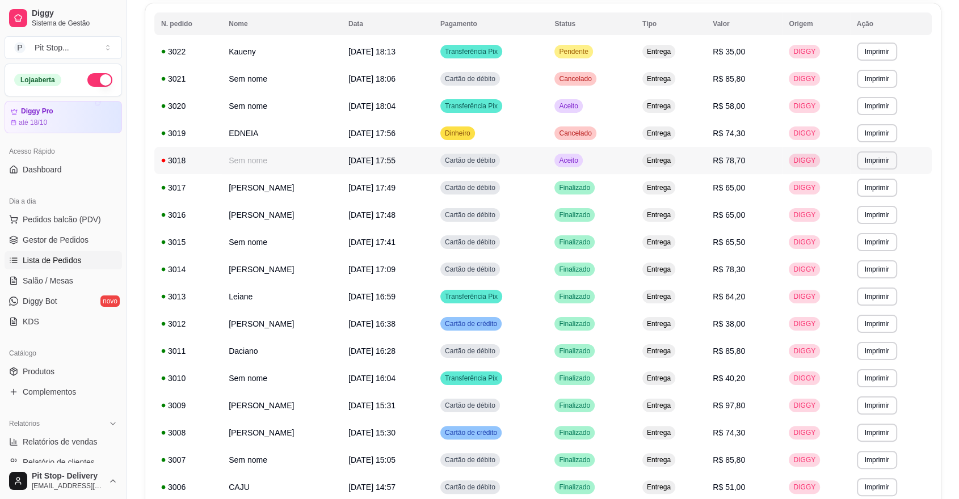
click at [580, 159] on span "Aceito" at bounding box center [567, 160] width 23 height 9
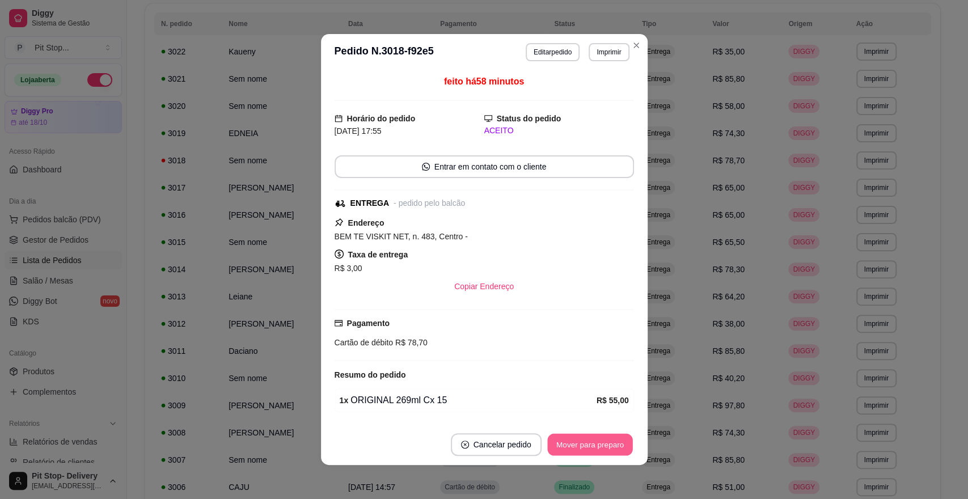
click at [590, 439] on button "Mover para preparo" at bounding box center [589, 445] width 85 height 22
click at [590, 438] on div "Mover para preparo" at bounding box center [582, 444] width 104 height 23
click at [590, 438] on button "Mover para entrega" at bounding box center [590, 445] width 85 height 22
click at [590, 438] on button "Mover para finalizado" at bounding box center [586, 445] width 91 height 22
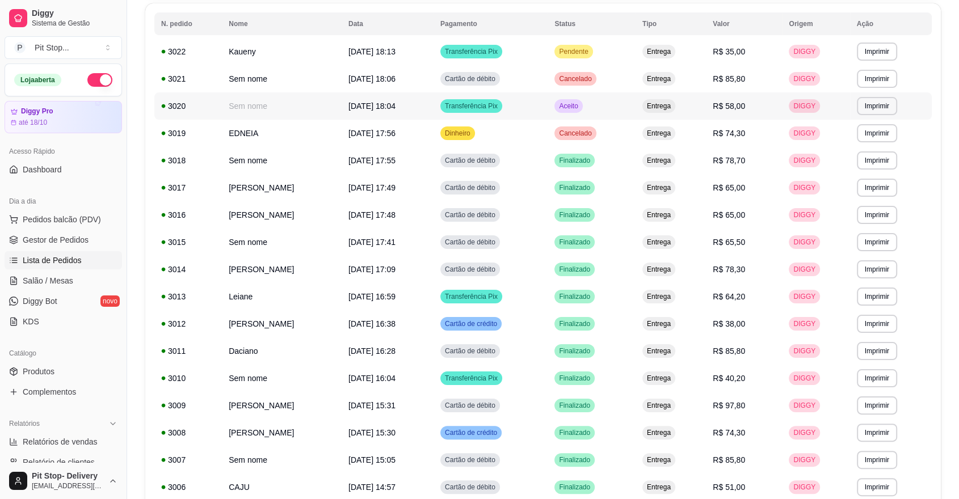
click at [580, 104] on span "Aceito" at bounding box center [567, 106] width 23 height 9
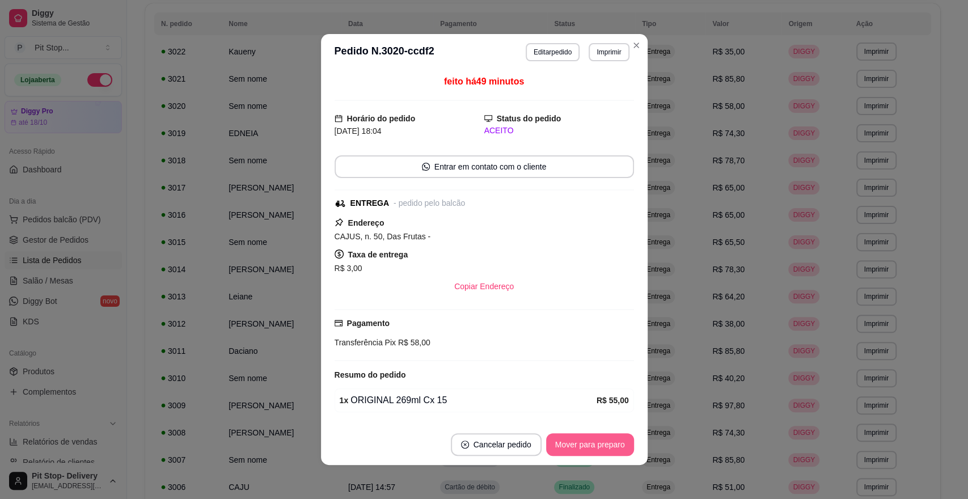
click at [588, 436] on button "Mover para preparo" at bounding box center [590, 444] width 88 height 23
click at [589, 438] on div "Mover para preparo" at bounding box center [582, 444] width 104 height 23
click at [590, 438] on div "Mover para preparo" at bounding box center [582, 444] width 104 height 23
click at [590, 439] on button "Mover para entrega" at bounding box center [590, 445] width 85 height 22
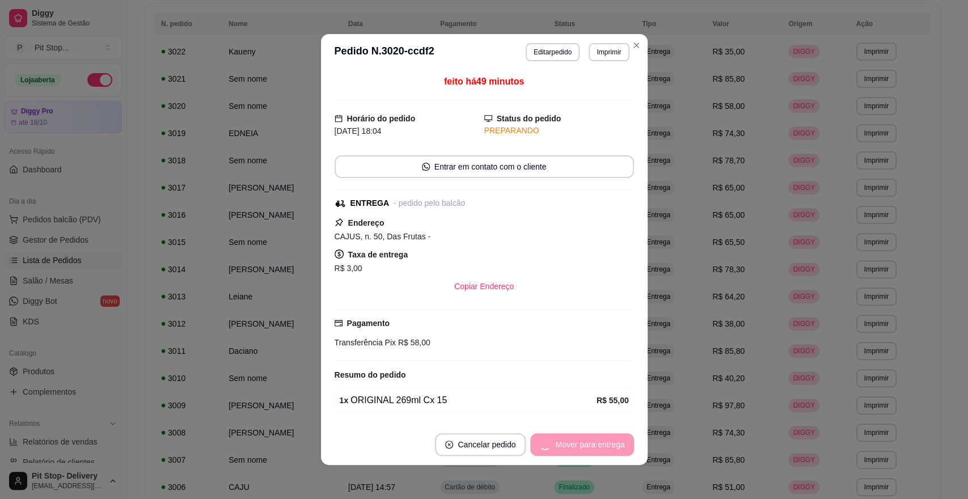
click at [590, 439] on div "Mover para entrega" at bounding box center [581, 444] width 103 height 23
click at [590, 441] on button "Mover para finalizado" at bounding box center [587, 444] width 94 height 23
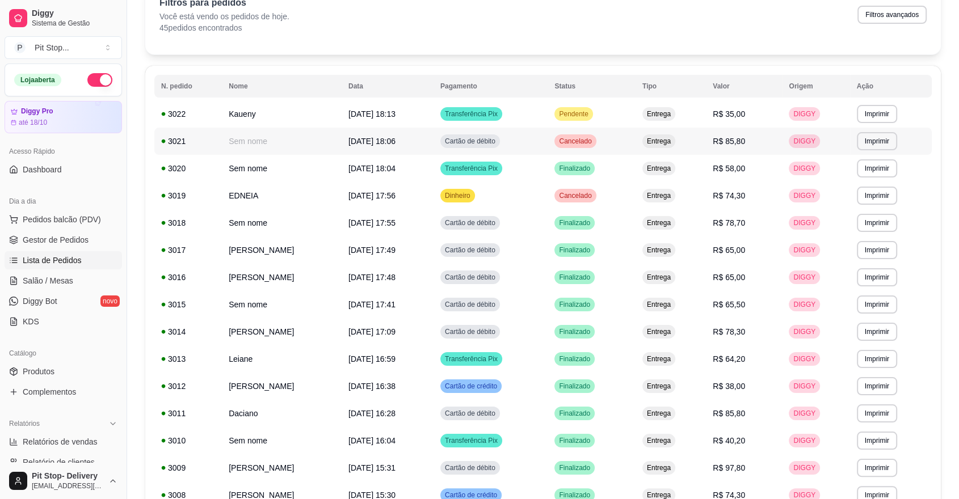
scroll to position [63, 0]
click at [590, 112] on span "Pendente" at bounding box center [572, 114] width 33 height 9
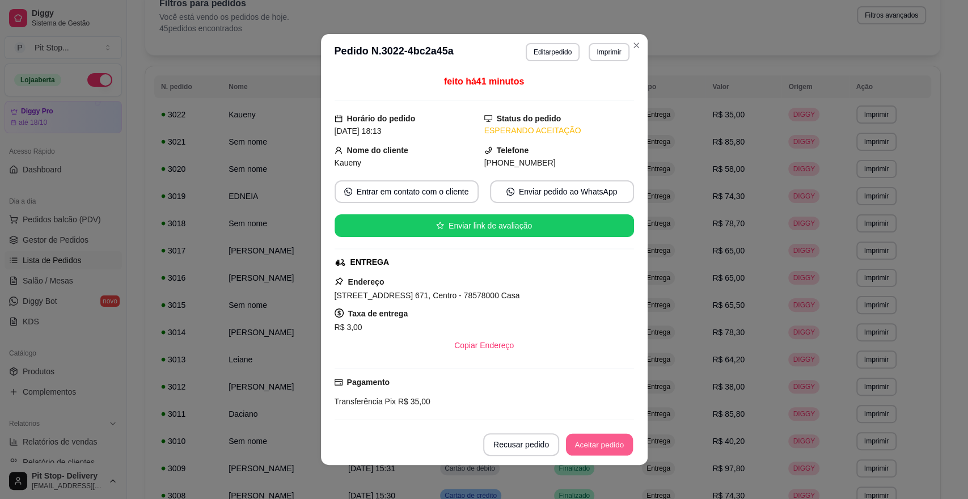
click at [605, 441] on button "Aceitar pedido" at bounding box center [599, 445] width 67 height 22
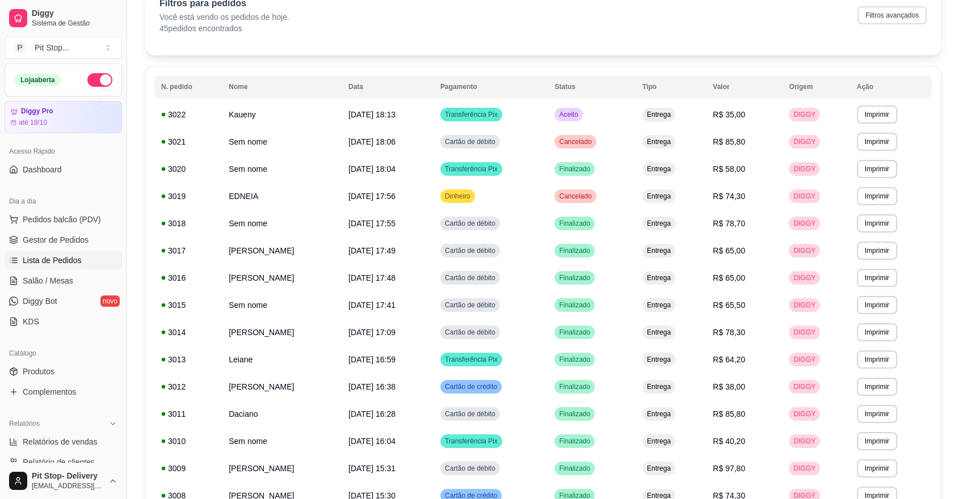
click at [885, 14] on button "Filtros avançados" at bounding box center [891, 15] width 69 height 18
select select "0"
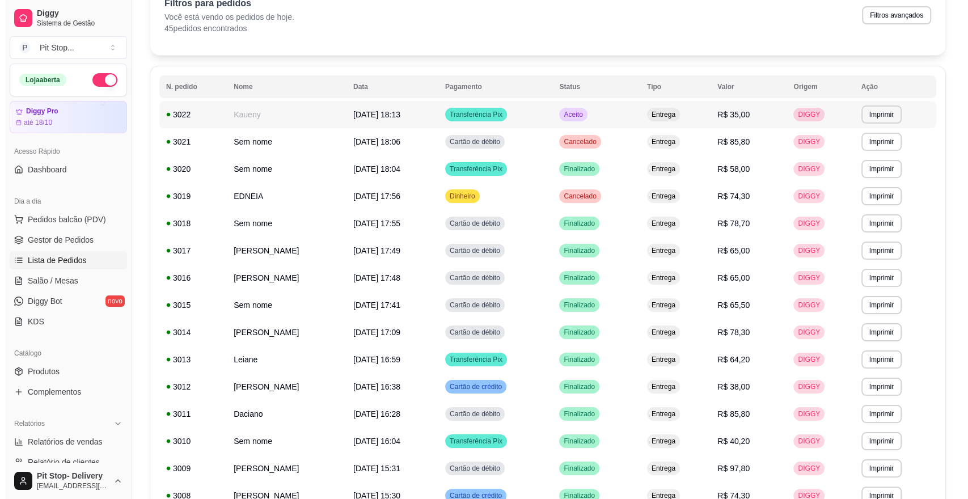
scroll to position [0, 0]
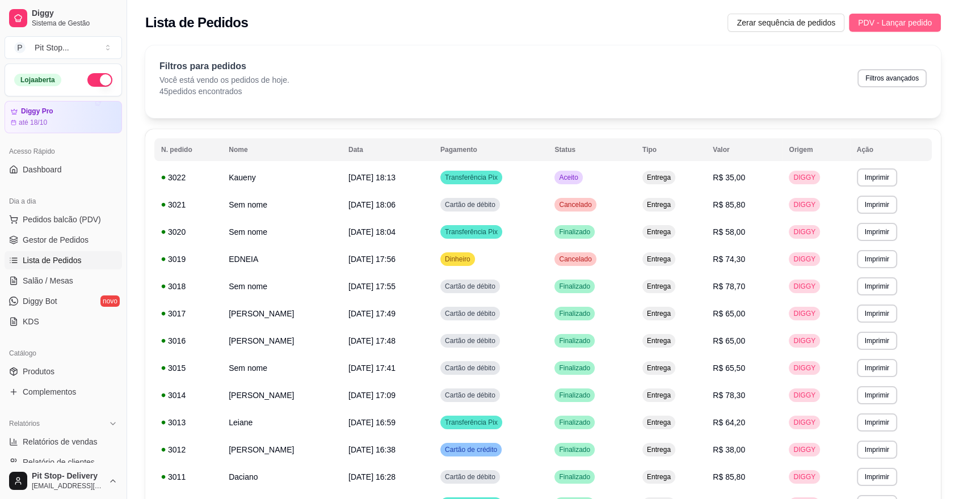
click at [865, 19] on span "PDV - Lançar pedido" at bounding box center [895, 22] width 74 height 12
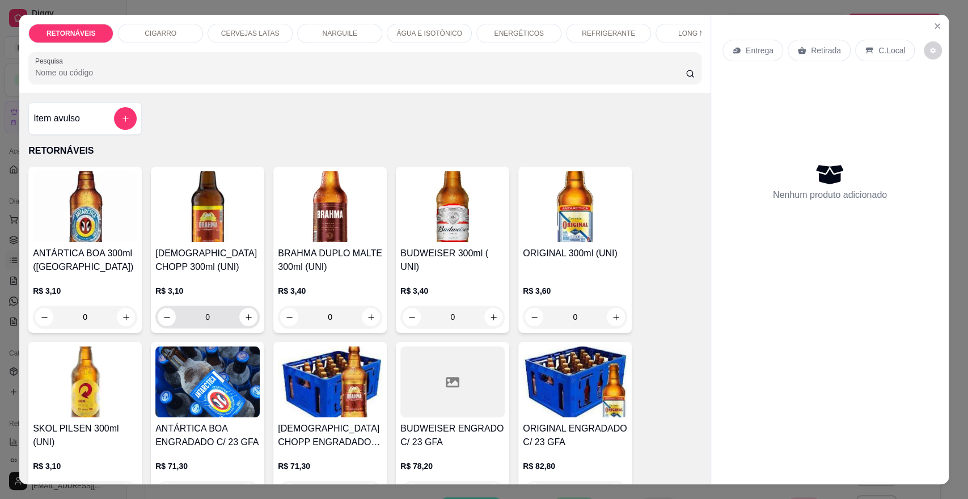
scroll to position [126, 0]
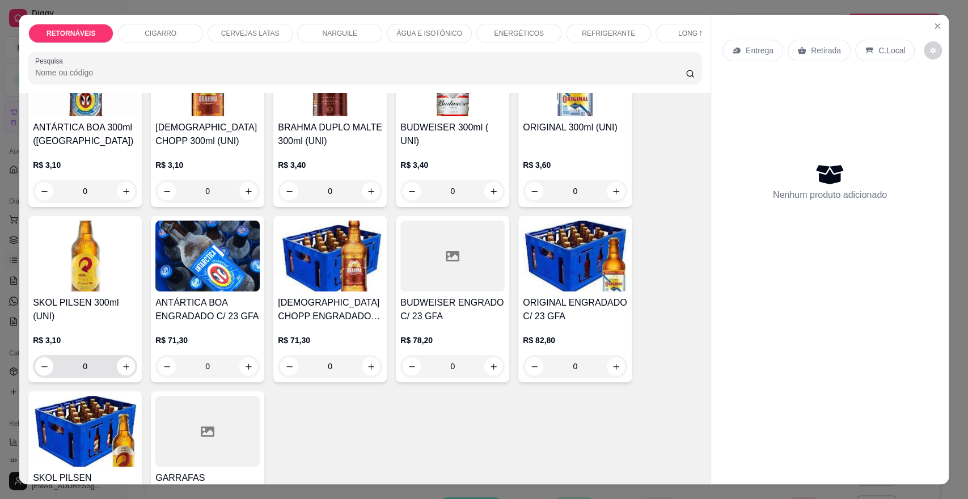
click at [94, 377] on input "0" at bounding box center [85, 366] width 64 height 23
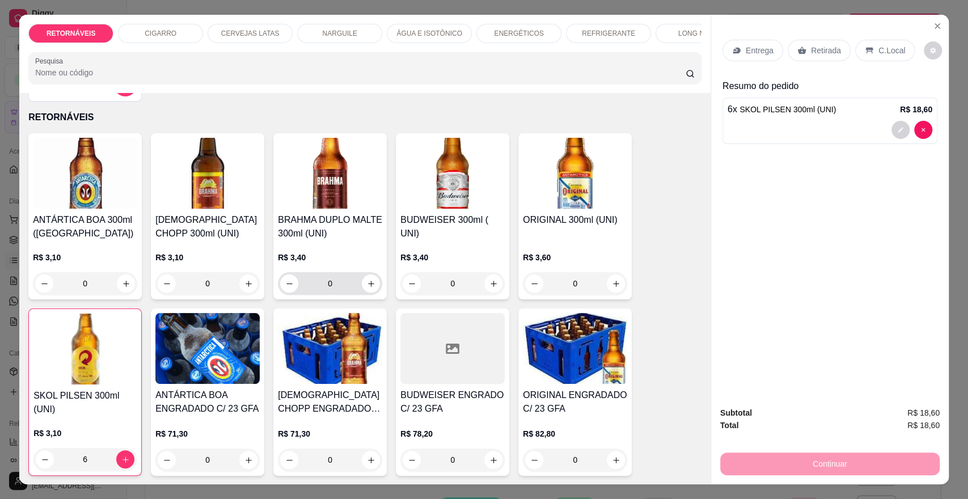
scroll to position [0, 0]
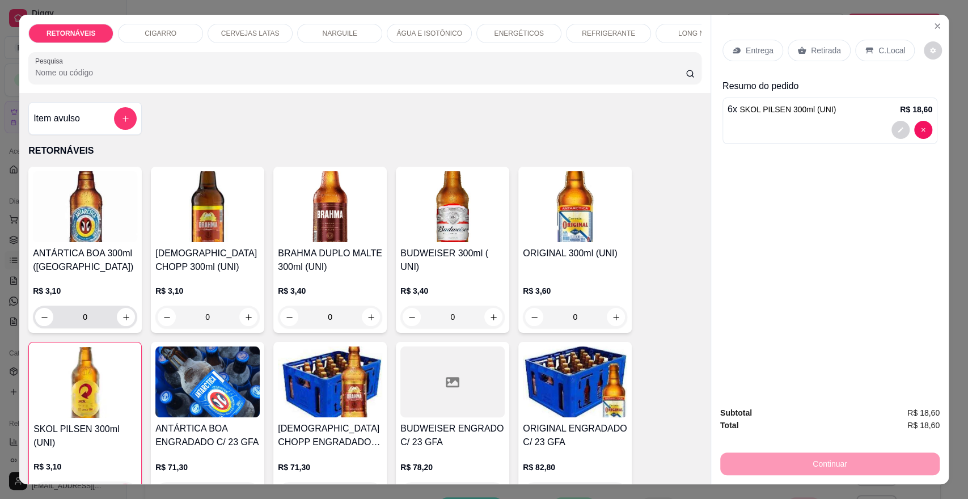
type input "6"
click at [93, 327] on input "0" at bounding box center [85, 317] width 64 height 23
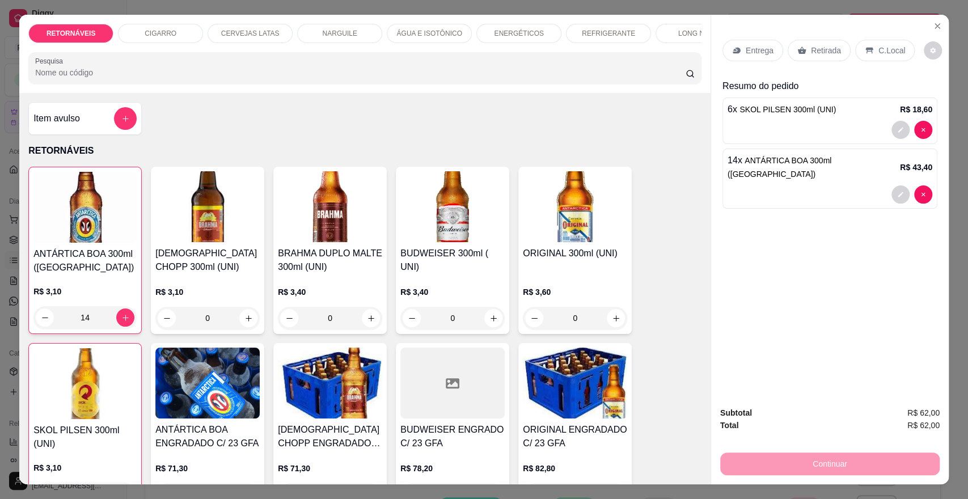
type input "14"
click at [757, 50] on p "Entrega" at bounding box center [760, 50] width 28 height 11
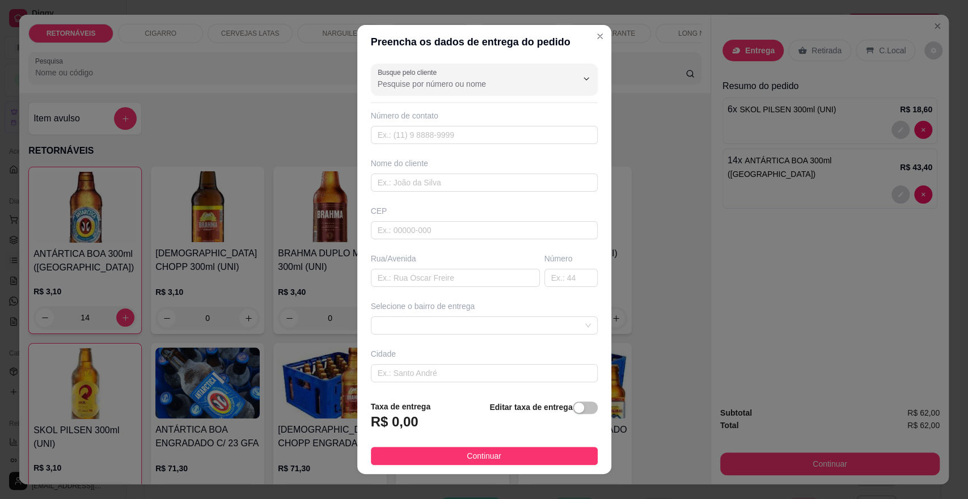
click at [430, 289] on div "Busque pelo cliente Número de contato Nome do cliente CEP Rua/[GEOGRAPHIC_DATA]…" at bounding box center [484, 225] width 254 height 332
click at [430, 281] on input "text" at bounding box center [455, 278] width 169 height 18
type input "E"
click at [444, 320] on span at bounding box center [484, 325] width 213 height 17
type input "PALMEIRAS 183"
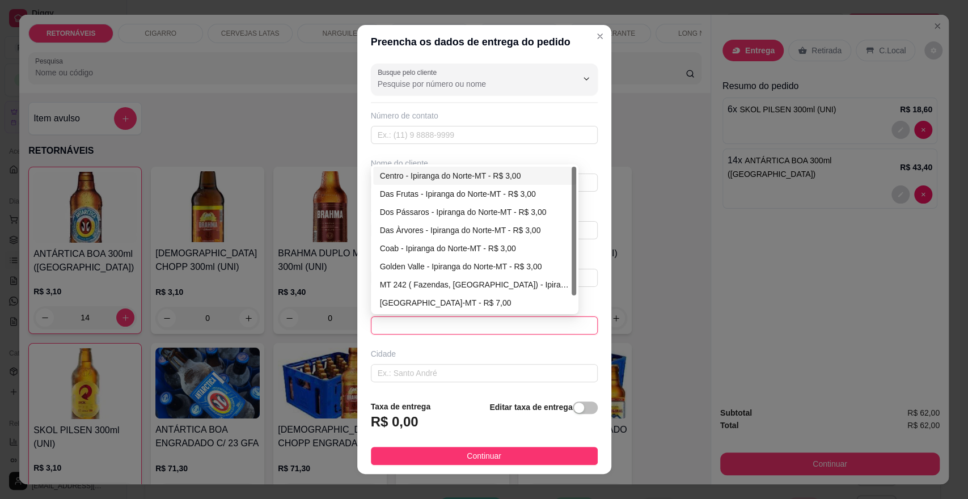
click at [482, 178] on div "Centro - Ipiranga do Norte-MT - R$ 3,00" at bounding box center [474, 176] width 189 height 12
type input "Ipiranga do Norte-MT"
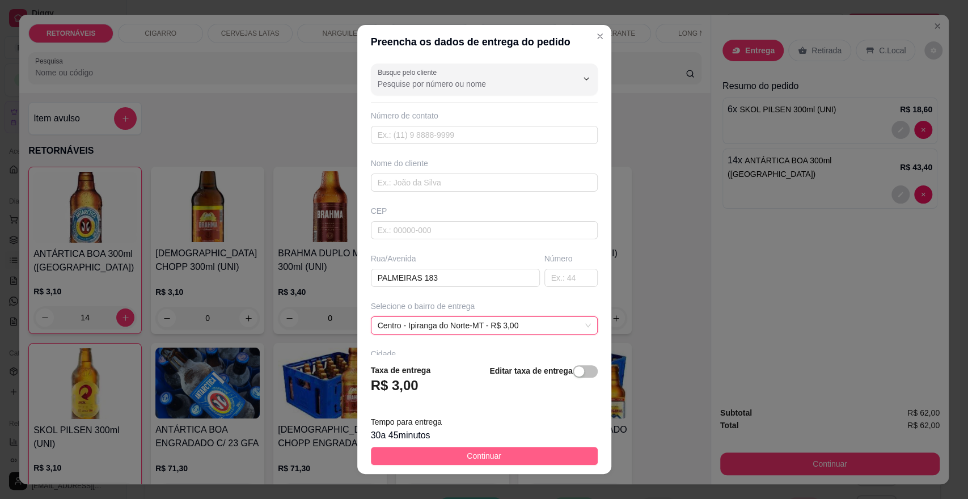
click at [525, 459] on button "Continuar" at bounding box center [484, 456] width 227 height 18
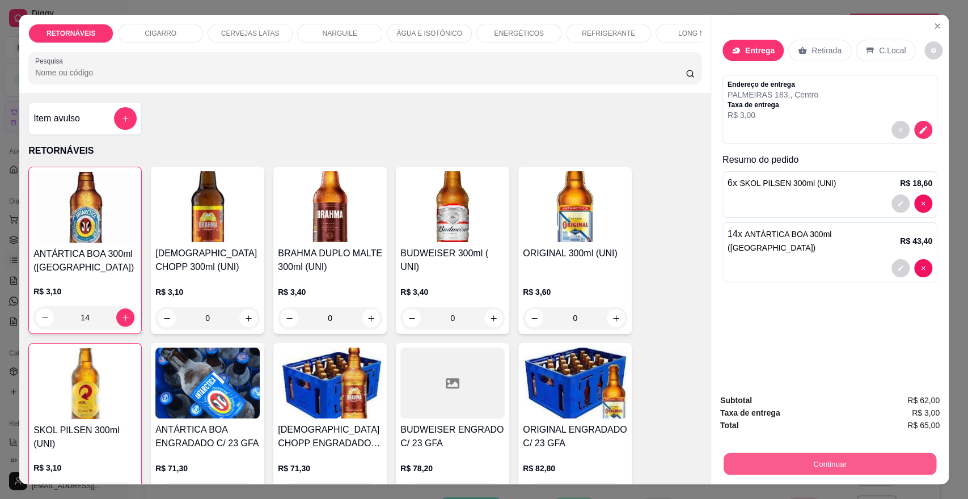
click at [817, 459] on button "Continuar" at bounding box center [830, 464] width 213 height 22
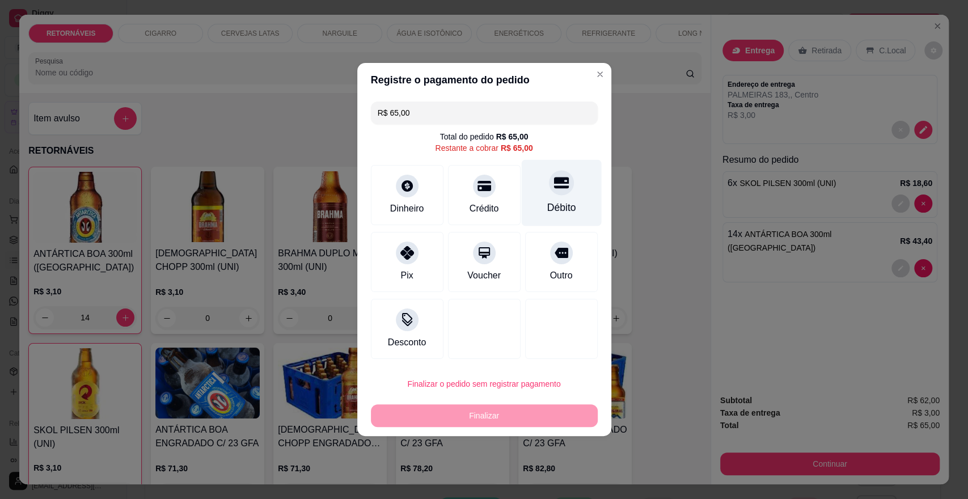
click at [550, 210] on div "Débito" at bounding box center [561, 207] width 29 height 15
type input "R$ 0,00"
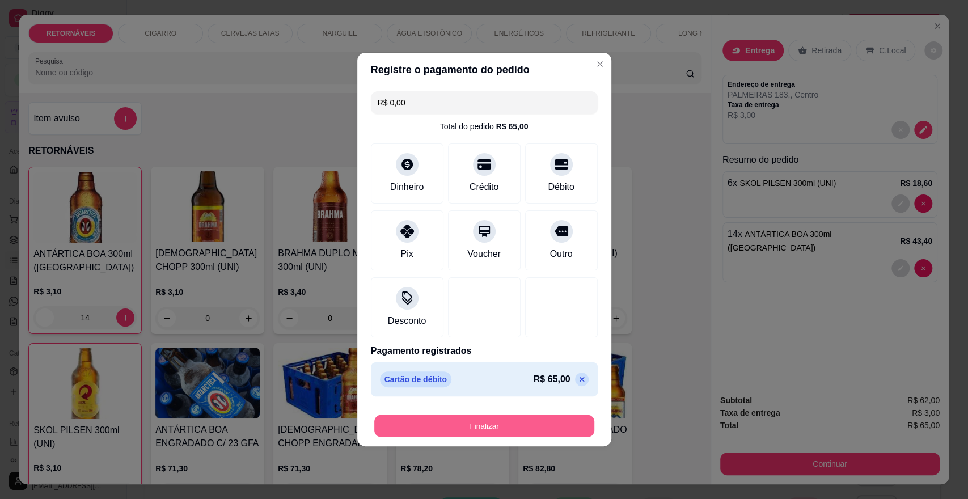
click at [538, 421] on button "Finalizar" at bounding box center [484, 426] width 220 height 22
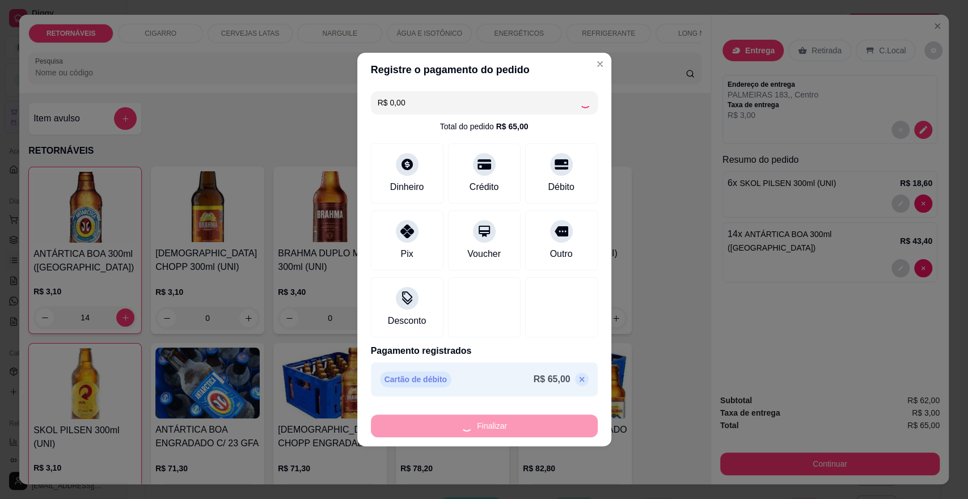
type input "0"
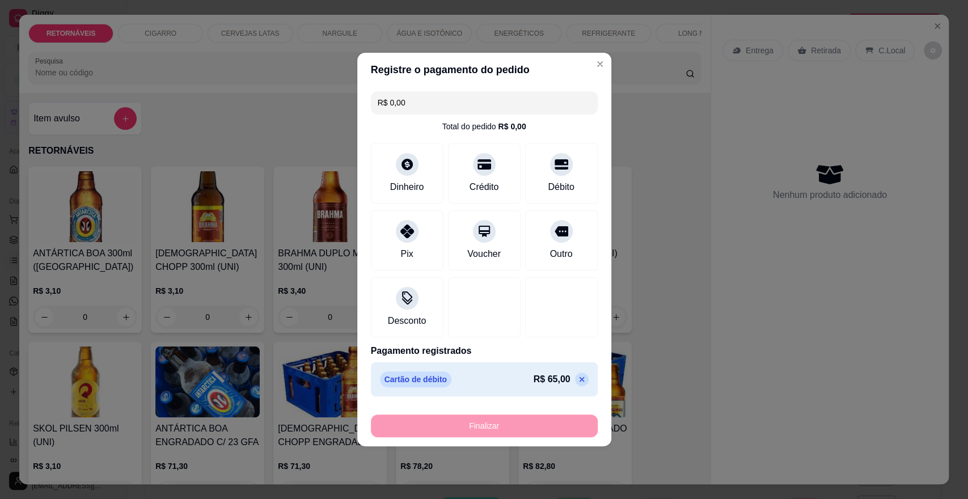
type input "-R$ 65,00"
